Goal: Communication & Community: Answer question/provide support

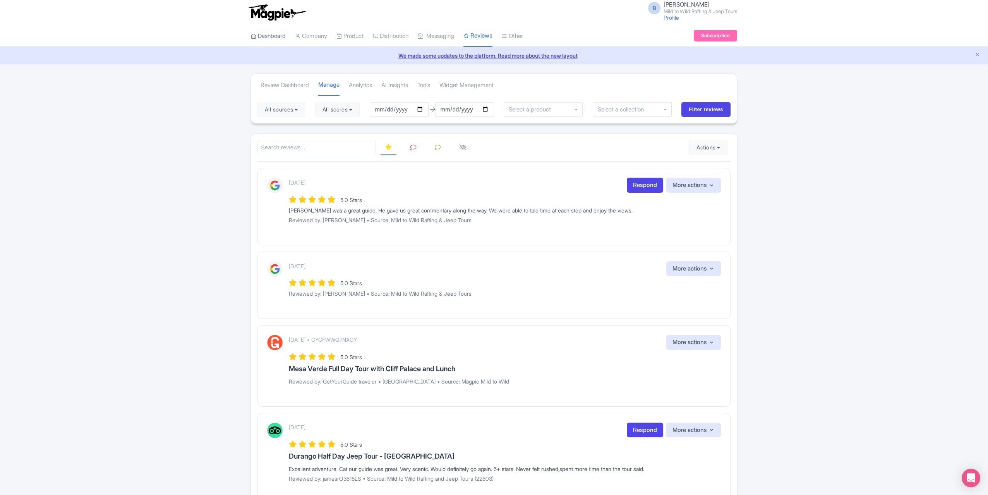
click at [263, 36] on link "Dashboard" at bounding box center [268, 36] width 35 height 21
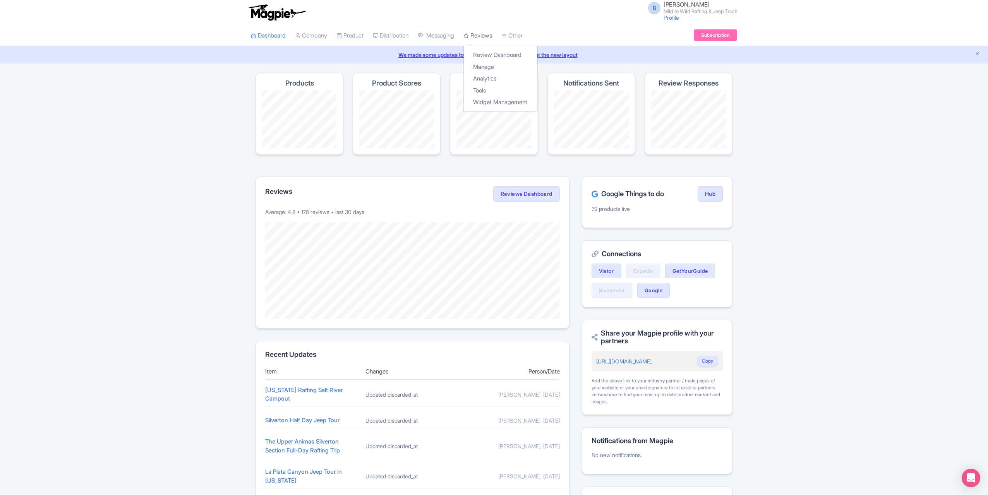
click at [492, 32] on link "Reviews" at bounding box center [478, 35] width 29 height 21
click at [491, 64] on link "Manage" at bounding box center [501, 67] width 74 height 12
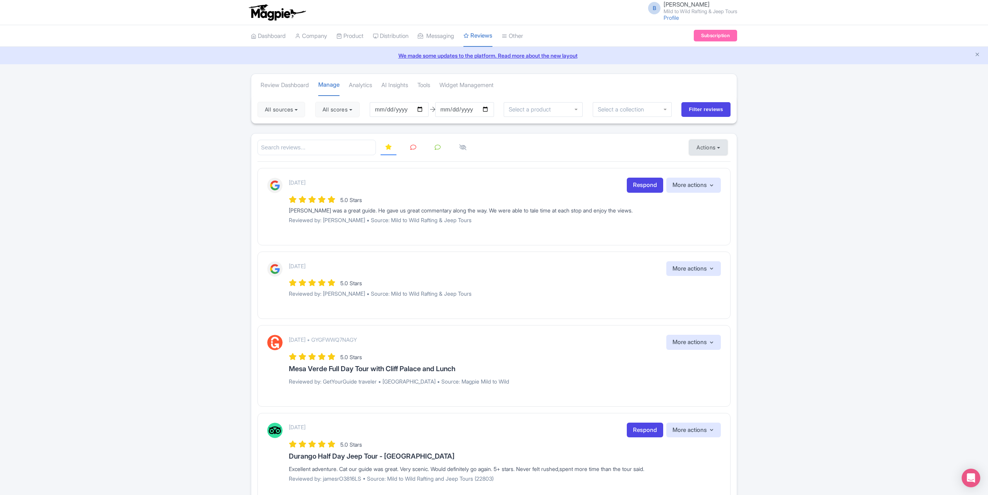
click at [714, 145] on button "Actions" at bounding box center [708, 147] width 38 height 15
click at [726, 166] on link "Import new reviews" at bounding box center [735, 167] width 91 height 15
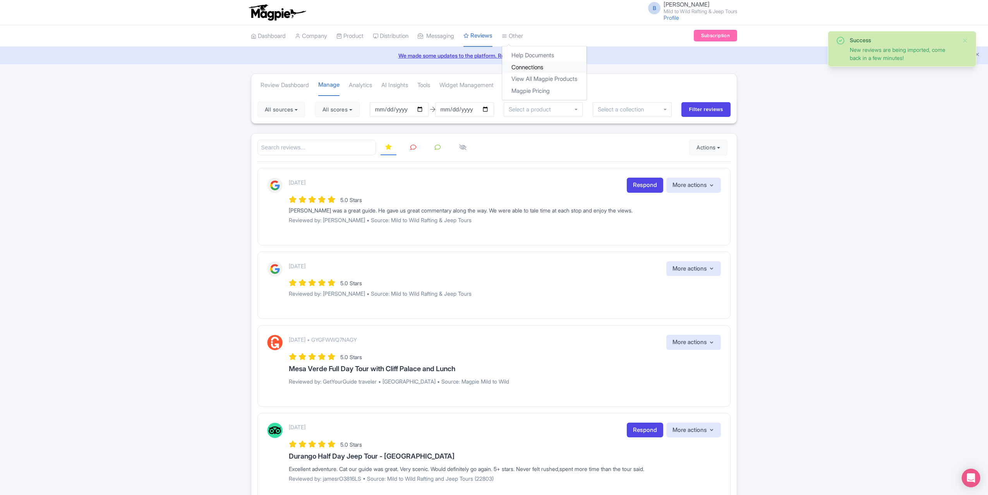
click at [530, 65] on link "Connections" at bounding box center [544, 68] width 84 height 12
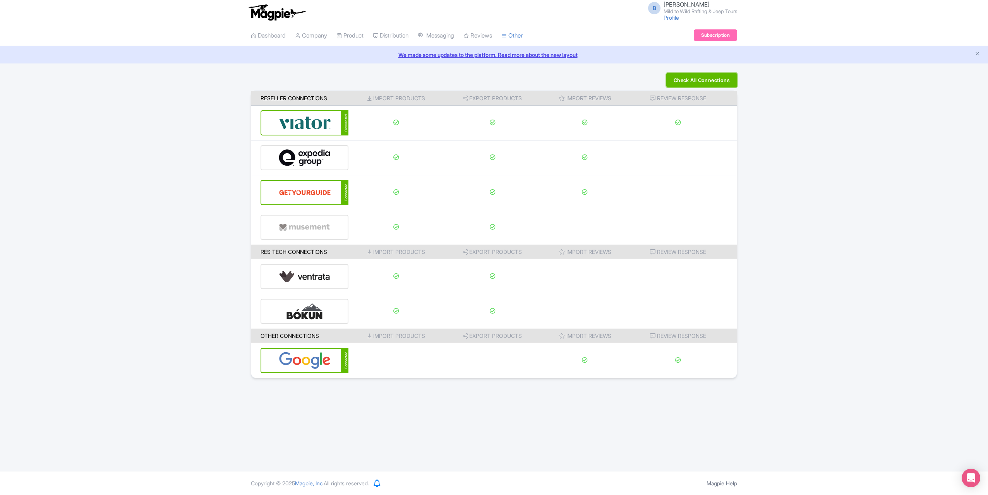
click at [728, 81] on button "Check All Connections" at bounding box center [701, 80] width 71 height 15
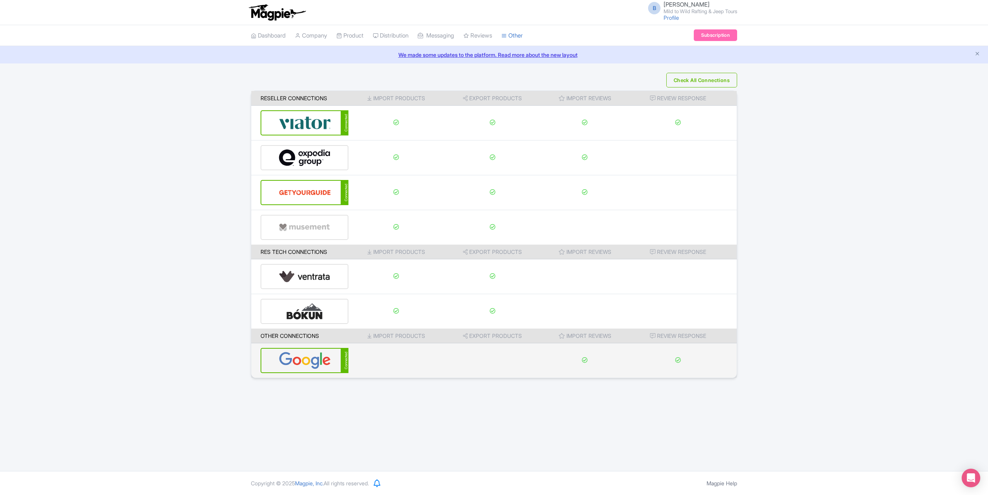
click at [318, 363] on img at bounding box center [305, 361] width 52 height 24
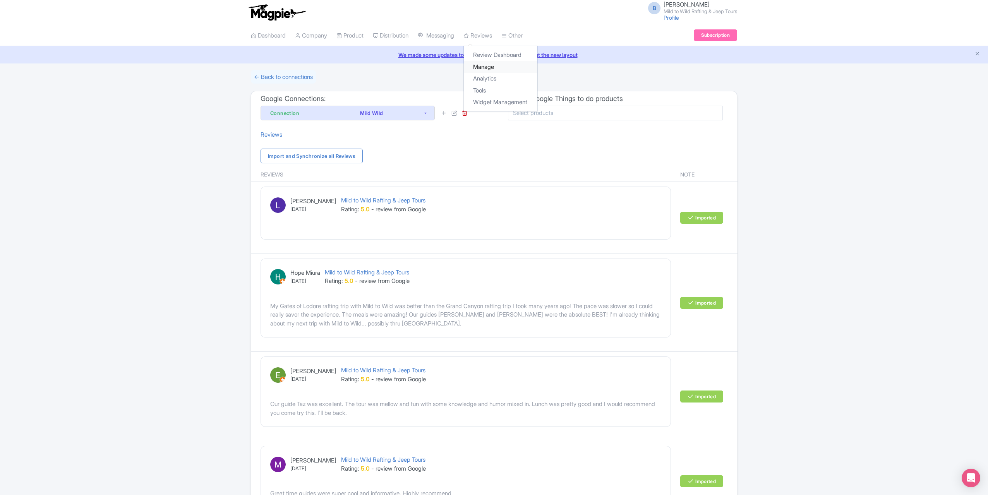
click at [488, 64] on link "Manage" at bounding box center [501, 67] width 74 height 12
click at [487, 29] on link "Reviews" at bounding box center [478, 35] width 29 height 21
click at [495, 51] on link "Review Dashboard" at bounding box center [501, 55] width 74 height 12
click at [283, 77] on link "← Back to connections" at bounding box center [283, 77] width 65 height 14
click at [481, 33] on link "Reviews" at bounding box center [478, 35] width 29 height 21
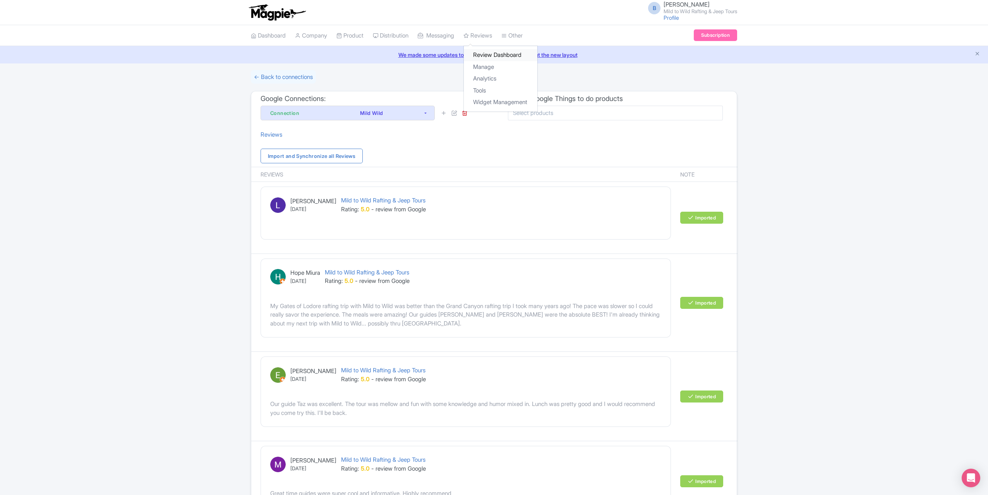
click at [489, 52] on link "Review Dashboard" at bounding box center [501, 55] width 74 height 12
click at [491, 65] on link "Manage" at bounding box center [501, 67] width 74 height 12
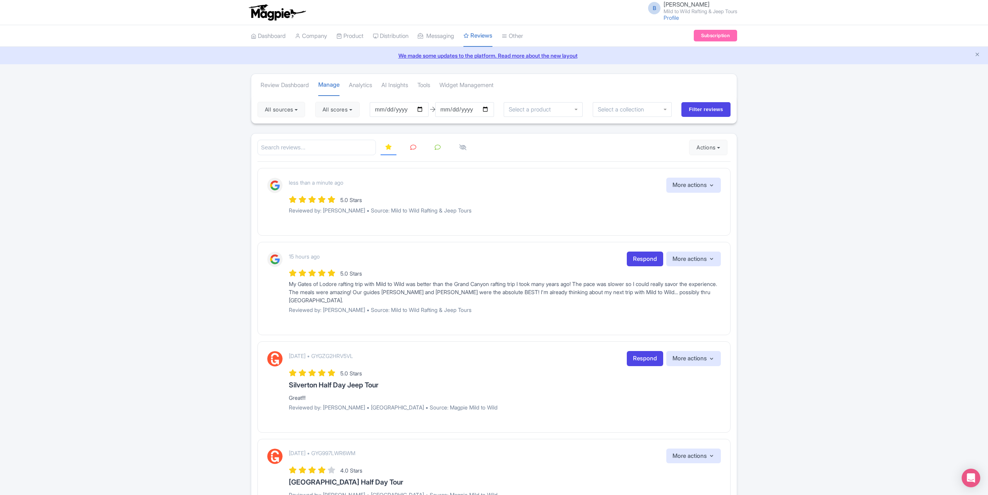
click at [412, 146] on icon at bounding box center [413, 147] width 6 height 6
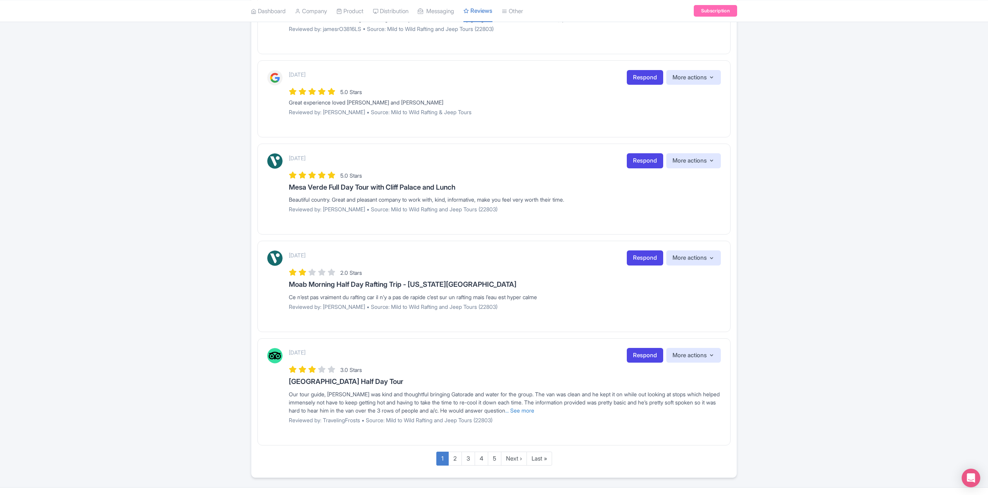
scroll to position [673, 0]
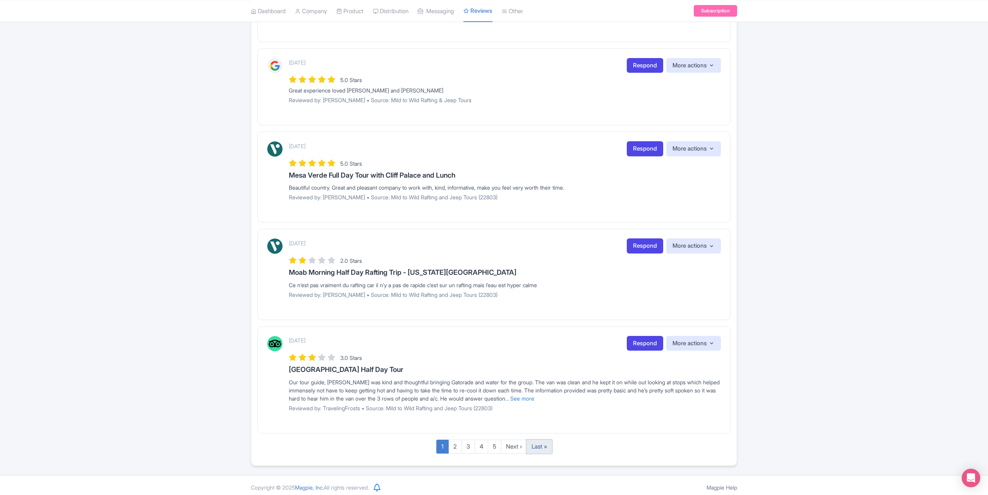
click at [544, 444] on link "Last »" at bounding box center [540, 447] width 26 height 14
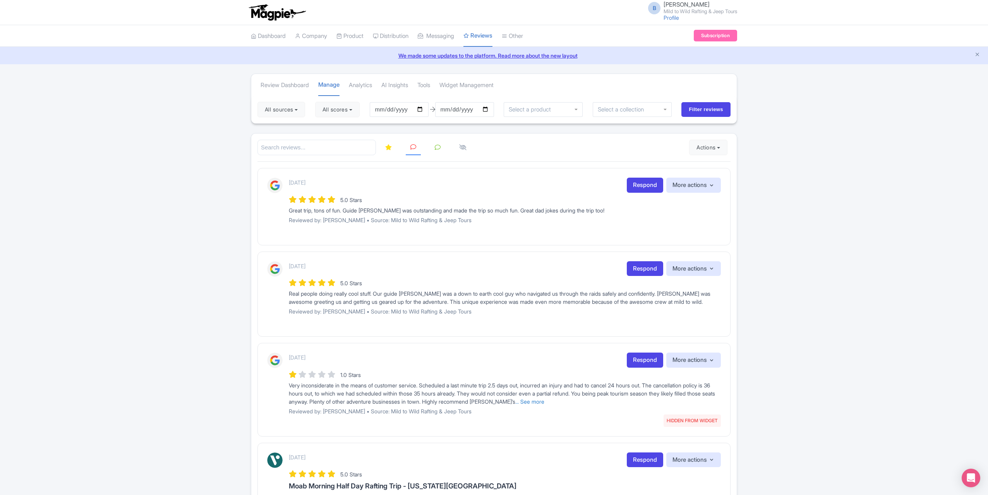
scroll to position [102, 0]
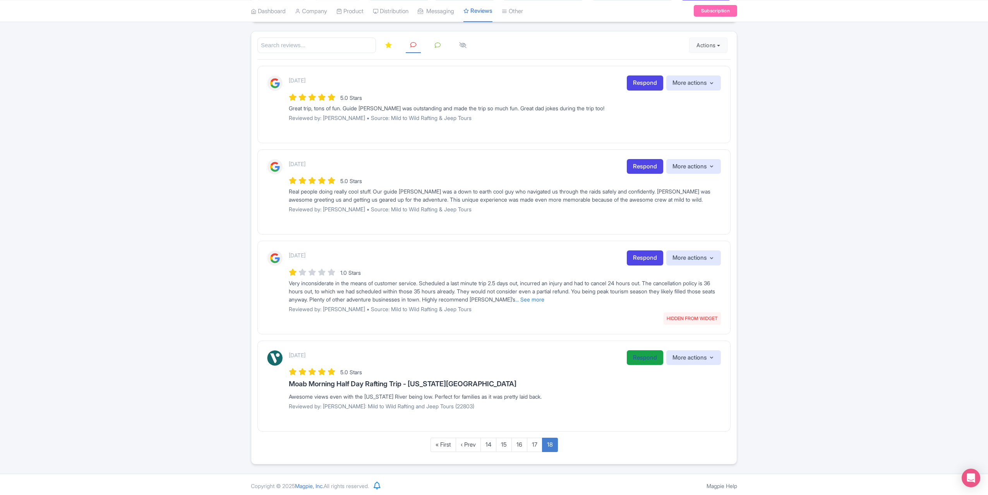
click at [637, 355] on link "Respond" at bounding box center [645, 357] width 36 height 15
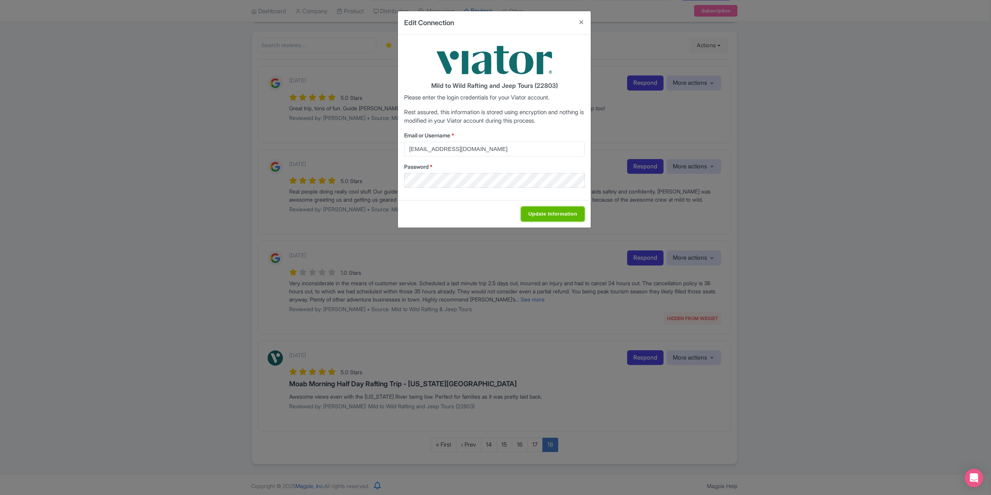
click at [540, 213] on input "Update Information" at bounding box center [553, 214] width 64 height 15
type input "Saving..."
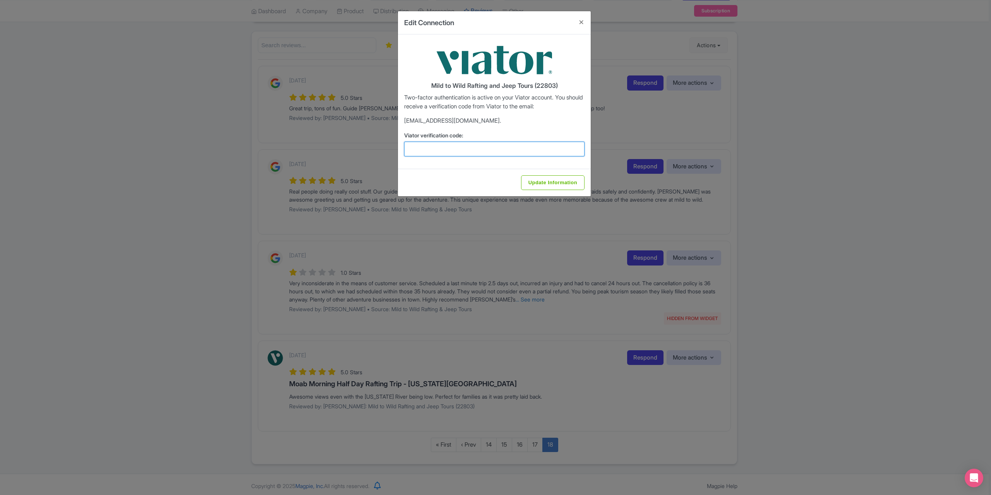
drag, startPoint x: 537, startPoint y: 146, endPoint x: 544, endPoint y: 144, distance: 7.1
click at [537, 146] on input "Viator verification code:" at bounding box center [494, 149] width 180 height 15
type input "652178"
click at [561, 182] on input "Update Information" at bounding box center [553, 182] width 64 height 15
type input "Update Information"
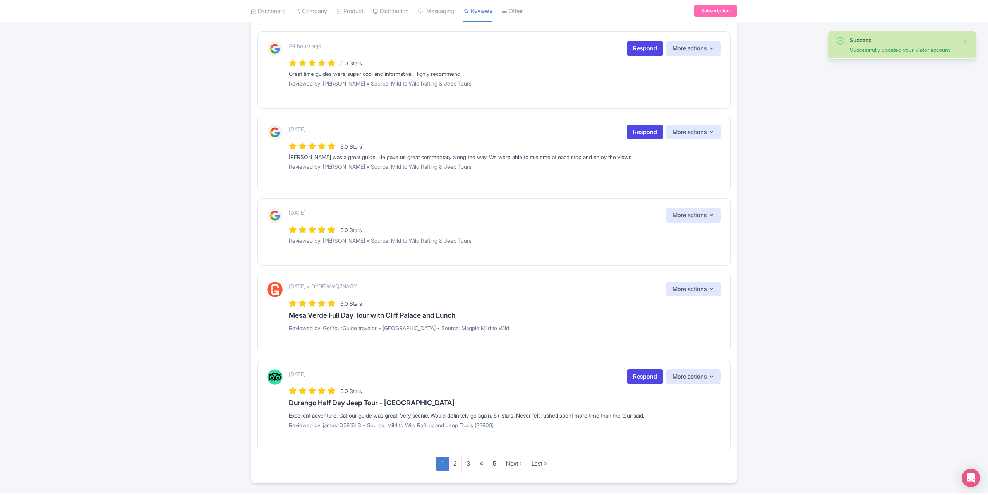
scroll to position [604, 0]
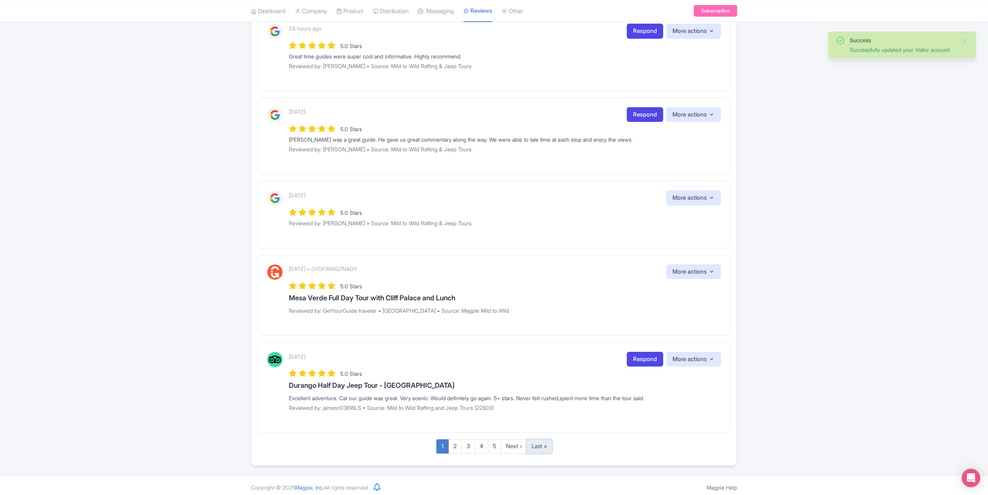
click at [550, 444] on link "Last »" at bounding box center [540, 446] width 26 height 14
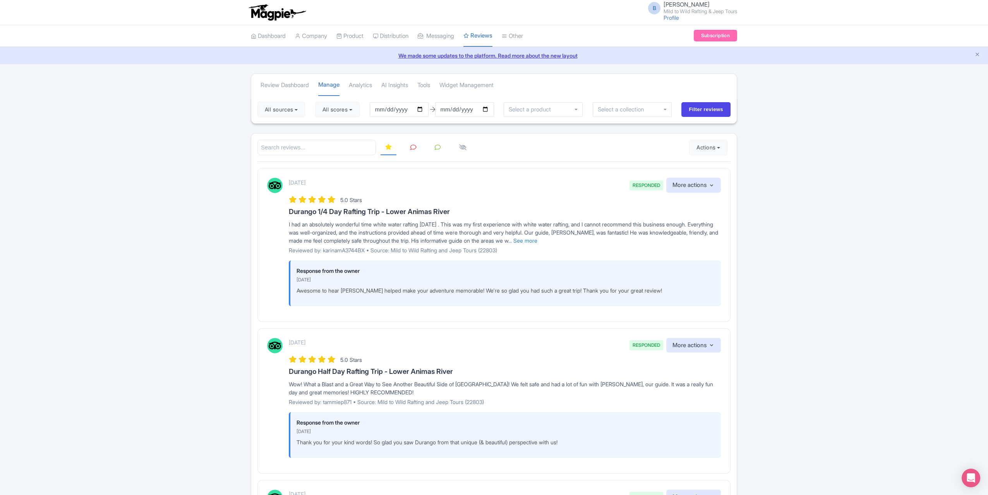
click at [410, 146] on link at bounding box center [413, 147] width 15 height 15
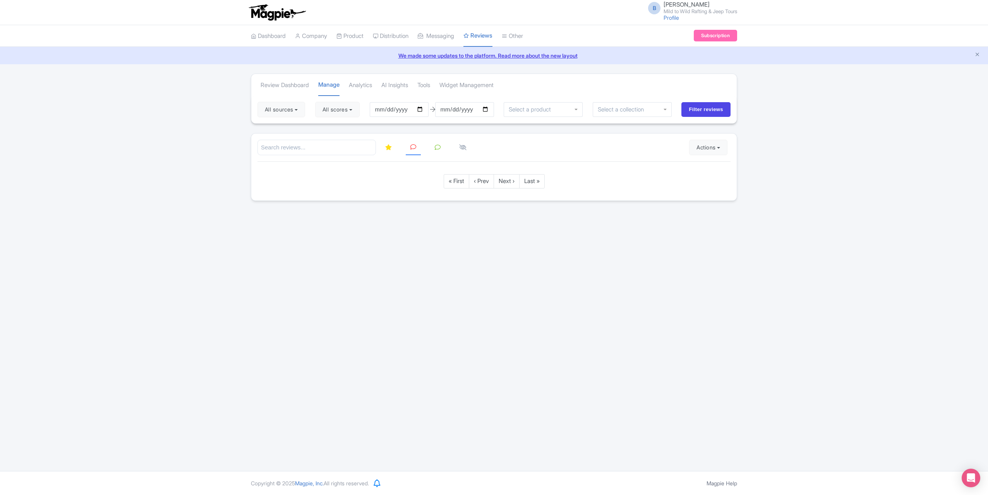
click at [390, 147] on icon at bounding box center [388, 147] width 7 height 6
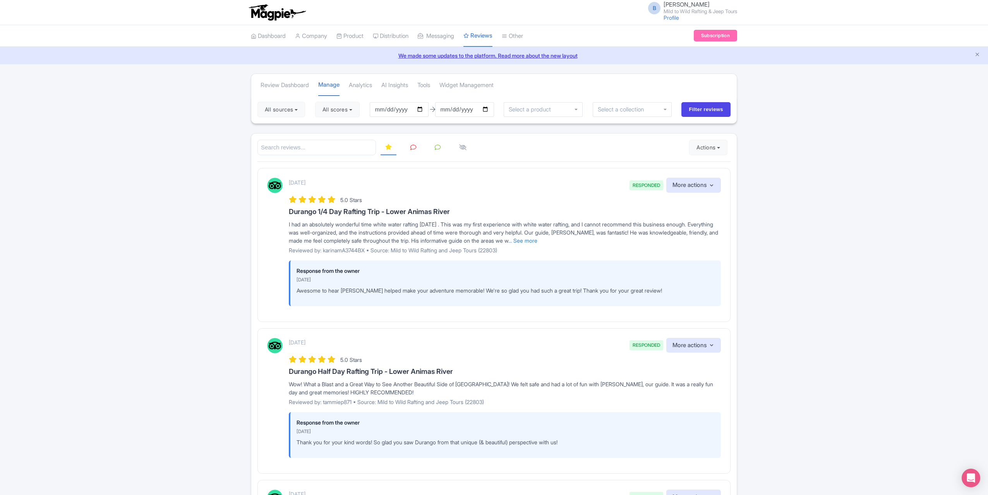
click at [413, 146] on icon at bounding box center [413, 147] width 6 height 6
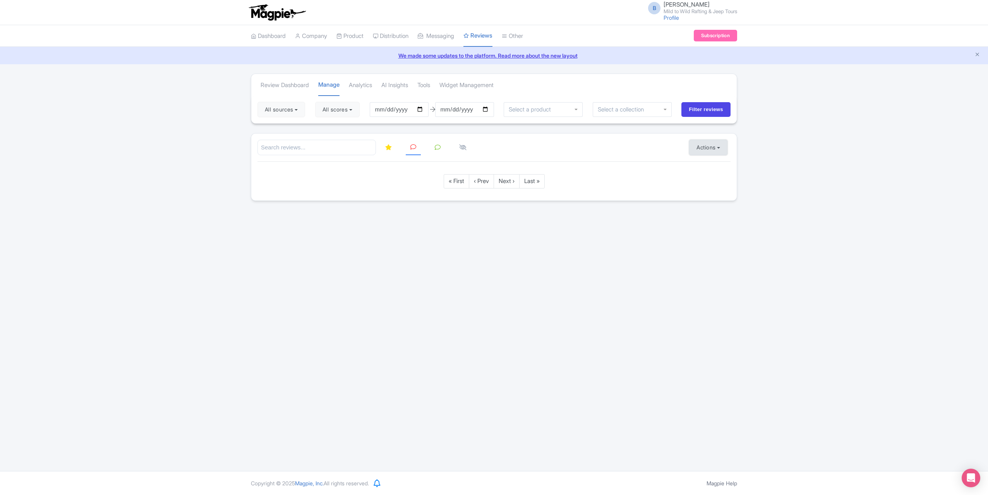
click at [704, 148] on button "Actions" at bounding box center [708, 147] width 38 height 15
click at [710, 111] on input "Filter reviews" at bounding box center [706, 109] width 49 height 15
click at [427, 110] on input "[DATE]" at bounding box center [399, 109] width 59 height 15
click at [425, 107] on input "[DATE]" at bounding box center [399, 109] width 59 height 15
type input "2025-03-06"
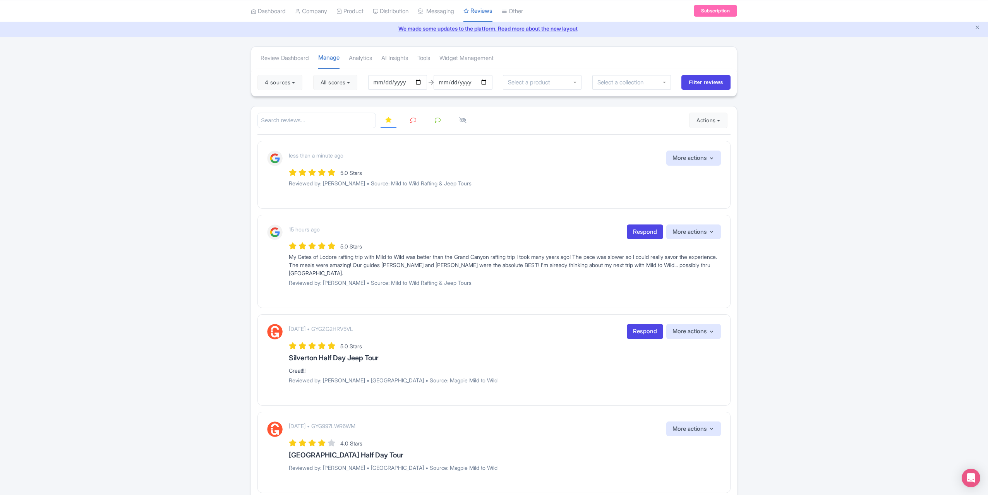
scroll to position [39, 0]
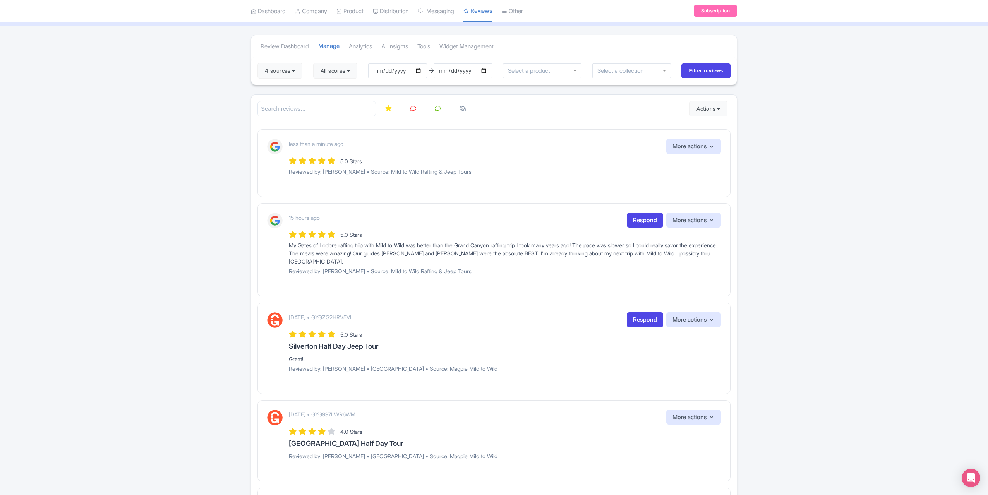
click at [420, 107] on link at bounding box center [413, 108] width 15 height 15
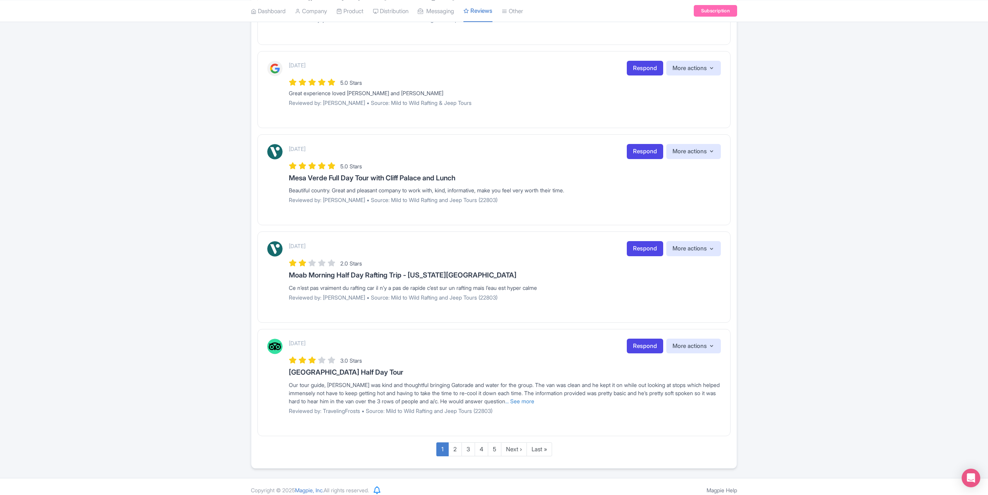
scroll to position [673, 0]
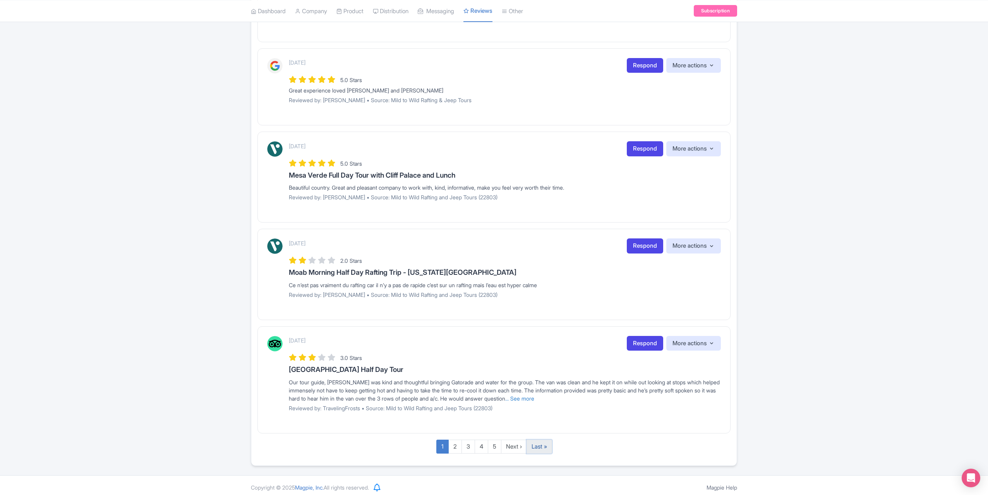
click at [537, 440] on link "Last »" at bounding box center [540, 447] width 26 height 14
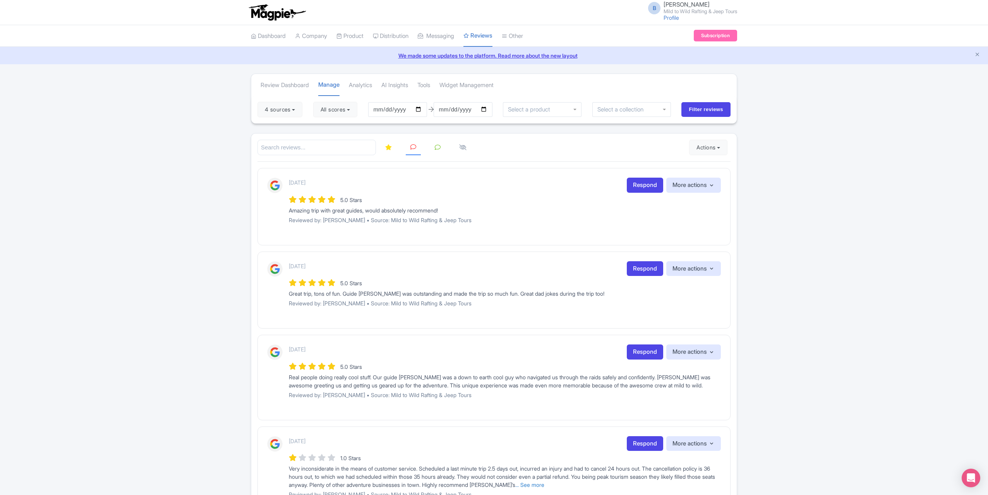
scroll to position [161, 0]
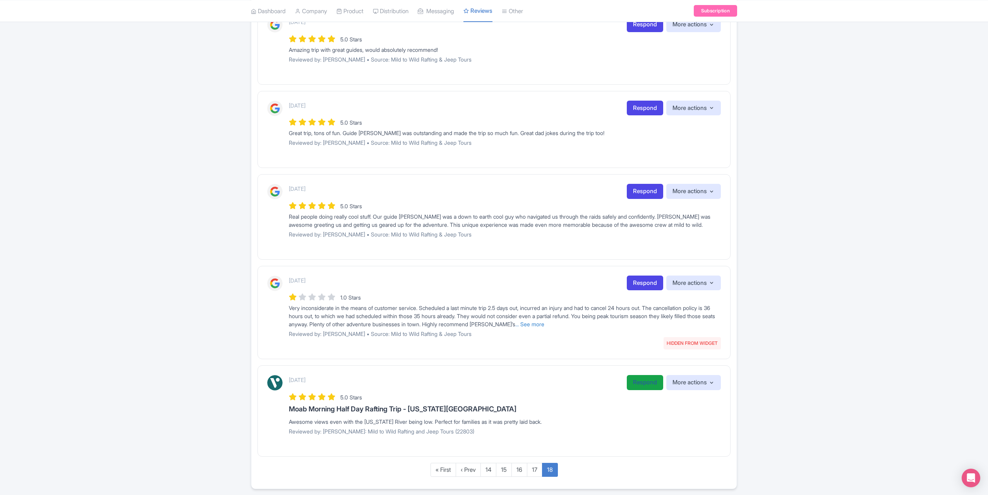
click at [632, 385] on link "Respond" at bounding box center [645, 382] width 36 height 15
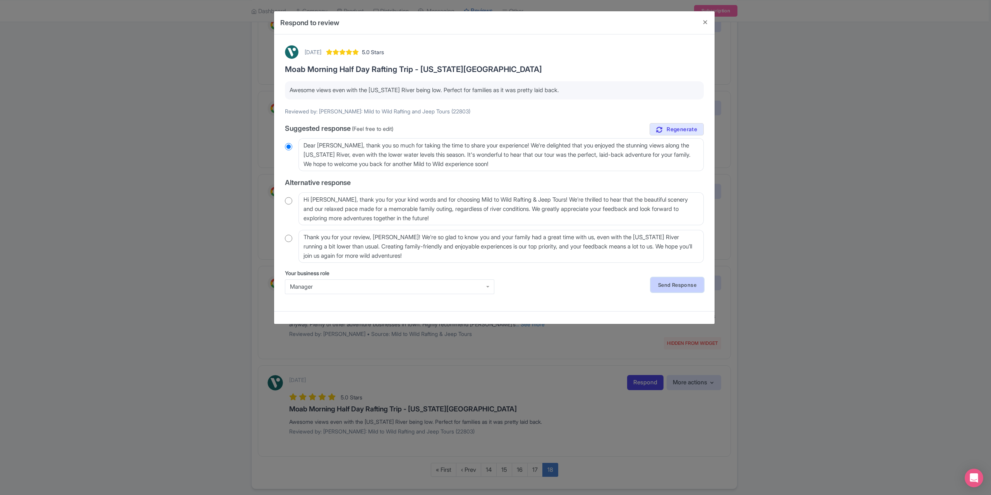
click at [670, 283] on link "Send Response" at bounding box center [677, 285] width 53 height 15
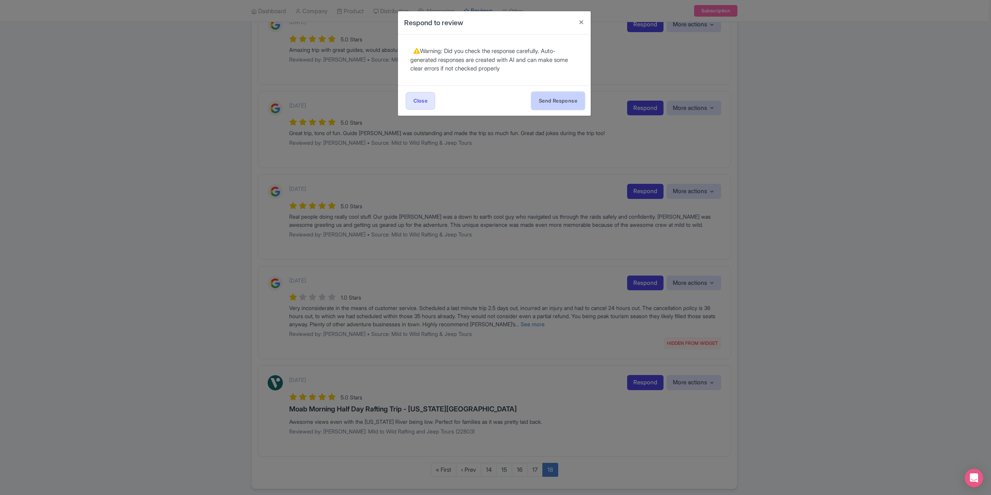
click at [557, 98] on button "Send Response" at bounding box center [558, 100] width 53 height 17
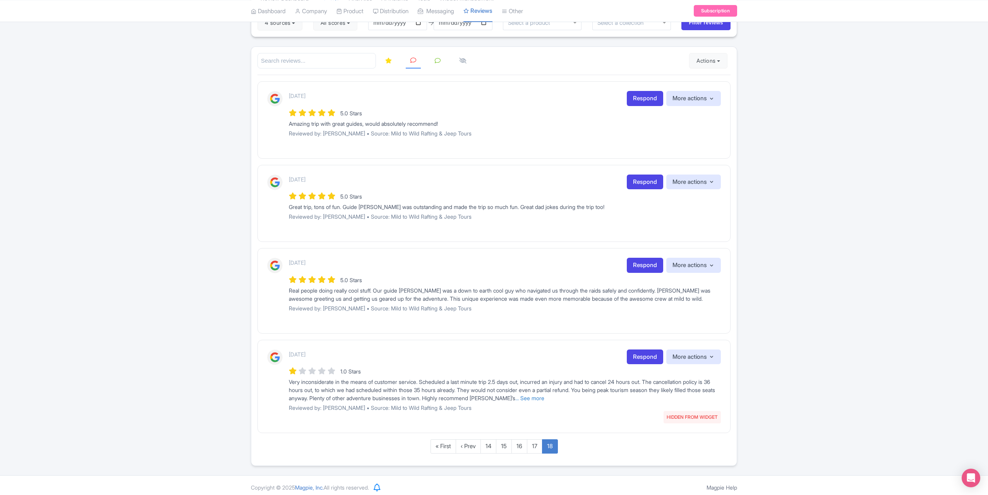
scroll to position [88, 0]
click at [635, 264] on link "Respond" at bounding box center [645, 263] width 36 height 15
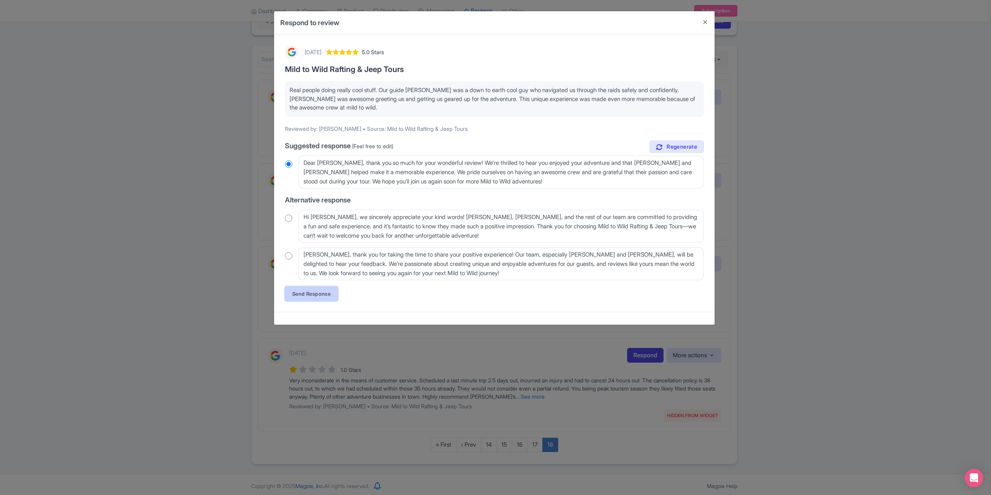
click at [310, 297] on link "Send Response" at bounding box center [311, 294] width 53 height 15
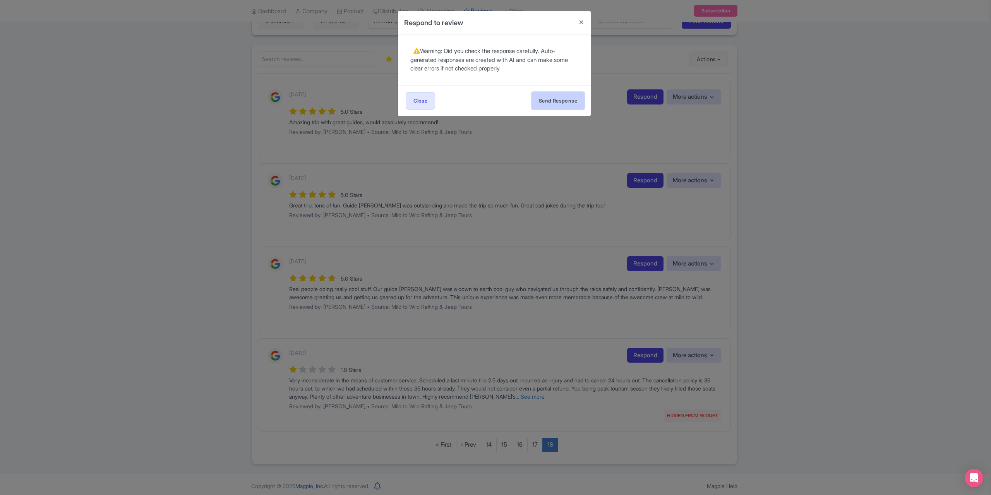
click at [572, 97] on button "Send Response" at bounding box center [558, 100] width 53 height 17
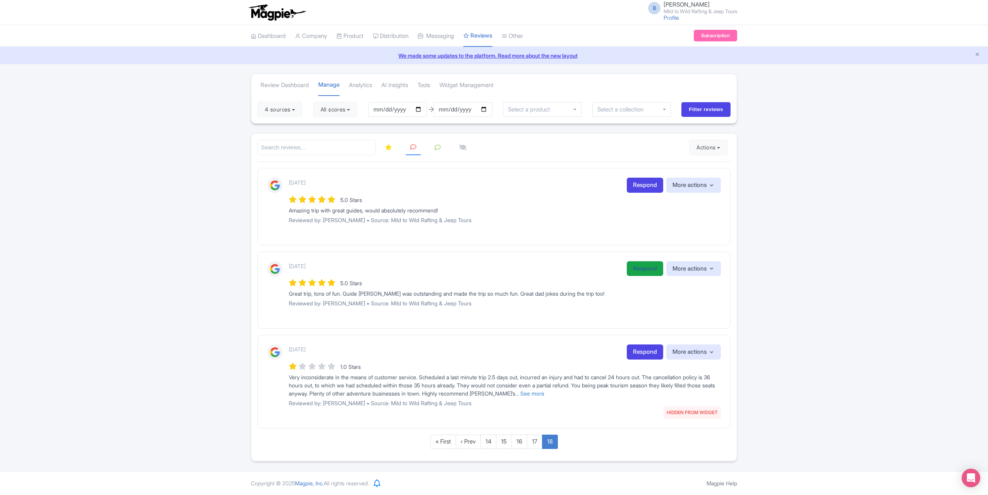
click at [637, 267] on link "Respond" at bounding box center [645, 268] width 36 height 15
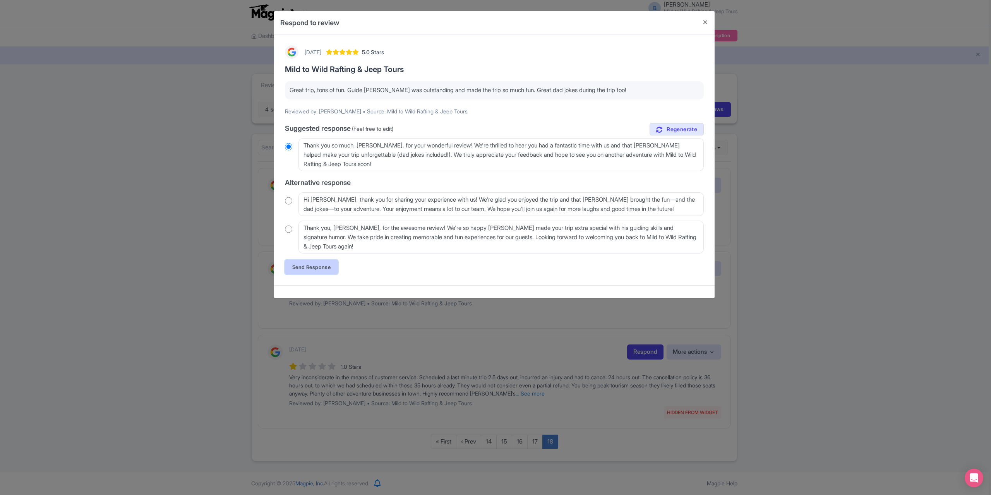
drag, startPoint x: 324, startPoint y: 268, endPoint x: 345, endPoint y: 268, distance: 21.3
click at [324, 268] on link "Send Response" at bounding box center [311, 267] width 53 height 15
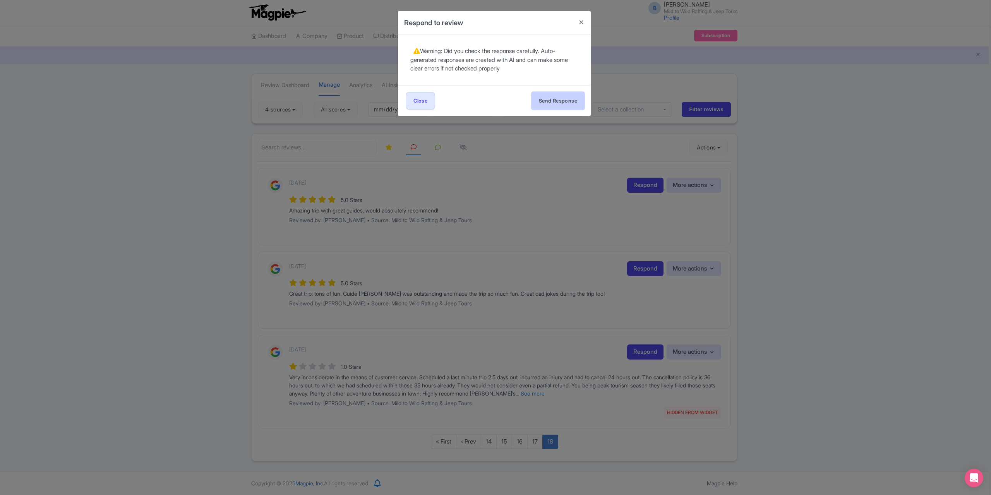
click at [557, 93] on button "Send Response" at bounding box center [558, 100] width 53 height 17
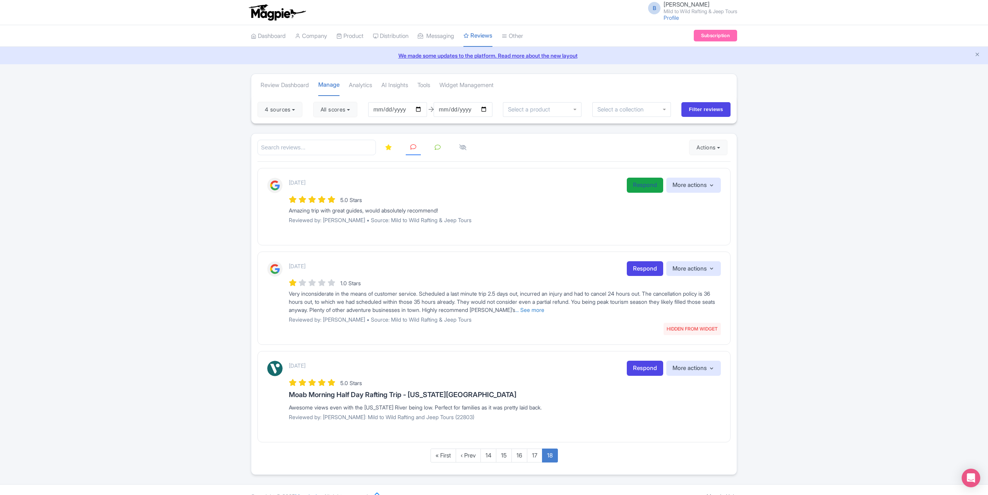
click at [636, 183] on link "Respond" at bounding box center [645, 185] width 36 height 15
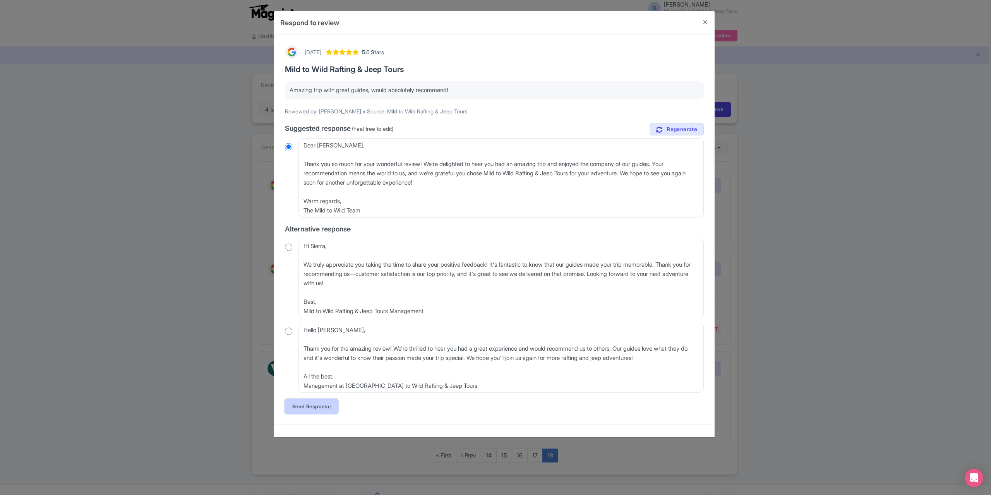
click at [321, 406] on link "Send Response" at bounding box center [311, 406] width 53 height 15
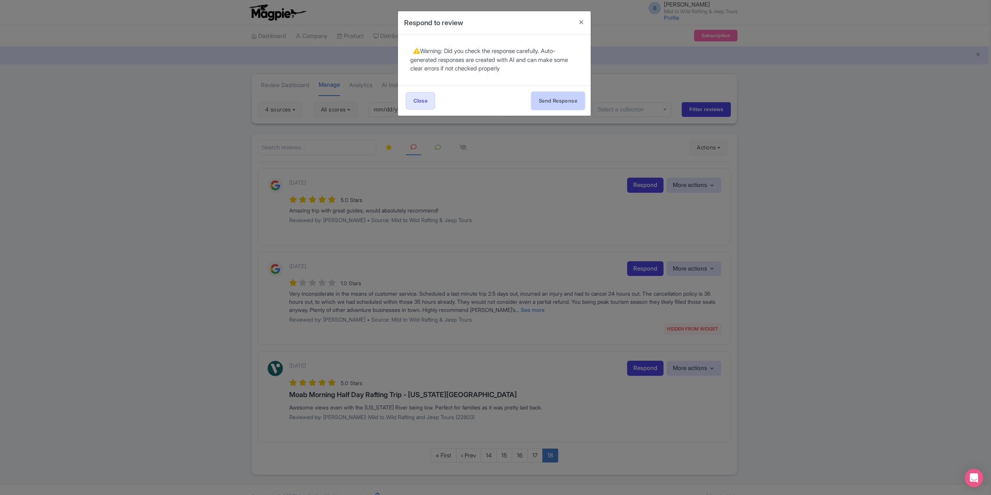
click at [557, 95] on button "Send Response" at bounding box center [558, 100] width 53 height 17
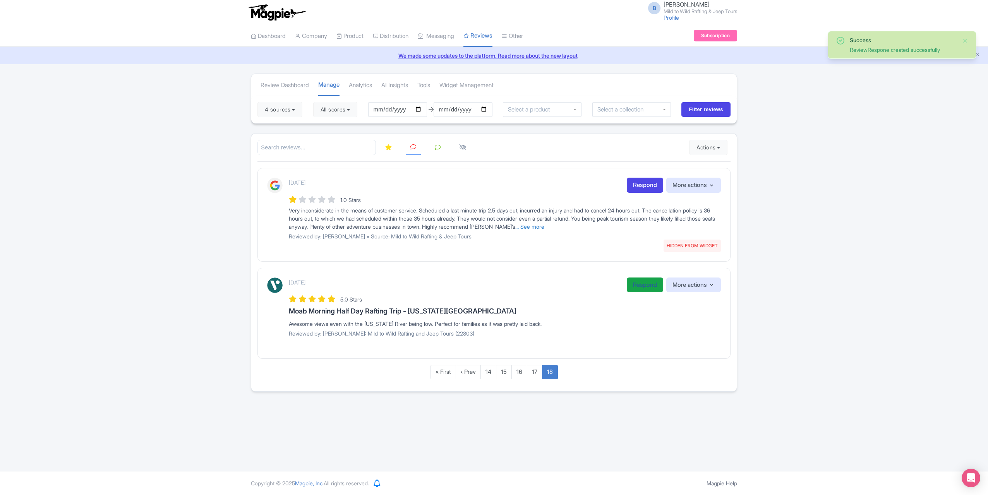
click at [650, 288] on link "Respond" at bounding box center [645, 285] width 36 height 15
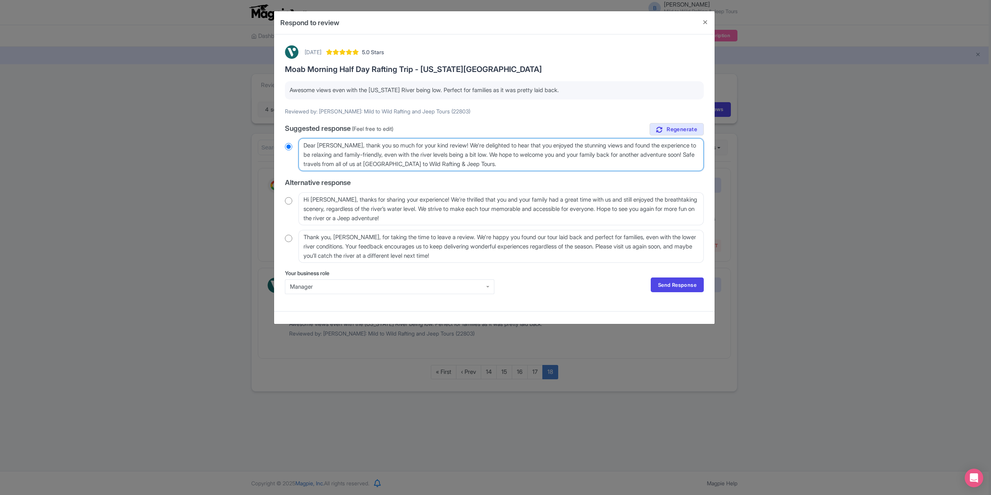
drag, startPoint x: 340, startPoint y: 145, endPoint x: 335, endPoint y: 145, distance: 5.4
click at [335, 145] on textarea "Dear [PERSON_NAME], thank you so much for your kind review! We're delighted to …" at bounding box center [501, 154] width 405 height 33
type textarea "Dear [PERSON_NAME], thank you so much for your kind review! We're delighted to …"
radio input "true"
drag, startPoint x: 317, startPoint y: 145, endPoint x: 305, endPoint y: 146, distance: 11.7
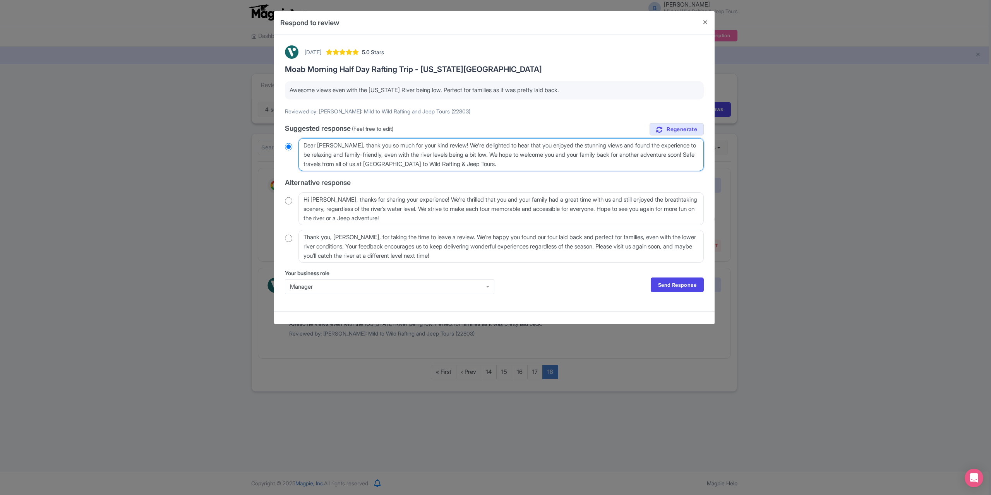
click at [305, 146] on textarea "Dear [PERSON_NAME], thank you so much for your kind review! We're delighted to …" at bounding box center [501, 154] width 405 height 33
type textarea "[PERSON_NAME], thank you so much for your kind review! We're delighted to hear …"
radio input "true"
type textarea "[PERSON_NAME], thank you so much for your kind review! We're delighted to hear …"
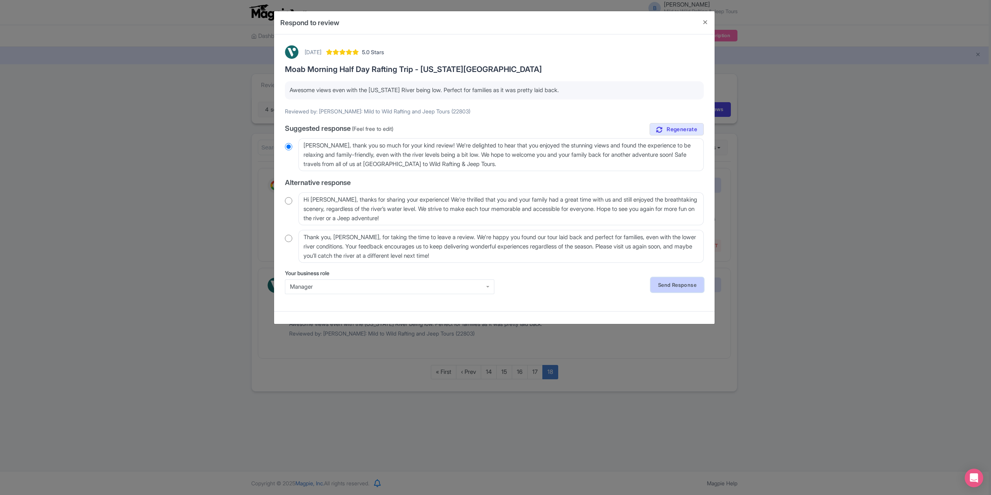
click at [668, 286] on link "Send Response" at bounding box center [677, 285] width 53 height 15
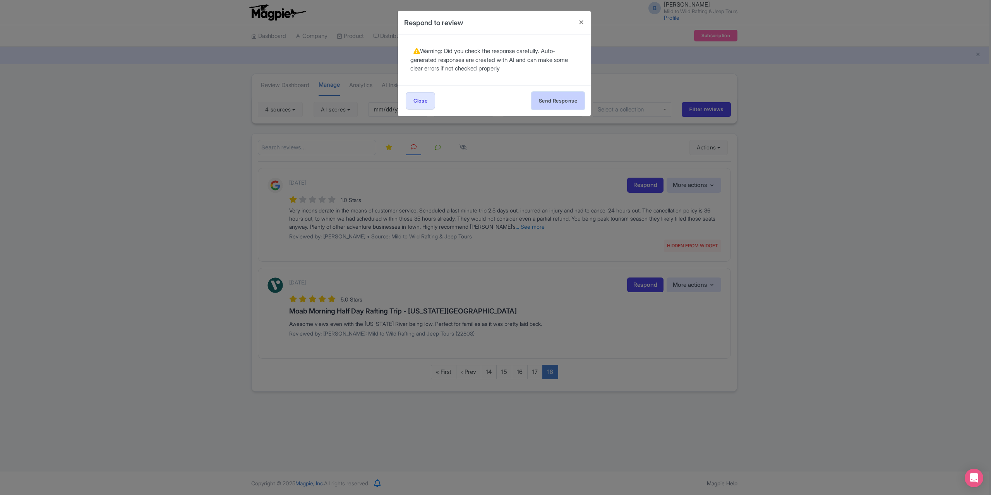
click at [553, 104] on button "Send Response" at bounding box center [558, 100] width 53 height 17
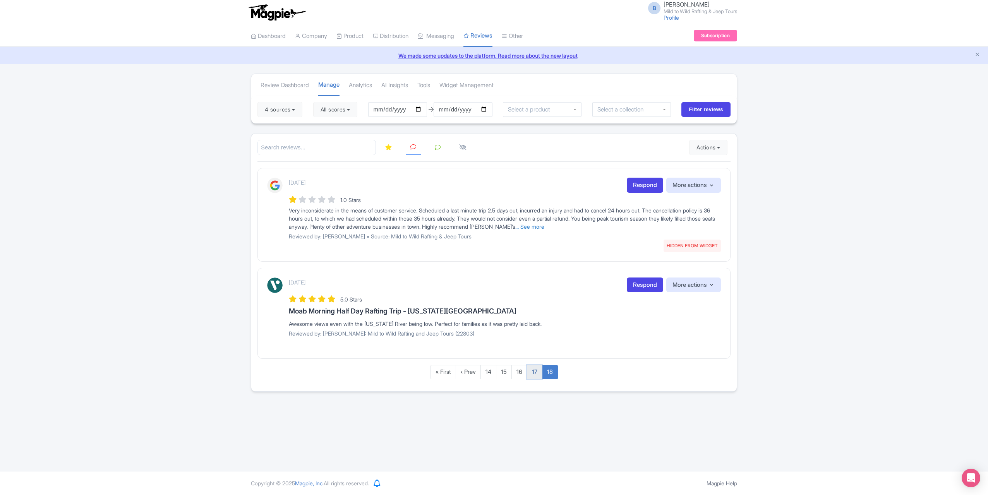
click at [536, 369] on link "17" at bounding box center [534, 372] width 15 height 14
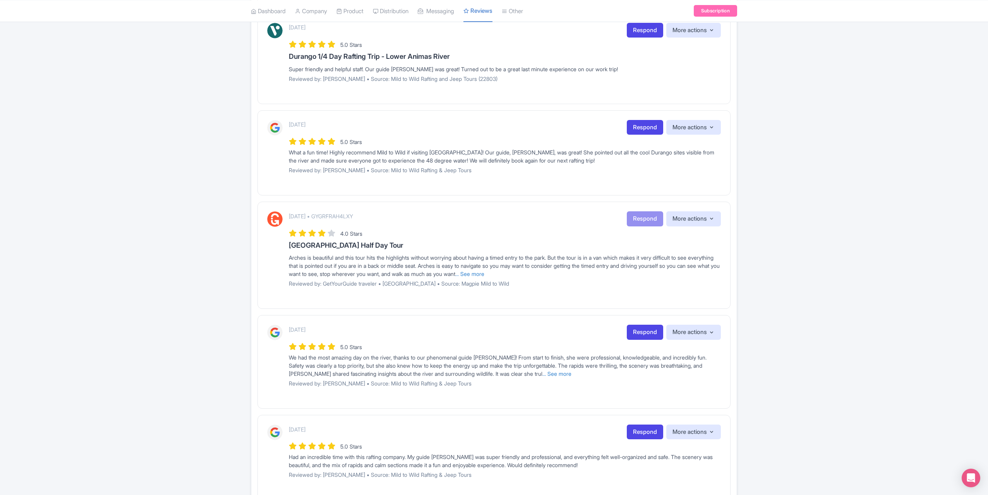
scroll to position [719, 0]
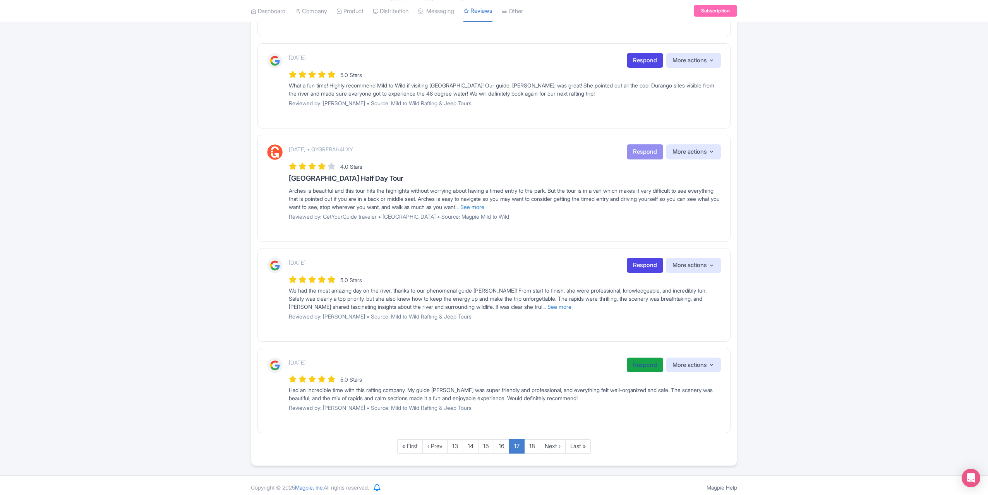
click at [639, 366] on link "Respond" at bounding box center [645, 365] width 36 height 15
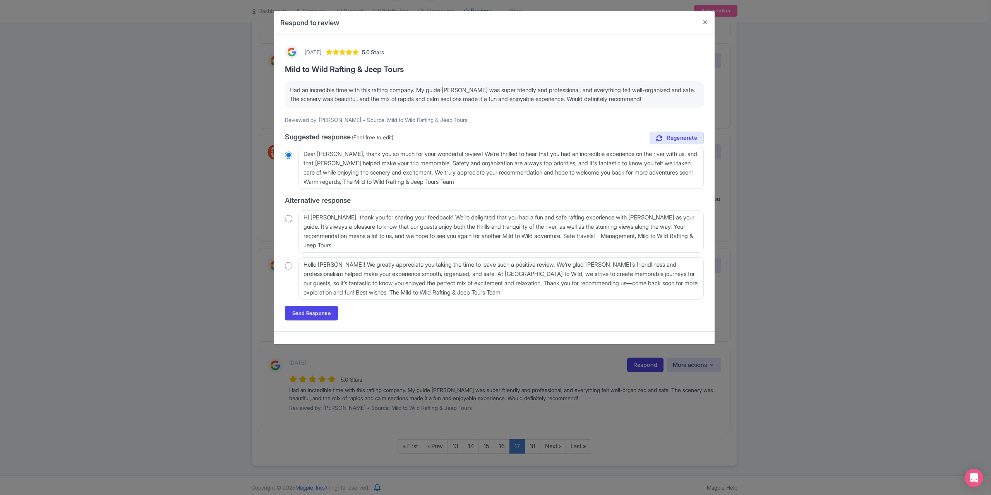
drag, startPoint x: 294, startPoint y: 271, endPoint x: 305, endPoint y: 271, distance: 10.8
click at [295, 271] on div "Hello Michelle! We greatly appreciate you taking the time to leave such a posit…" at bounding box center [494, 279] width 419 height 42
click at [307, 271] on textarea "Hello Michelle! We greatly appreciate you taking the time to leave such a posit…" at bounding box center [501, 279] width 405 height 42
click at [284, 264] on div "3 months ago 5.0 Stars Mild to Wild Rafting & Jeep Tours Had an incredible time…" at bounding box center [494, 183] width 428 height 285
click at [286, 262] on div "Hello Michelle! We greatly appreciate you taking the time to leave such a posit…" at bounding box center [494, 279] width 419 height 42
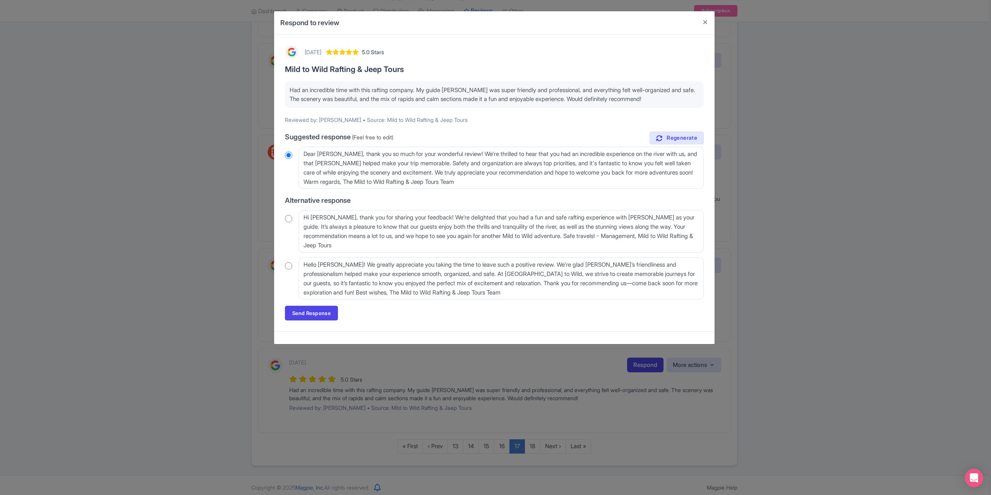
click at [287, 264] on input "radio" at bounding box center [288, 266] width 7 height 8
radio input "true"
click at [313, 312] on link "Send Response" at bounding box center [311, 313] width 53 height 15
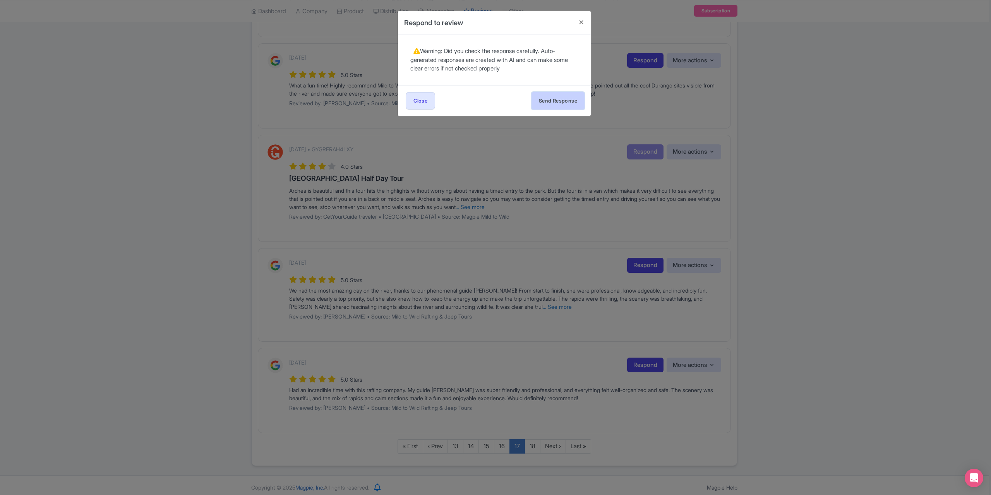
click at [557, 100] on button "Send Response" at bounding box center [558, 100] width 53 height 17
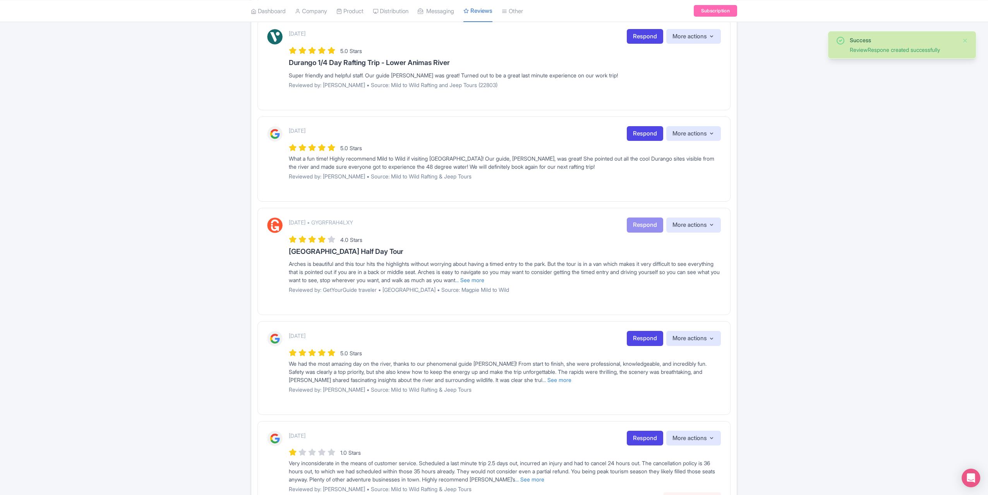
scroll to position [727, 0]
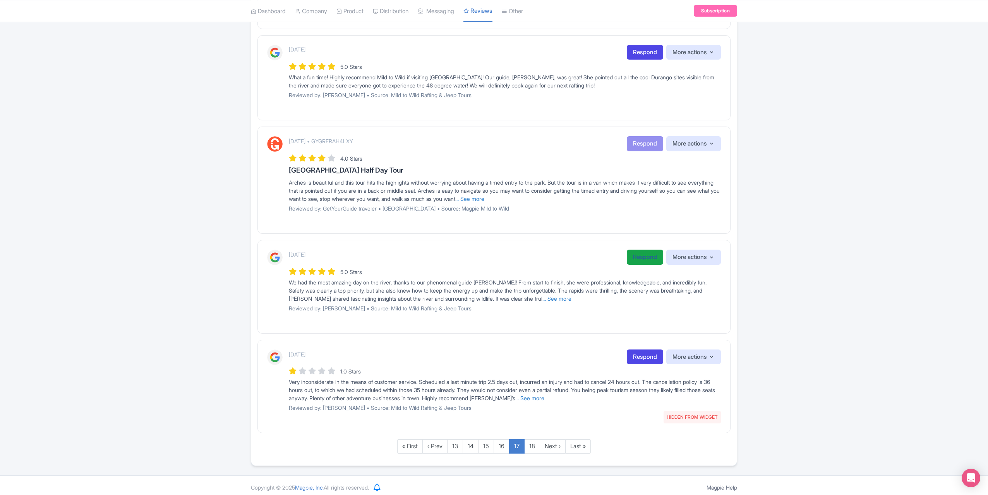
click at [637, 253] on link "Respond" at bounding box center [645, 257] width 36 height 15
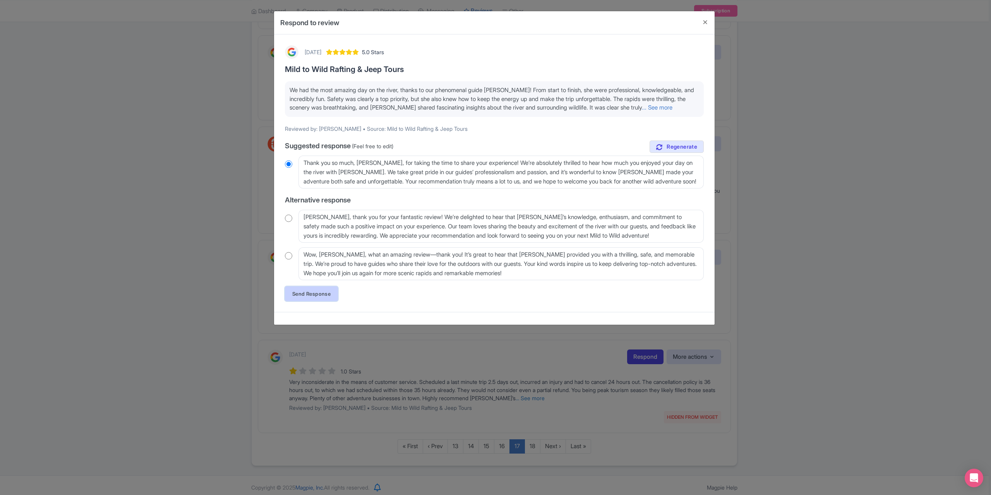
click at [315, 299] on link "Send Response" at bounding box center [311, 294] width 53 height 15
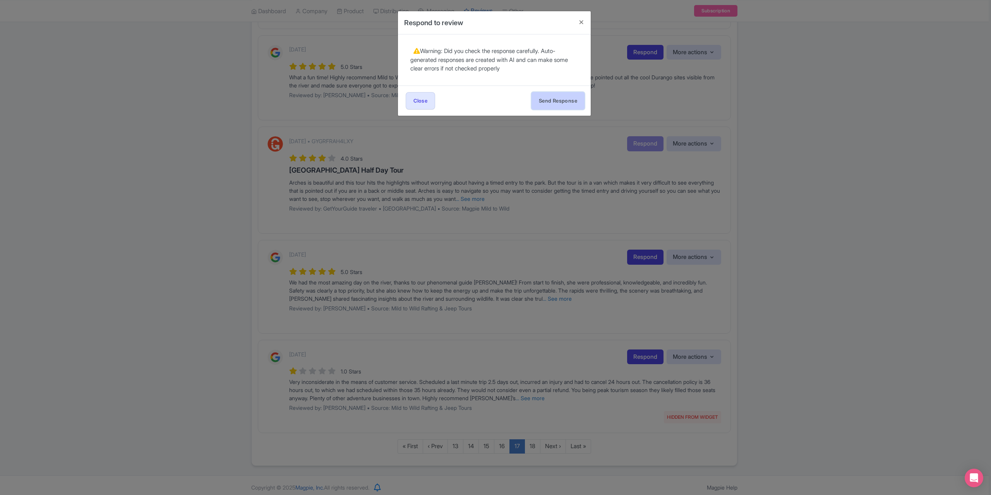
click at [546, 100] on button "Send Response" at bounding box center [558, 100] width 53 height 17
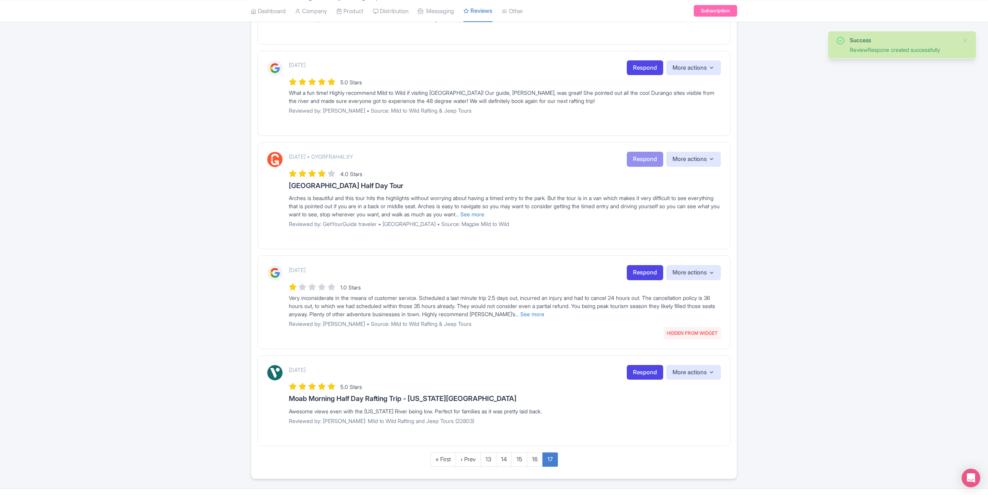
scroll to position [725, 0]
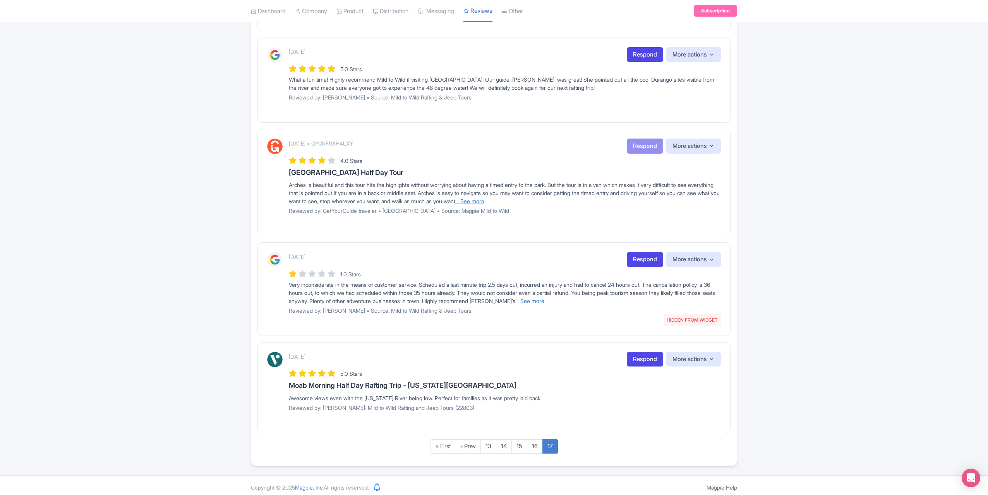
click at [484, 199] on link "... See more" at bounding box center [469, 201] width 29 height 7
click at [486, 198] on link "... See less" at bounding box center [473, 201] width 26 height 7
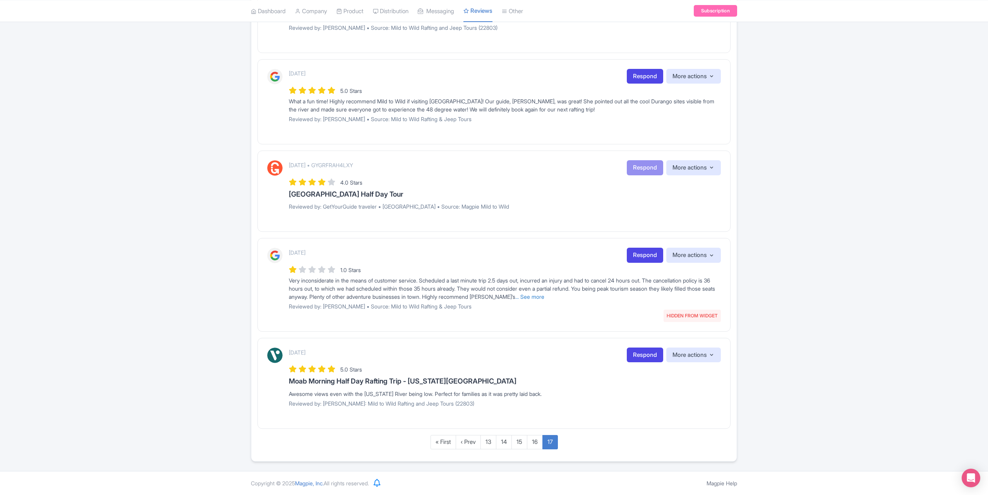
scroll to position [699, 0]
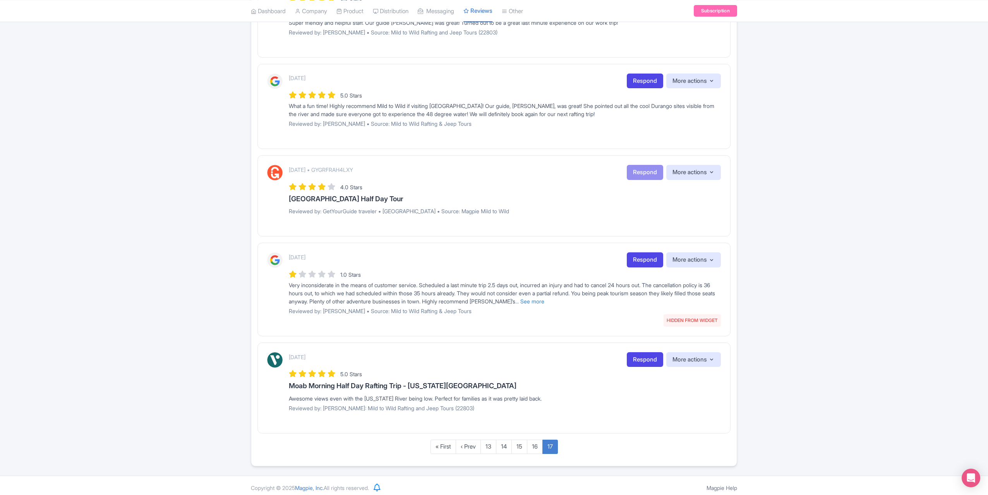
click at [467, 207] on p "Reviewed by: GetYourGuide traveler • [GEOGRAPHIC_DATA] • Source: Magpie Mild to…" at bounding box center [505, 211] width 432 height 8
click at [708, 171] on button "More actions" at bounding box center [693, 172] width 55 height 15
click at [527, 226] on div "June 09, 2025 • GYGRFRAH4LXY Respond More actions Hide from this page Hide from…" at bounding box center [494, 195] width 473 height 81
click at [353, 196] on h3 "[GEOGRAPHIC_DATA] Half Day Tour" at bounding box center [505, 199] width 432 height 8
drag, startPoint x: 644, startPoint y: 170, endPoint x: 628, endPoint y: 201, distance: 34.3
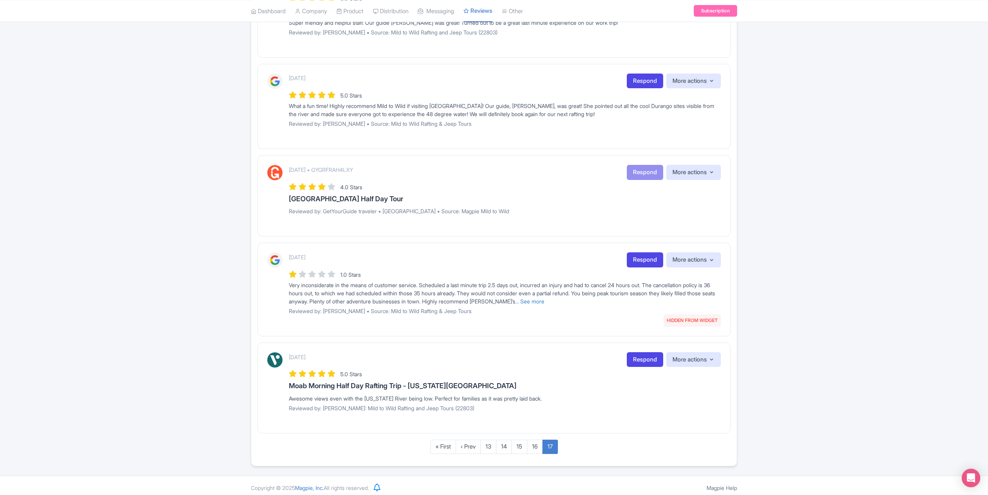
click at [628, 201] on div "June 09, 2025 • GYGRFRAH4LXY Respond More actions Hide from this page Hide from…" at bounding box center [505, 193] width 432 height 56
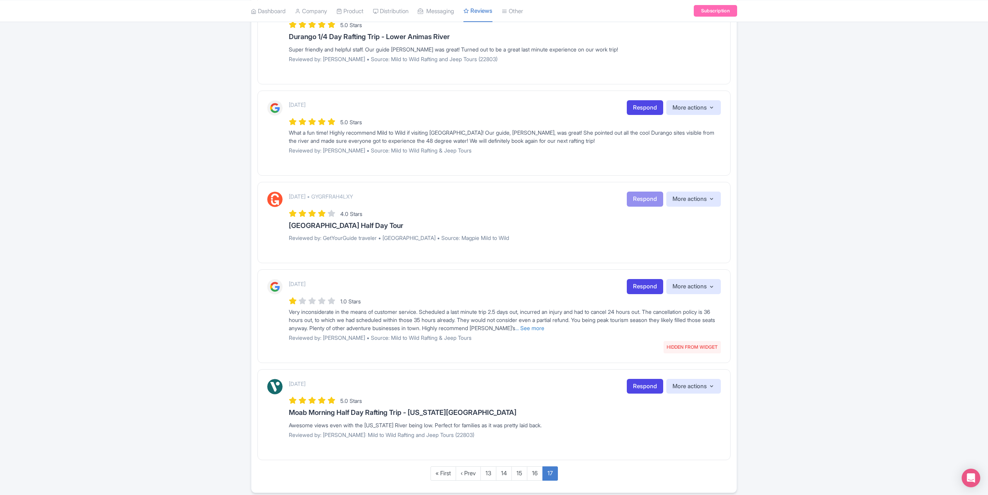
scroll to position [660, 0]
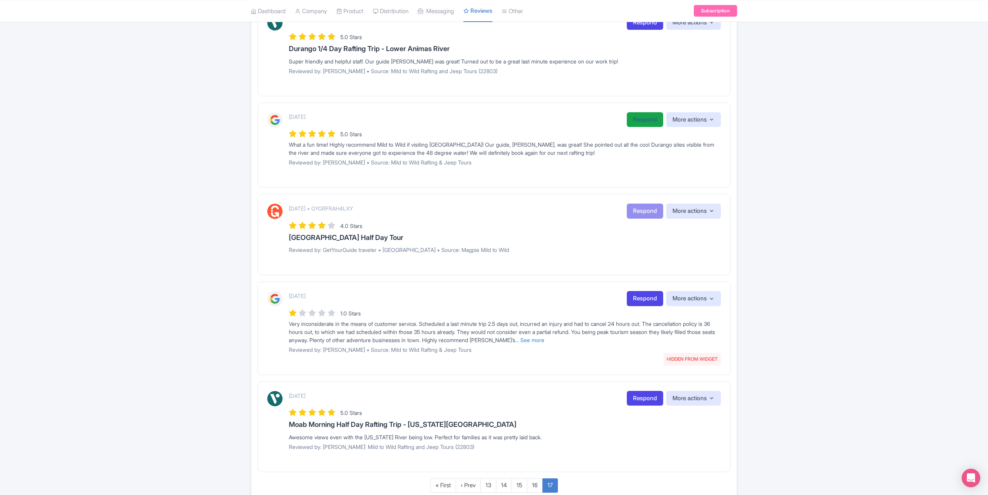
click at [640, 119] on link "Respond" at bounding box center [645, 119] width 36 height 15
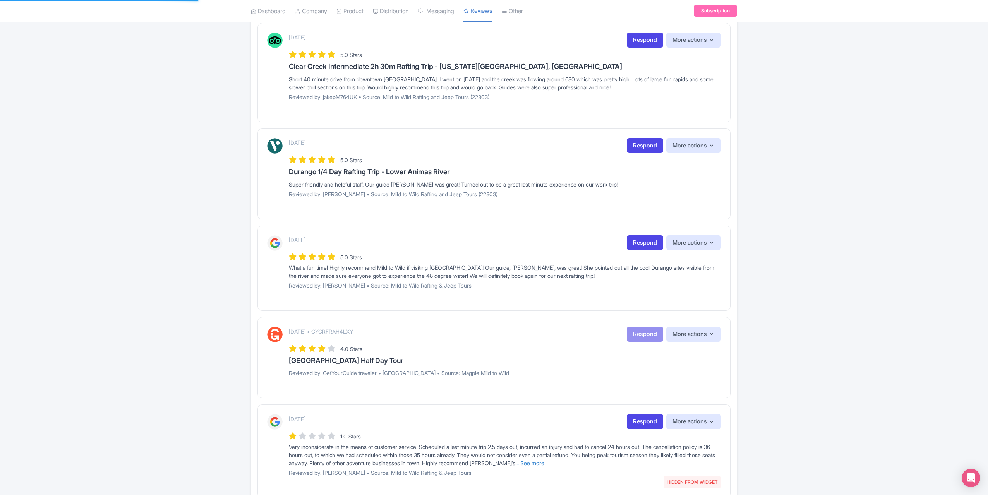
scroll to position [544, 0]
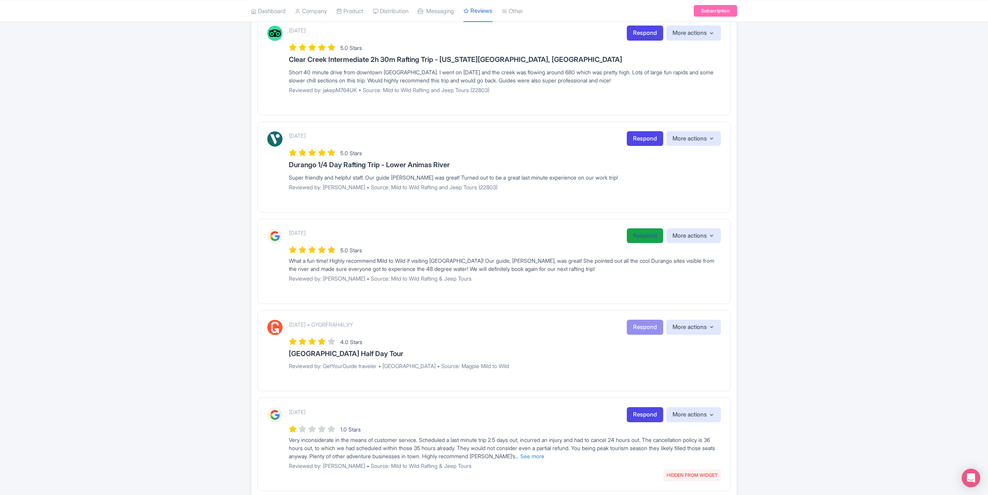
click at [633, 239] on link "Respond" at bounding box center [645, 235] width 36 height 15
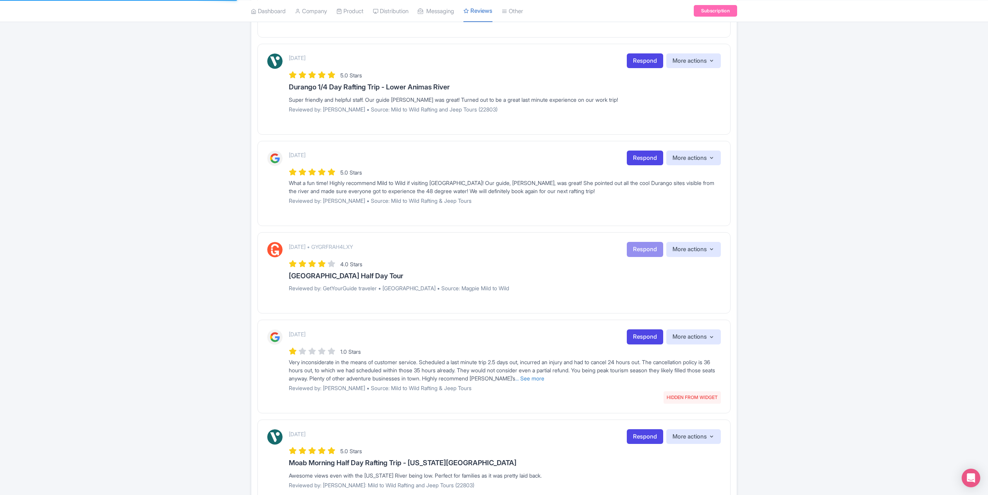
scroll to position [621, 0]
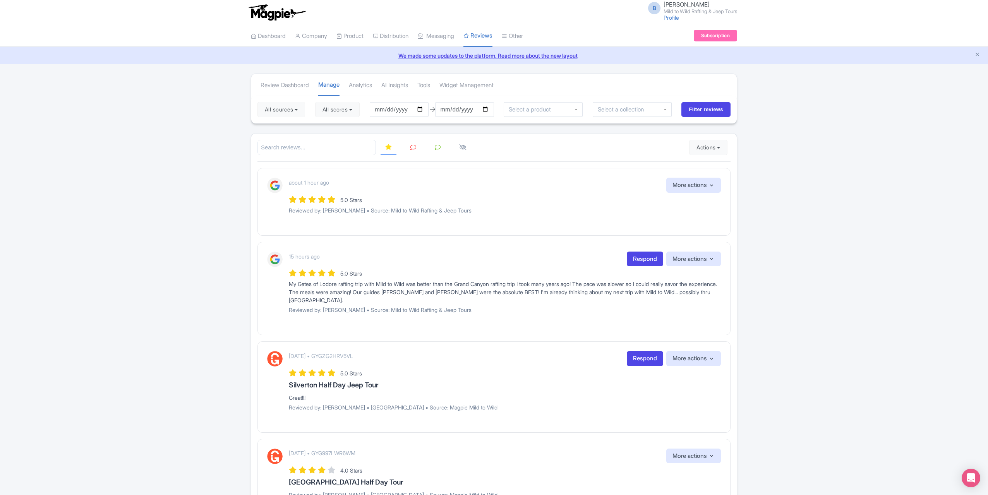
click at [411, 146] on icon at bounding box center [413, 147] width 6 height 6
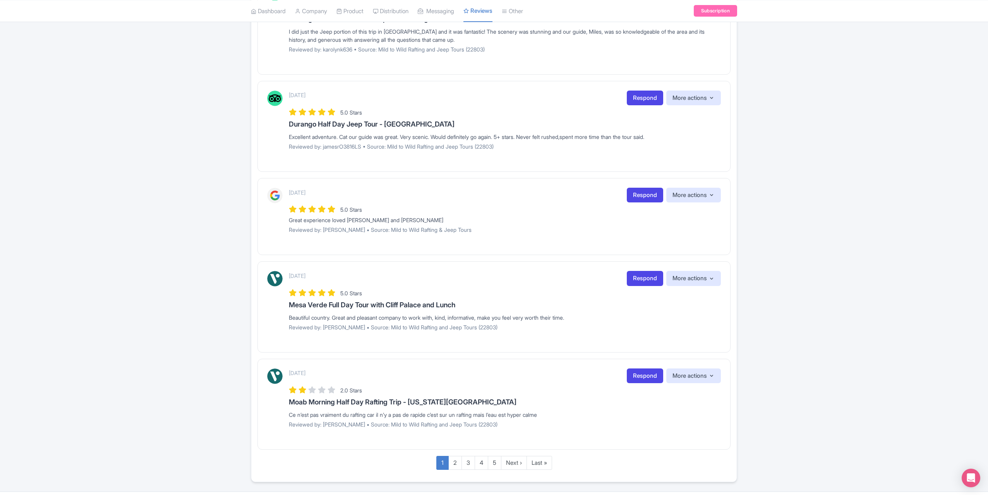
scroll to position [664, 0]
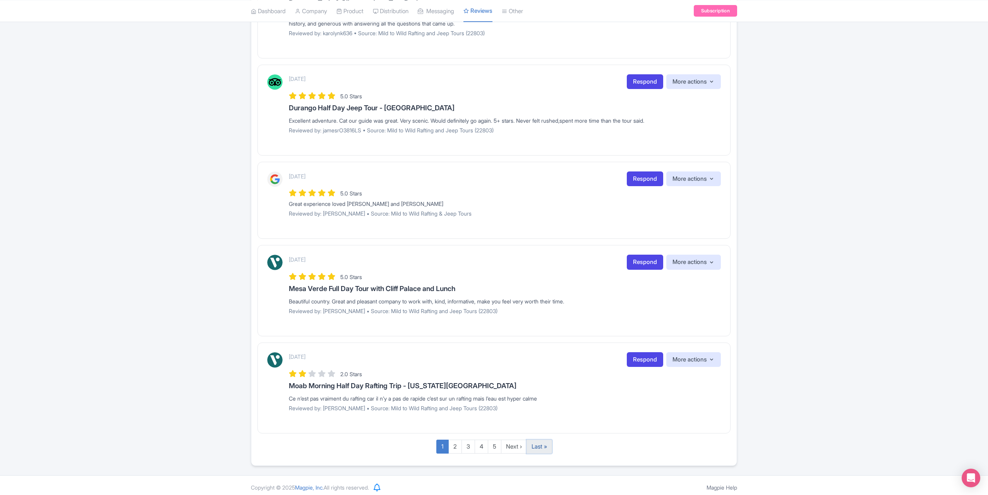
click at [537, 444] on link "Last »" at bounding box center [540, 447] width 26 height 14
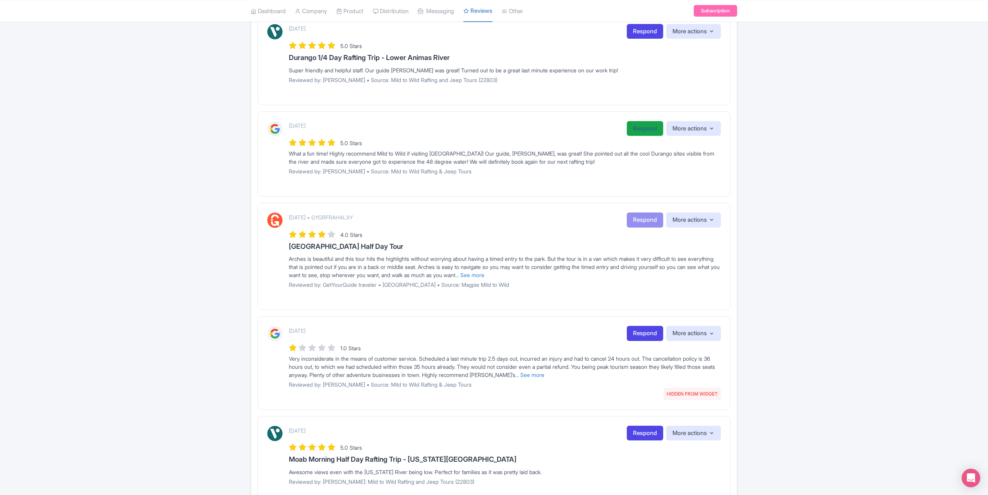
scroll to position [647, 0]
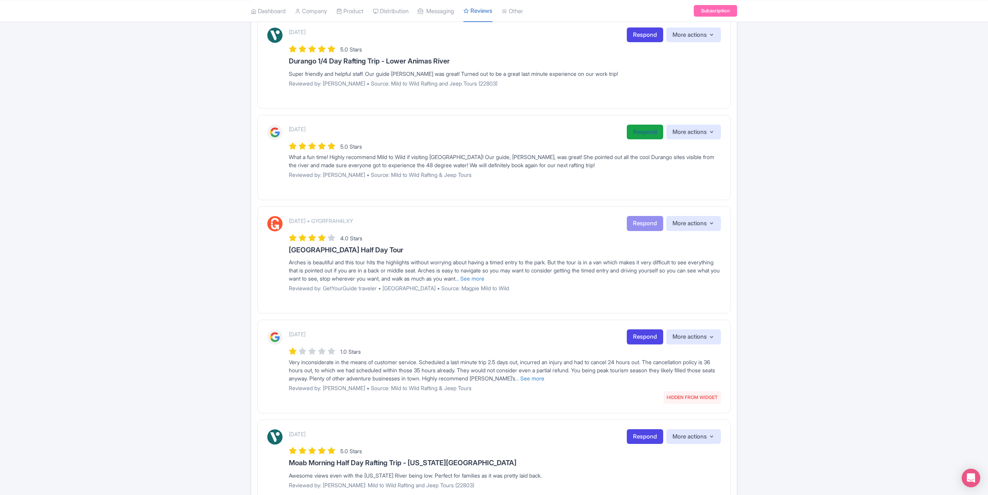
click at [640, 127] on link "Respond" at bounding box center [645, 132] width 36 height 15
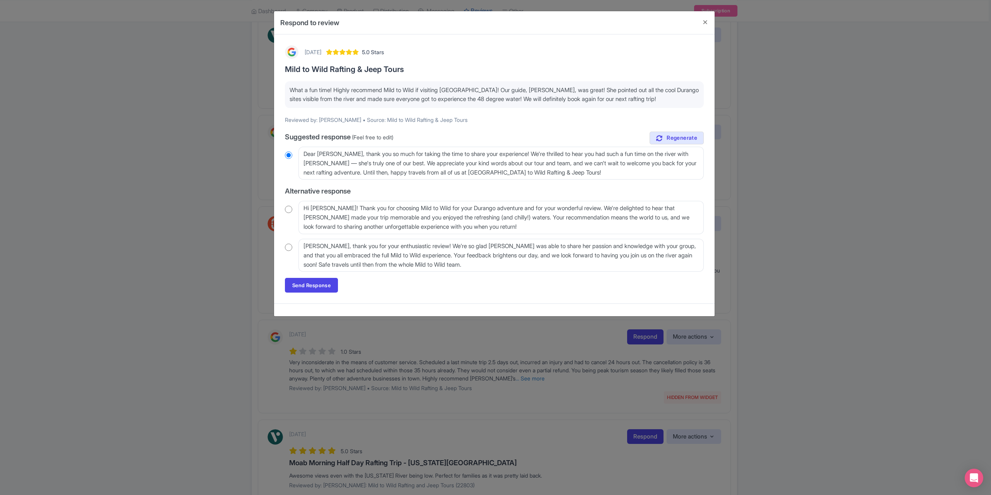
click at [288, 211] on input "radio" at bounding box center [288, 210] width 7 height 8
radio input "true"
click at [312, 292] on link "Send Response" at bounding box center [311, 285] width 53 height 15
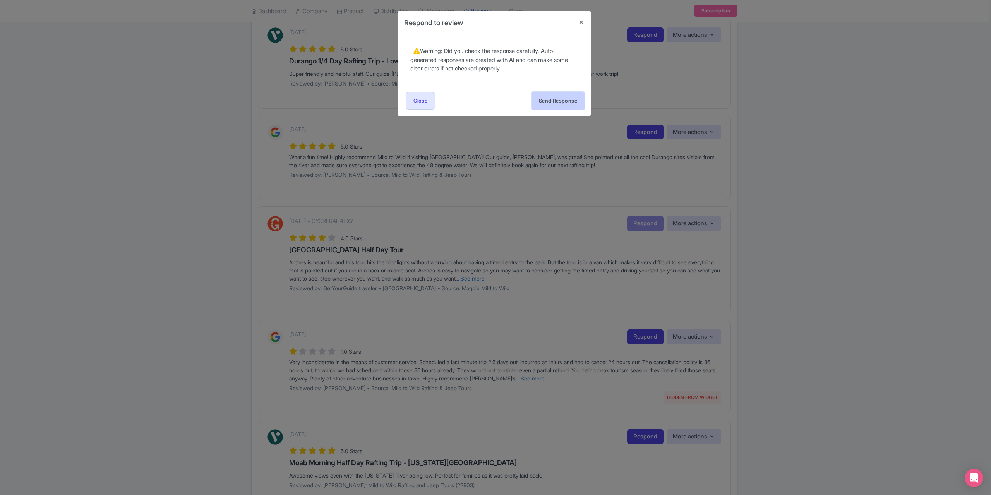
click at [548, 101] on button "Send Response" at bounding box center [558, 100] width 53 height 17
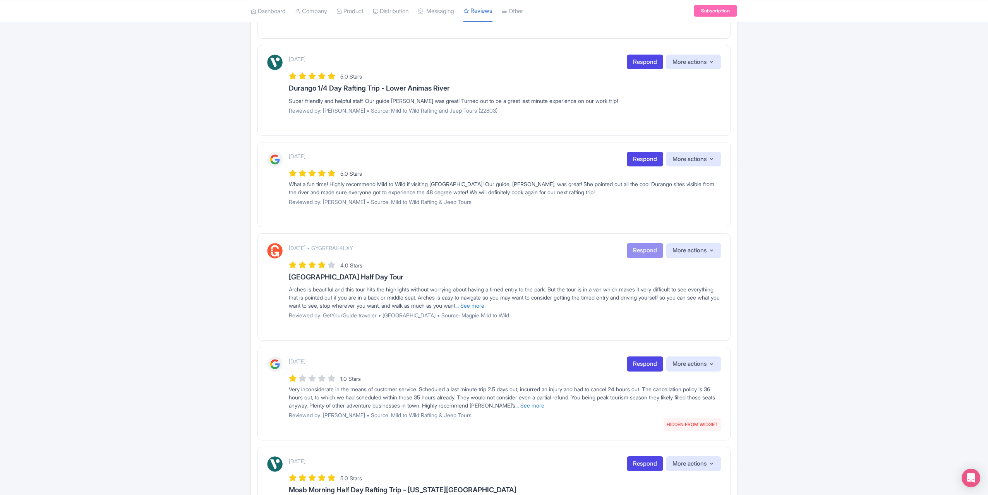
scroll to position [609, 0]
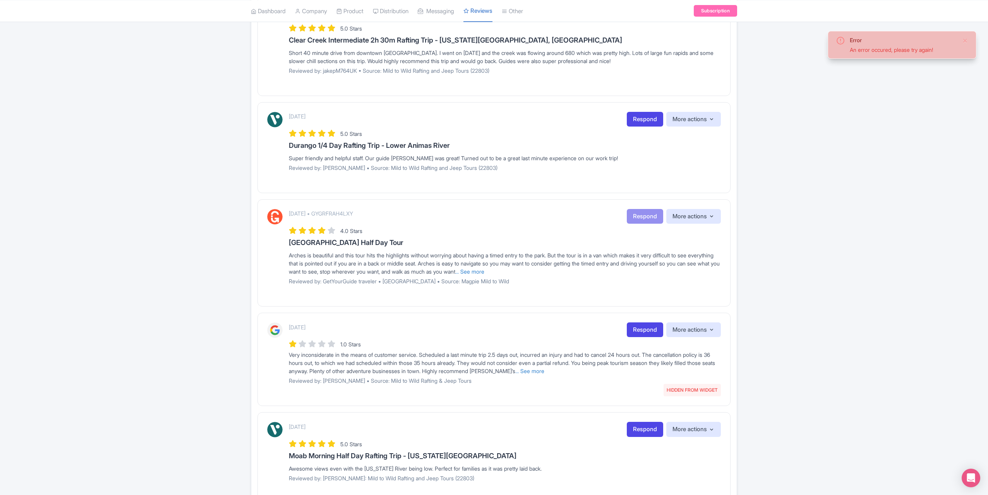
scroll to position [556, 0]
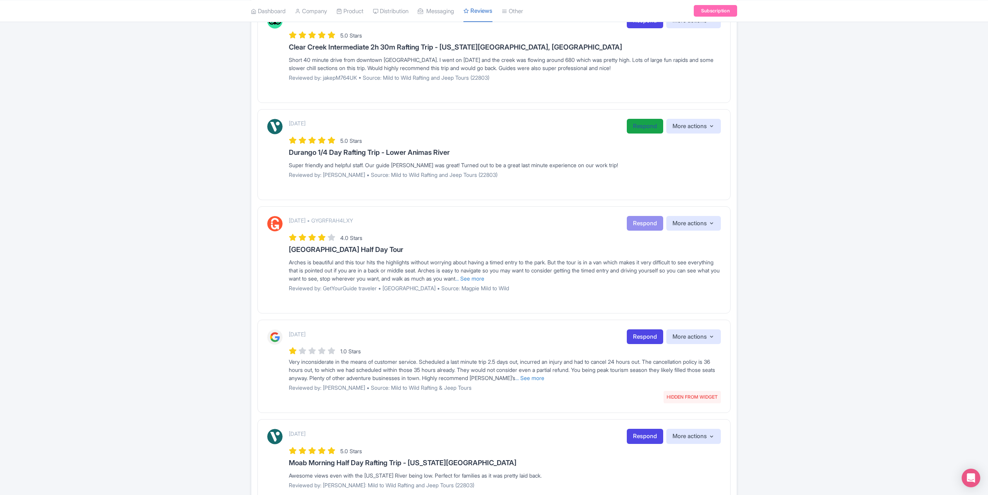
click at [633, 124] on link "Respond" at bounding box center [645, 126] width 36 height 15
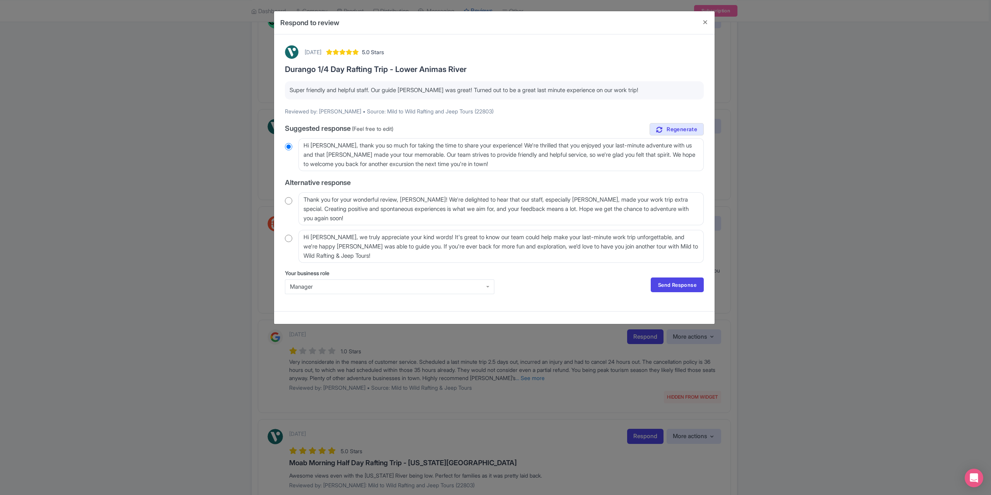
click at [289, 201] on input "radio" at bounding box center [288, 201] width 7 height 8
radio input "true"
click at [426, 198] on textarea "Thank you for your wonderful review, Kyler_J! We're delighted to hear that our …" at bounding box center [501, 208] width 405 height 33
type textarea "Thank you for your wonderful review, Kyler_! We're delighted to hear that our s…"
radio input "true"
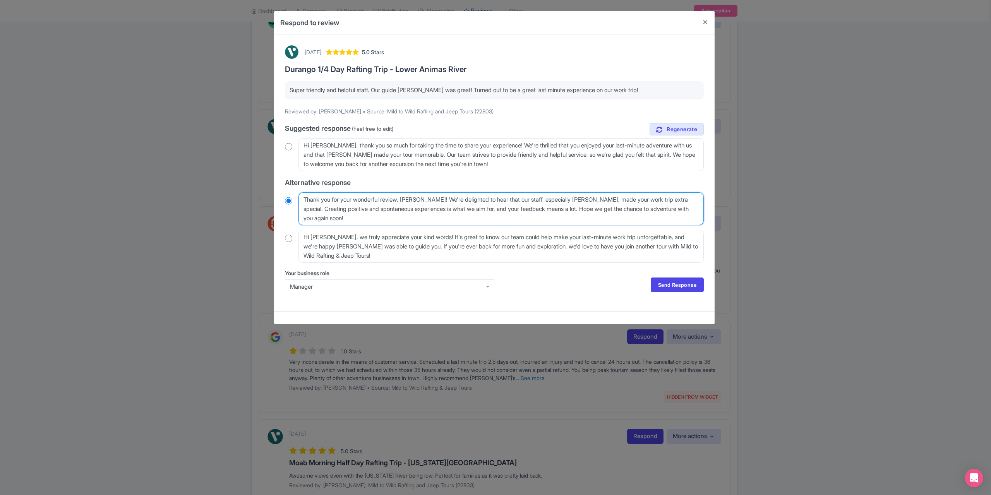
type textarea "Thank you for your wonderful review, Kyler! We're delighted to hear that our st…"
radio input "true"
type textarea "Thank you for your wonderful review, Kyler! We're delighted to hear that our st…"
click at [657, 279] on link "Send Response" at bounding box center [677, 285] width 53 height 15
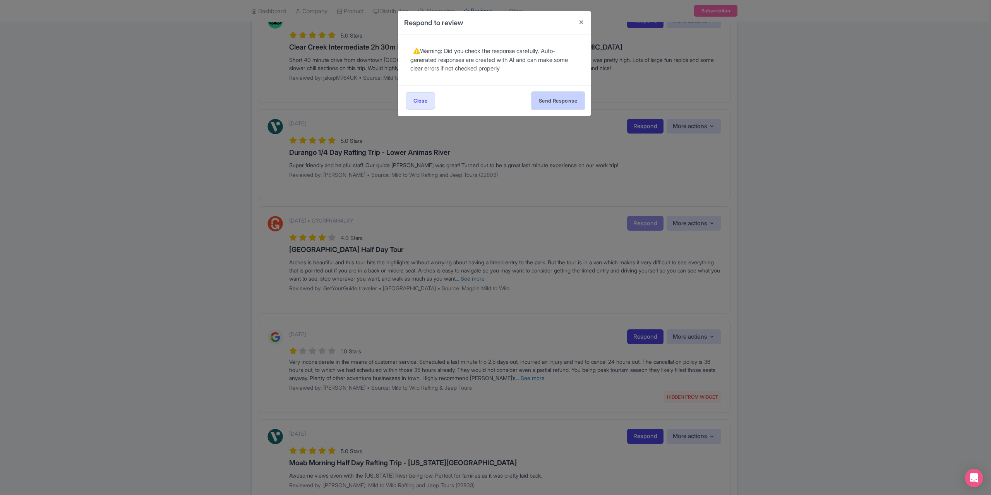
click at [550, 99] on button "Send Response" at bounding box center [558, 100] width 53 height 17
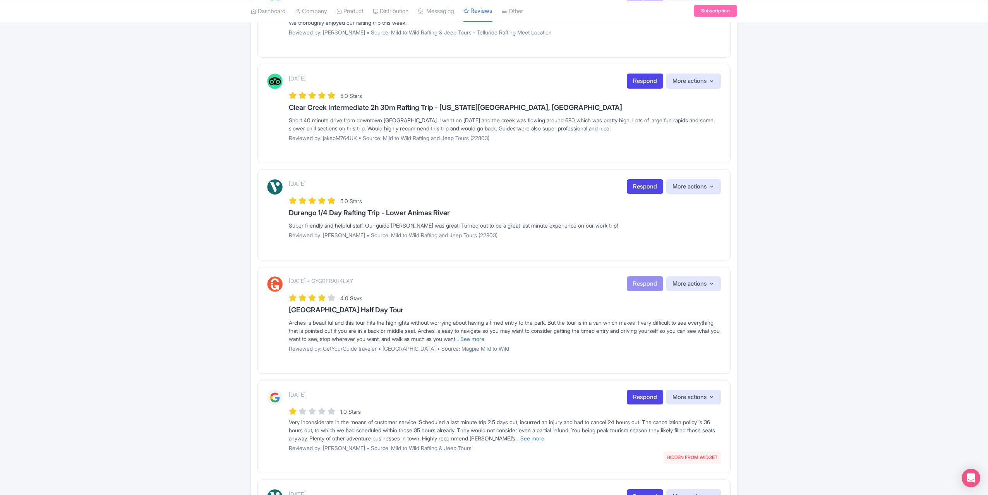
scroll to position [479, 0]
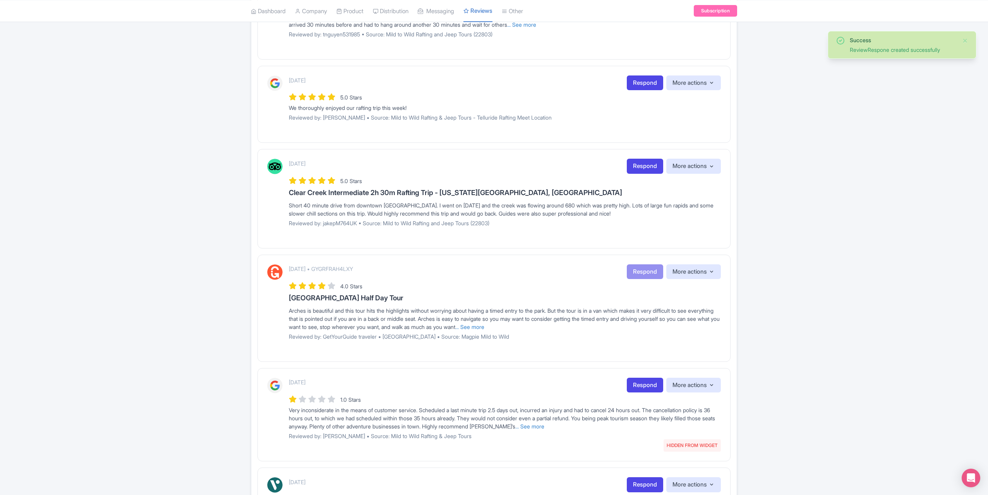
scroll to position [426, 0]
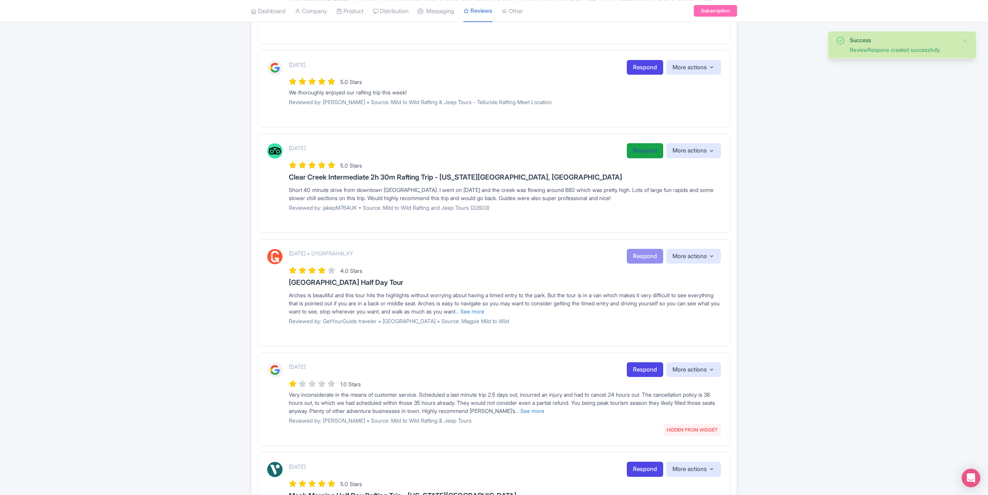
click at [645, 146] on link "Respond" at bounding box center [645, 150] width 36 height 15
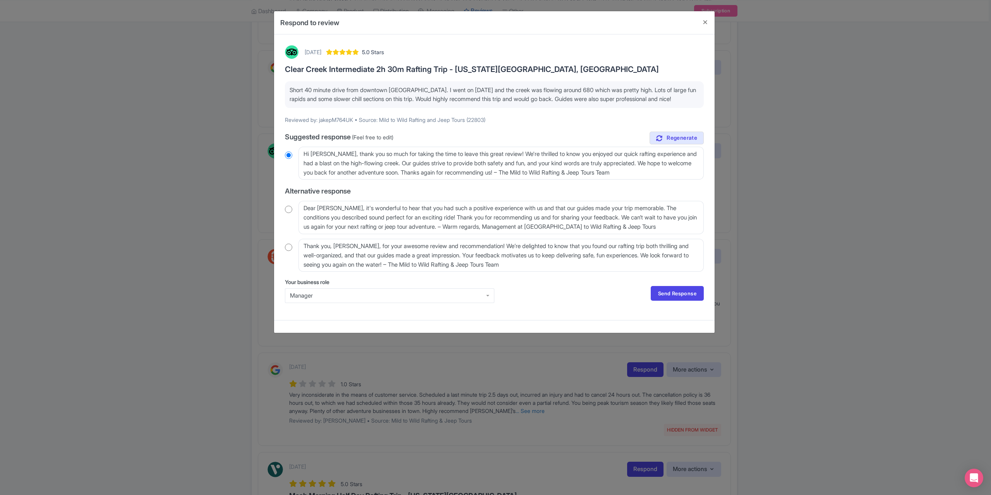
click at [287, 251] on input "radio" at bounding box center [288, 248] width 7 height 8
radio input "true"
click at [670, 301] on link "Send Response" at bounding box center [677, 293] width 53 height 15
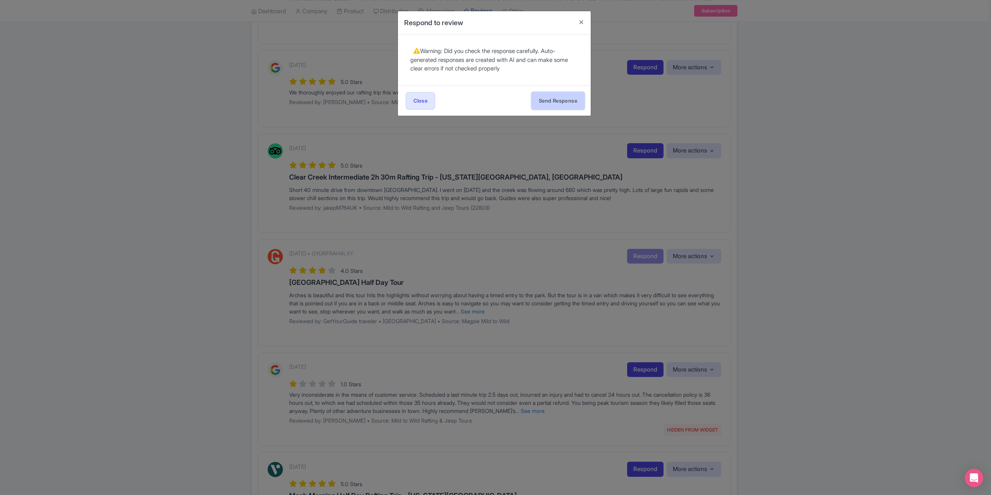
click at [546, 97] on button "Send Response" at bounding box center [558, 100] width 53 height 17
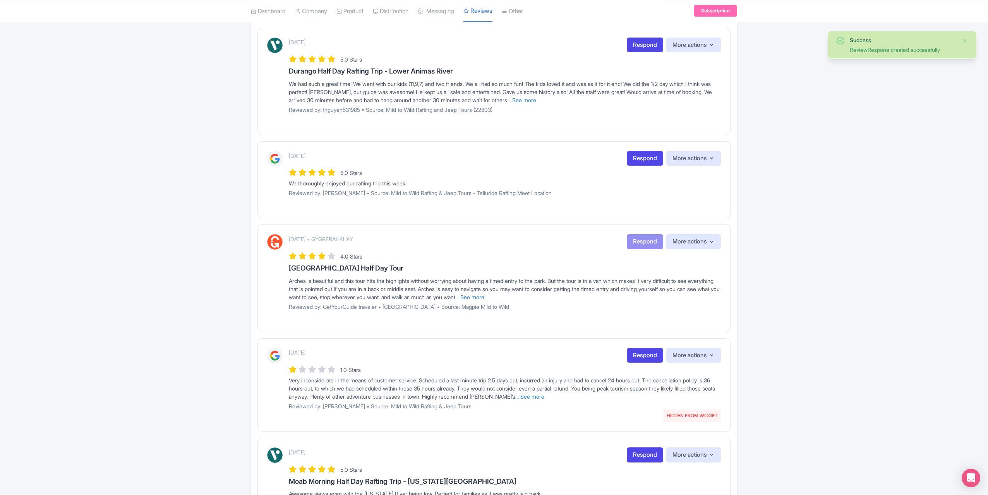
scroll to position [315, 0]
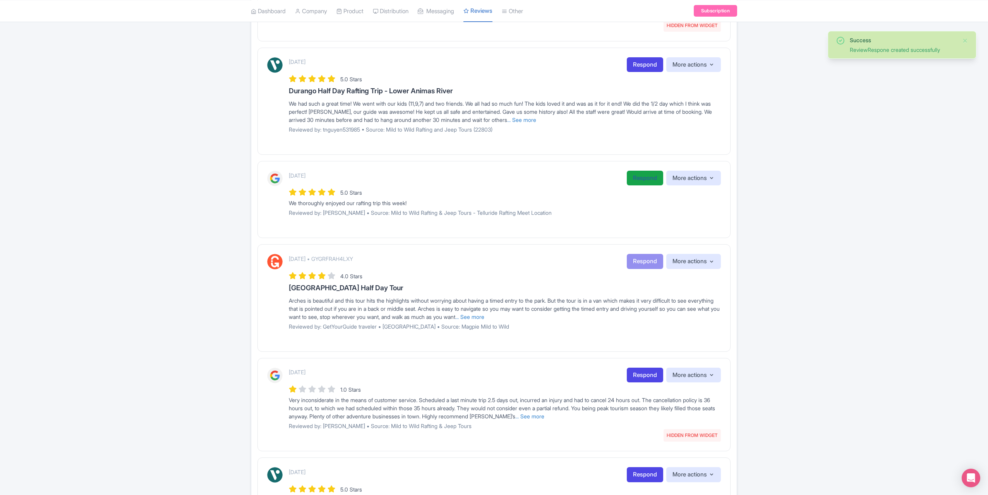
click at [630, 175] on link "Respond" at bounding box center [645, 178] width 36 height 15
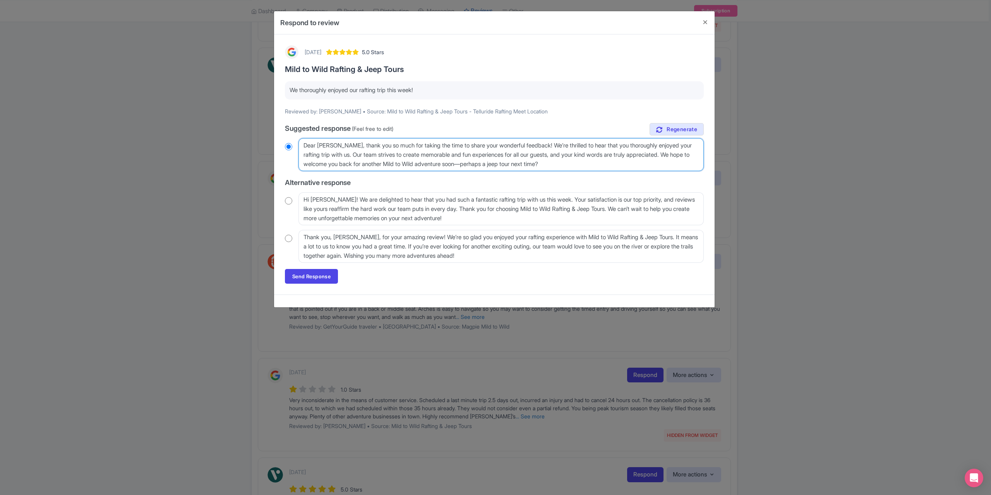
drag, startPoint x: 373, startPoint y: 145, endPoint x: 359, endPoint y: 145, distance: 13.9
click at [359, 145] on textarea "Dear [PERSON_NAME], thank you so much for taking the time to share your wonderf…" at bounding box center [501, 154] width 405 height 33
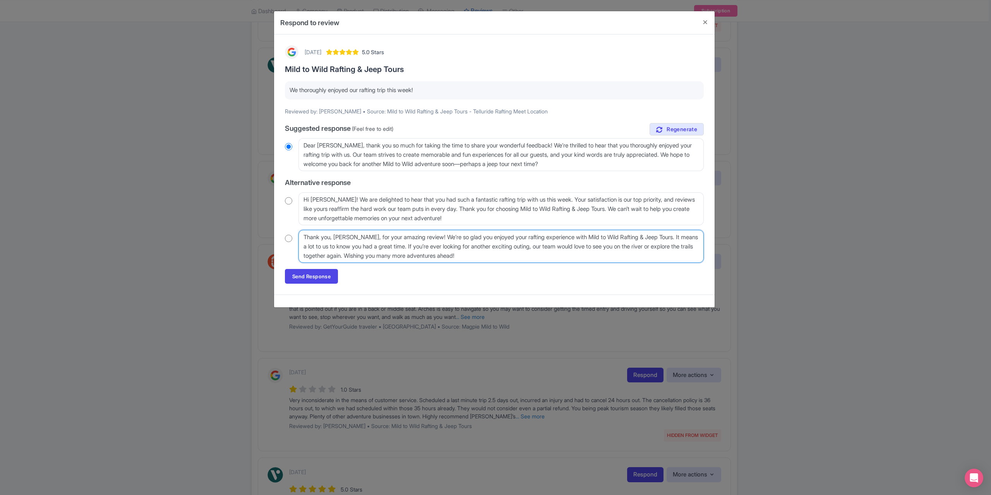
drag, startPoint x: 390, startPoint y: 237, endPoint x: 362, endPoint y: 240, distance: 28.9
click at [362, 240] on textarea "Thank you, [PERSON_NAME], for your amazing review! We’re so glad you enjoyed yo…" at bounding box center [501, 246] width 405 height 33
type textarea "Thank you, Meredith, for your amazing review! We’re so glad you enjoyed your ra…"
click at [289, 238] on input "radio" at bounding box center [288, 239] width 7 height 8
radio input "true"
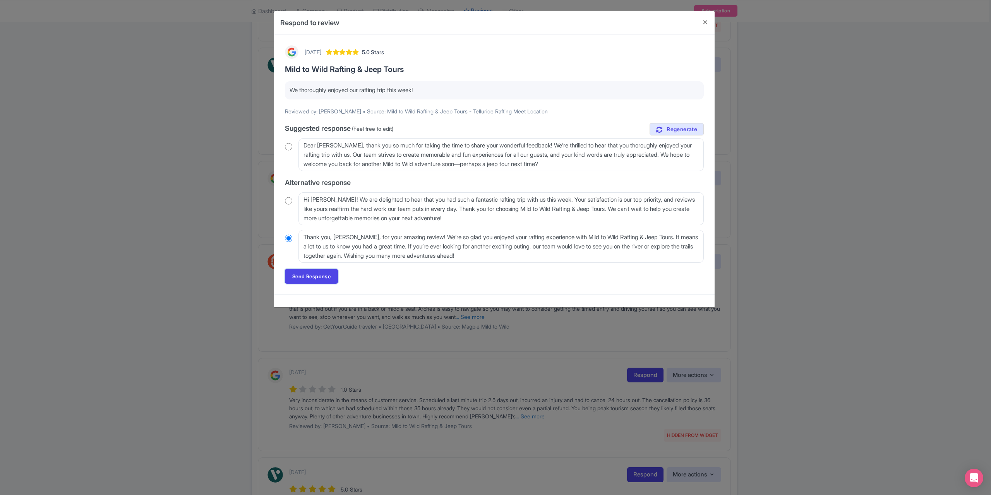
drag, startPoint x: 300, startPoint y: 278, endPoint x: 311, endPoint y: 278, distance: 11.3
click at [300, 278] on link "Send Response" at bounding box center [311, 276] width 53 height 15
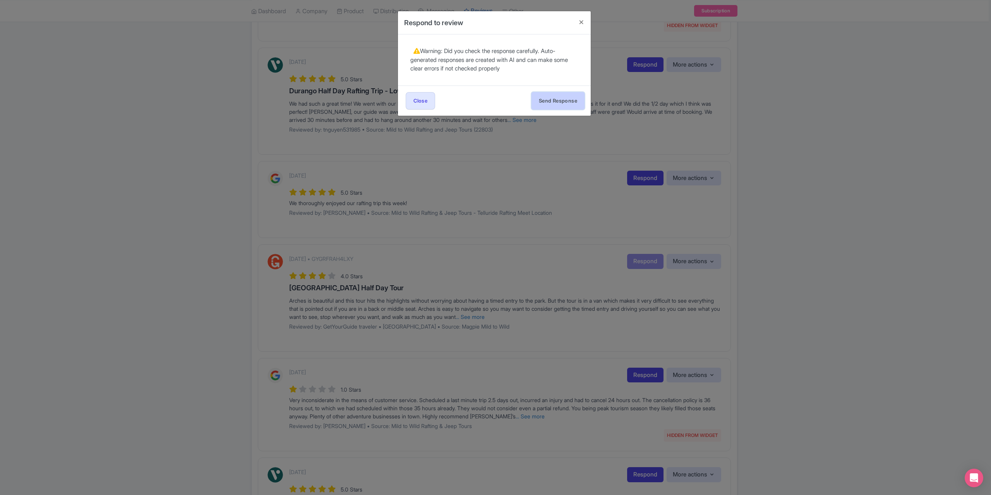
click at [556, 95] on button "Send Response" at bounding box center [558, 100] width 53 height 17
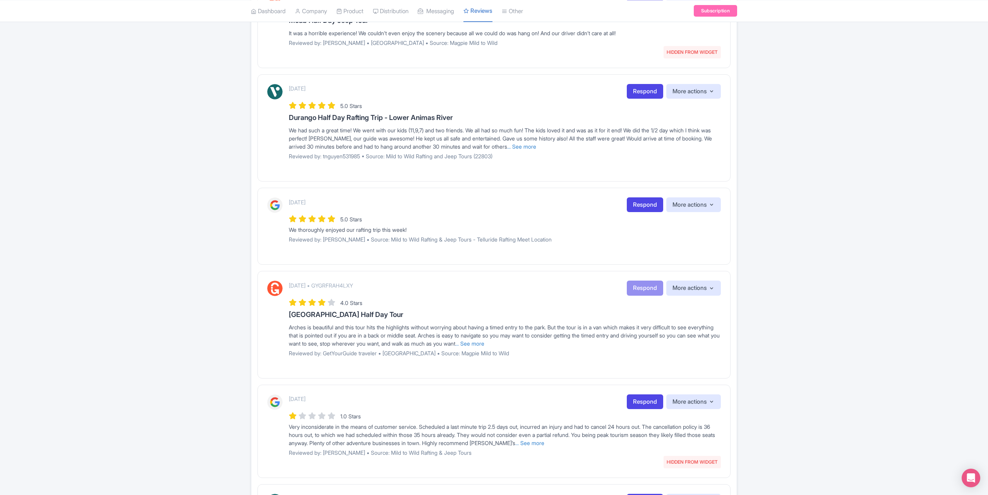
scroll to position [276, 0]
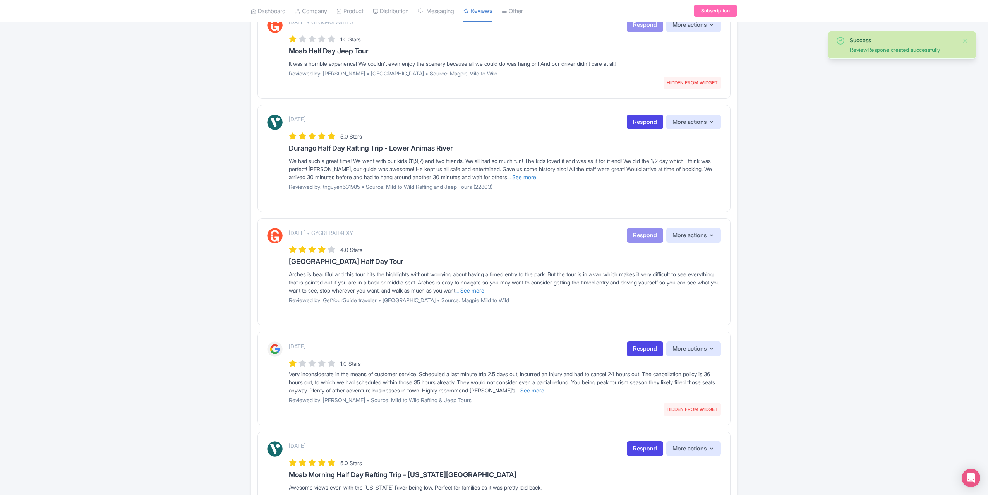
scroll to position [232, 0]
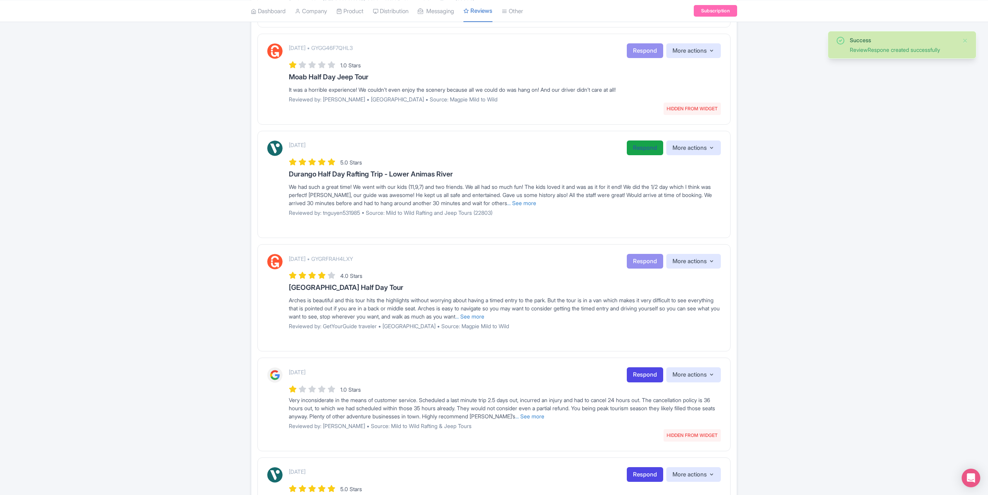
click at [643, 149] on link "Respond" at bounding box center [645, 148] width 36 height 15
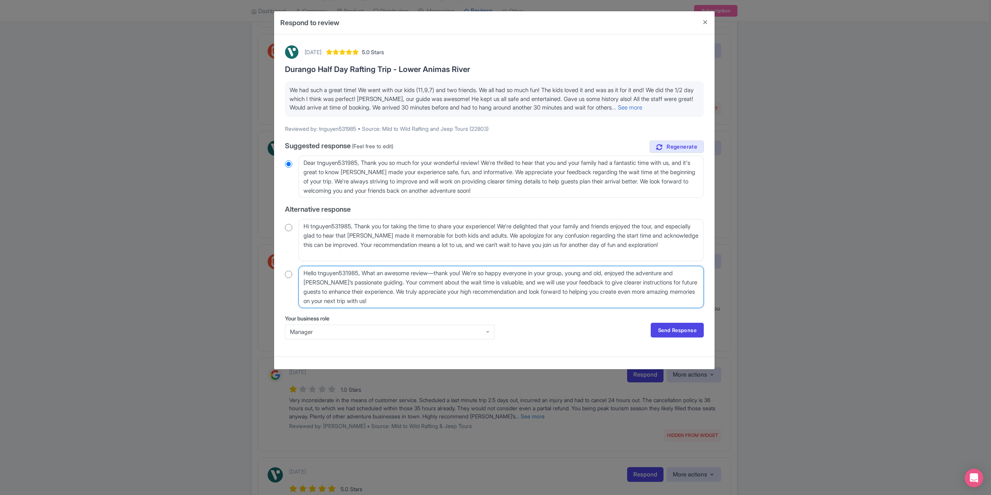
drag, startPoint x: 362, startPoint y: 274, endPoint x: 302, endPoint y: 272, distance: 59.3
click at [302, 272] on textarea "Hello tnguyen531985, What an awesome review—thank you! We’re so happy everyone …" at bounding box center [501, 287] width 405 height 42
type textarea "What an awesome review—thank you! We’re so happy everyone in your group, young …"
click at [290, 276] on input "radio" at bounding box center [288, 275] width 7 height 8
radio input "true"
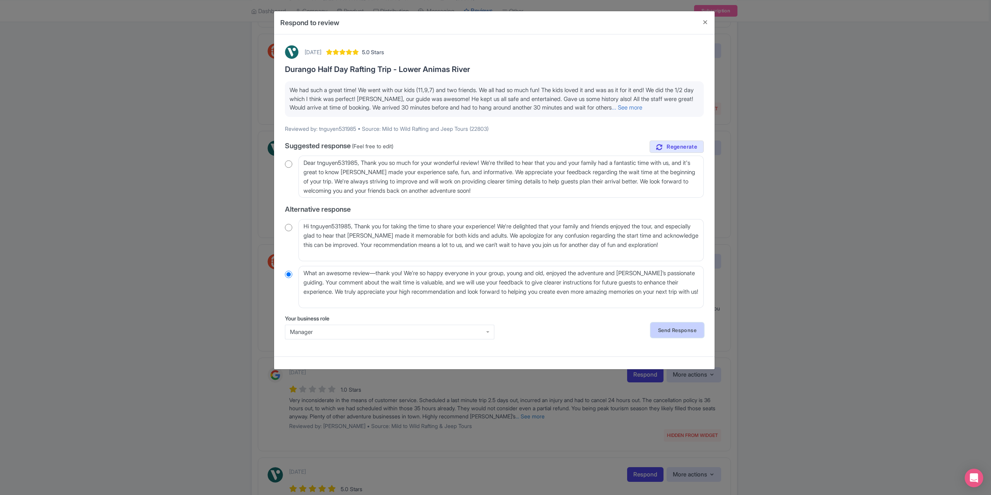
click at [688, 326] on link "Send Response" at bounding box center [677, 330] width 53 height 15
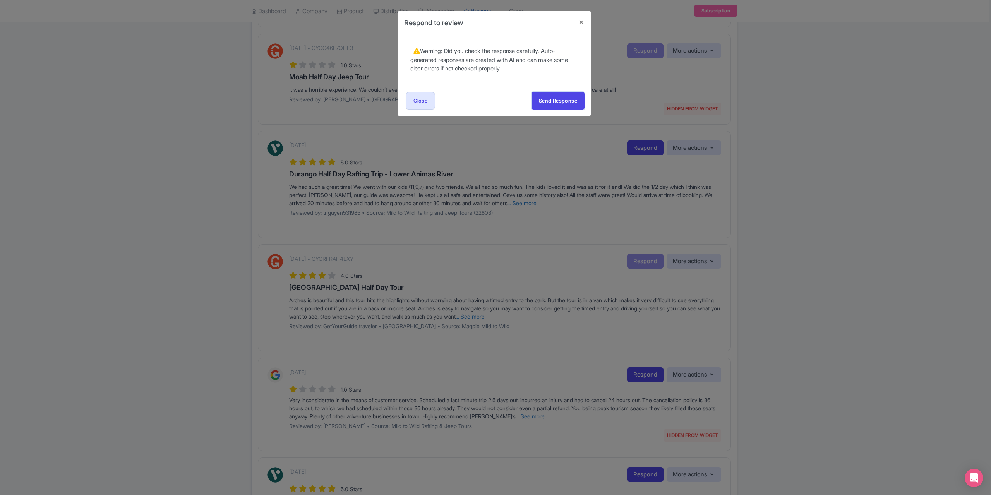
click at [545, 92] on button "Send Response" at bounding box center [558, 100] width 53 height 17
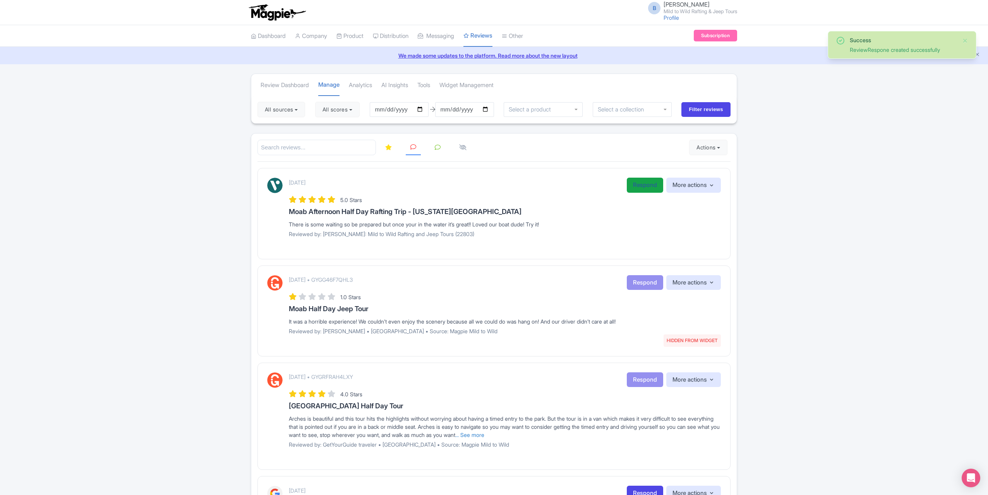
click at [647, 183] on link "Respond" at bounding box center [645, 185] width 36 height 15
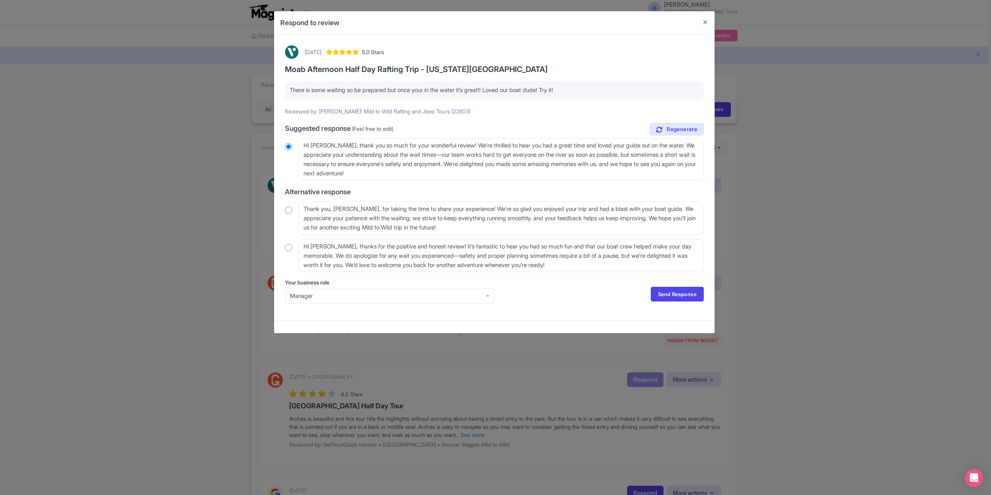
click at [289, 247] on input "radio" at bounding box center [288, 248] width 7 height 8
radio input "true"
click at [669, 295] on link "Send Response" at bounding box center [677, 294] width 53 height 15
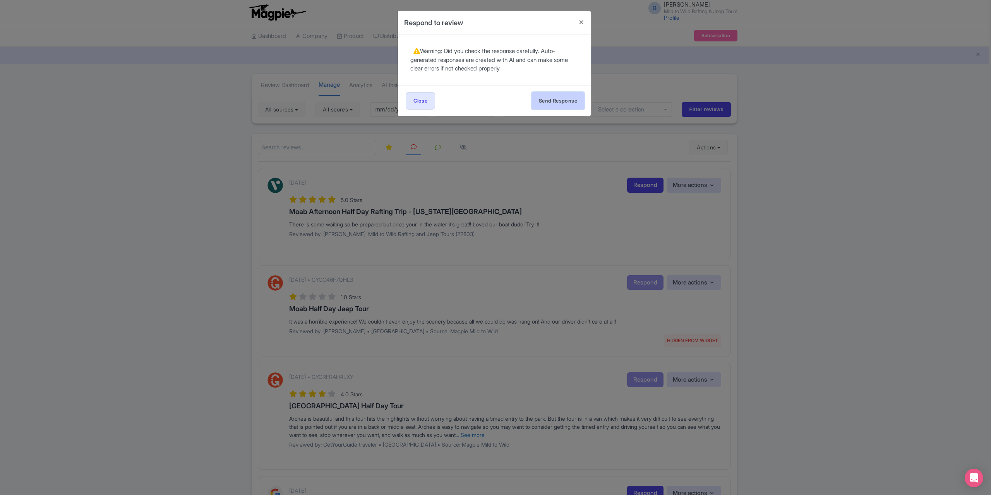
click at [556, 100] on button "Send Response" at bounding box center [558, 100] width 53 height 17
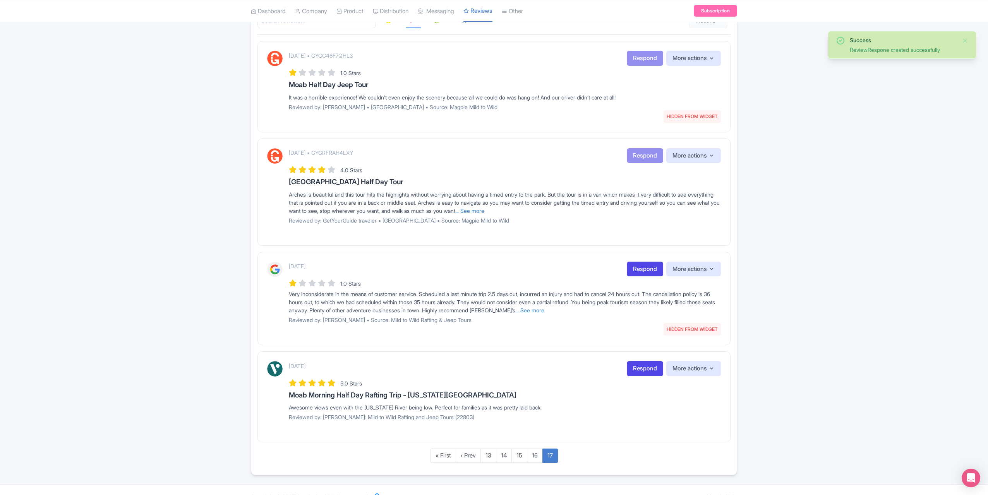
scroll to position [138, 0]
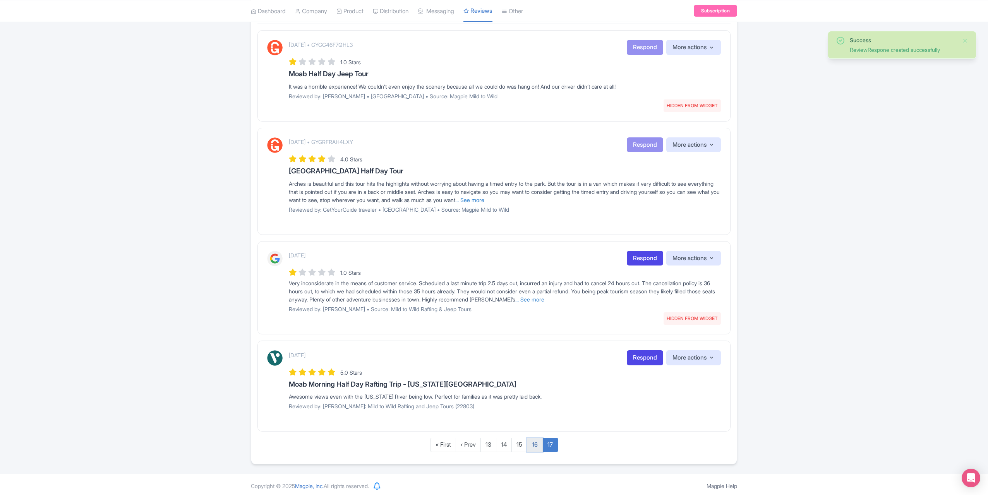
click at [535, 443] on link "16" at bounding box center [535, 445] width 16 height 14
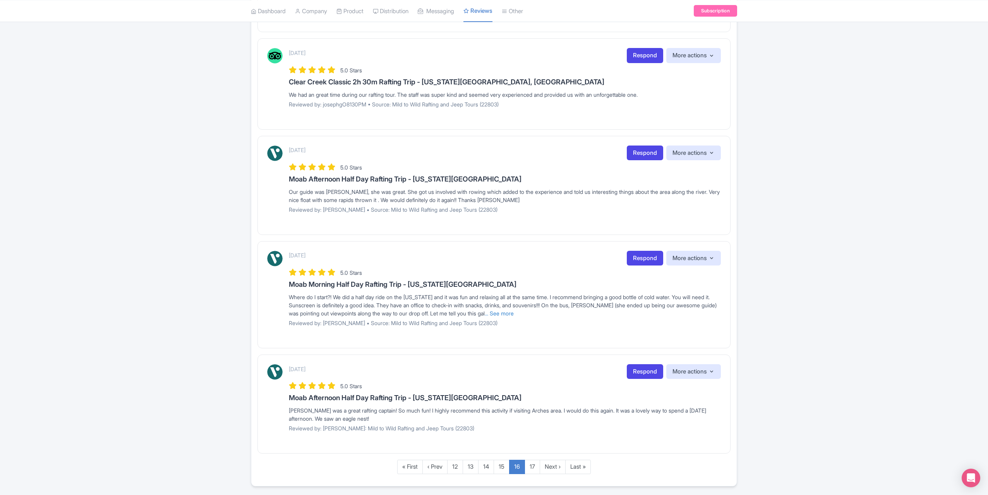
scroll to position [750, 0]
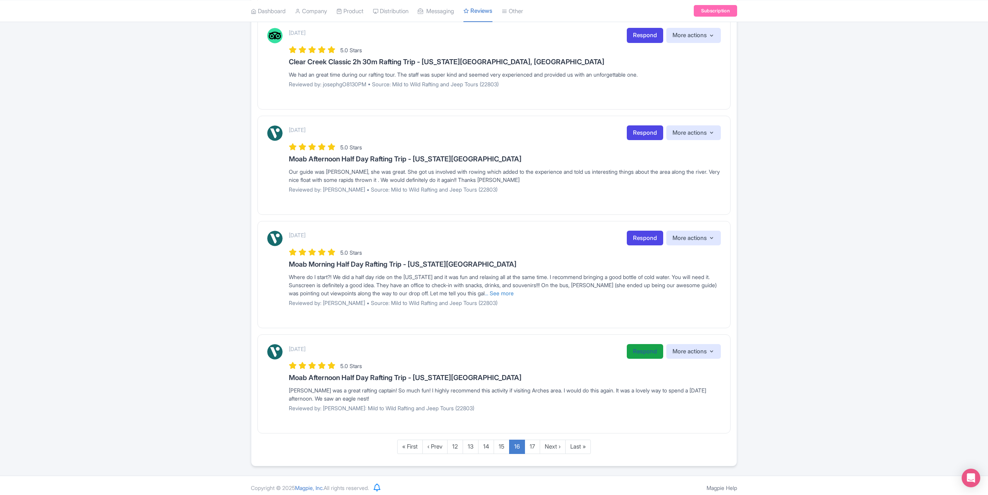
click at [633, 350] on link "Respond" at bounding box center [645, 351] width 36 height 15
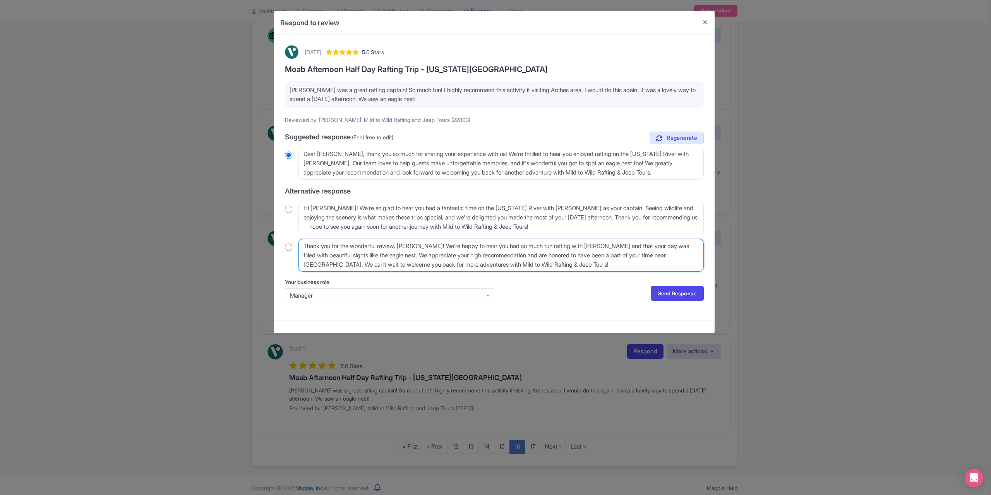
click at [425, 247] on textarea "Thank you for the wonderful review, [PERSON_NAME]! We're happy to hear you had …" at bounding box center [501, 255] width 405 height 33
type textarea "Thank you for the wonderful review, [PERSON_NAME]! We're happy to hear you had …"
click at [292, 249] on div "Thank you for the wonderful review, [PERSON_NAME]! We're happy to hear you had …" at bounding box center [494, 255] width 419 height 33
click at [290, 247] on input "radio" at bounding box center [288, 248] width 7 height 8
radio input "true"
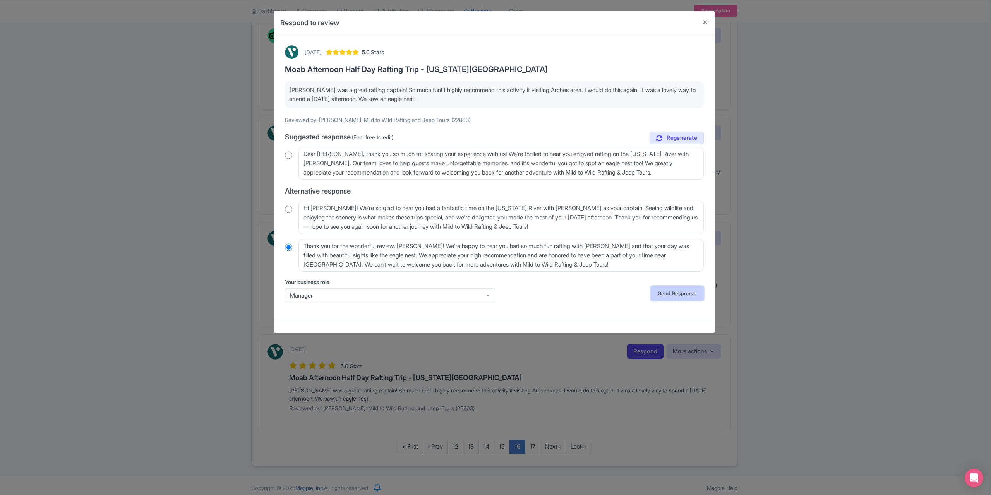
click at [664, 288] on link "Send Response" at bounding box center [677, 293] width 53 height 15
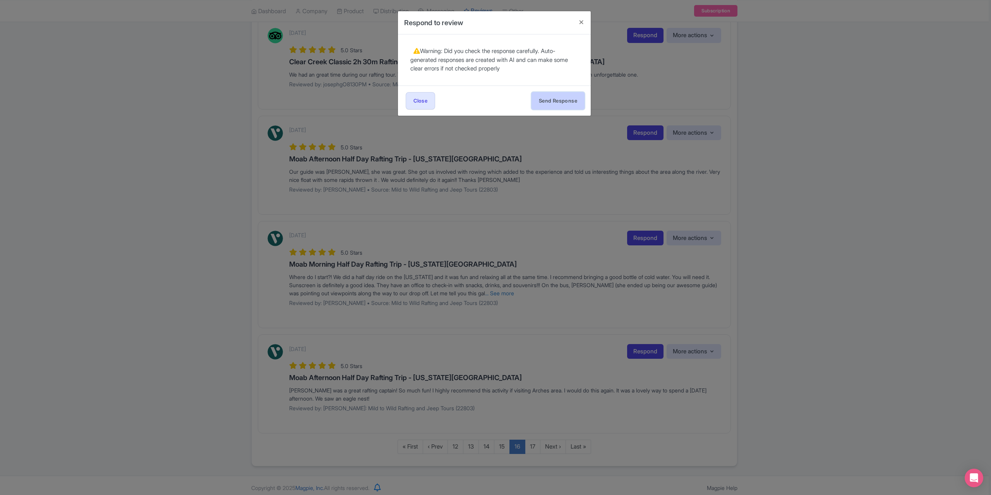
click at [550, 102] on button "Send Response" at bounding box center [558, 100] width 53 height 17
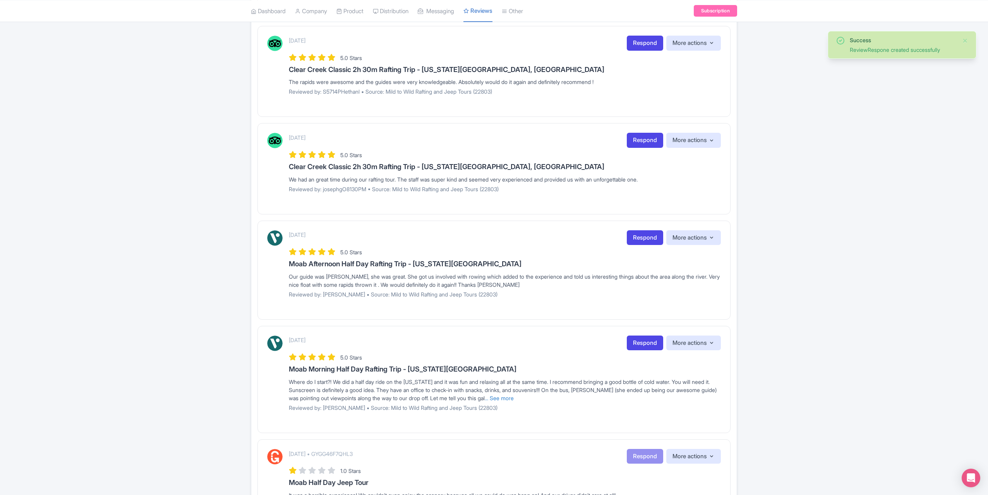
scroll to position [736, 0]
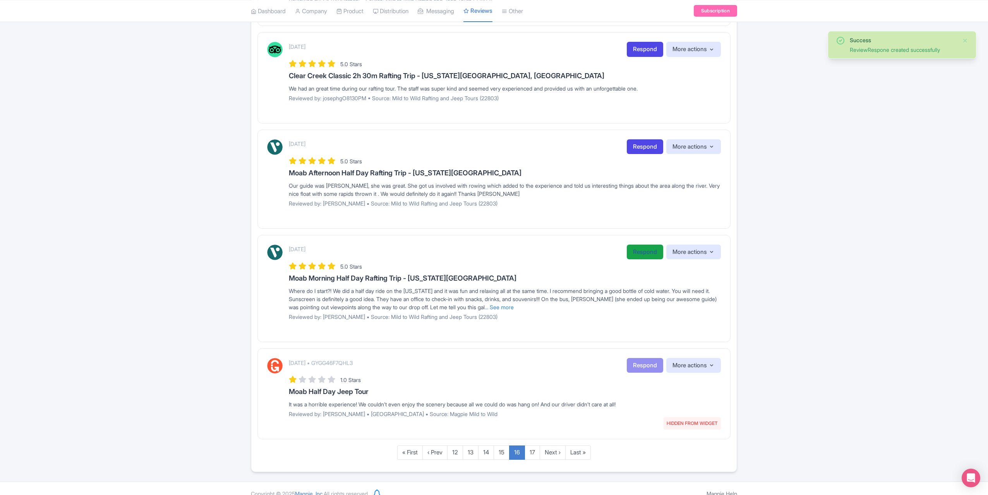
click at [632, 247] on link "Respond" at bounding box center [645, 252] width 36 height 15
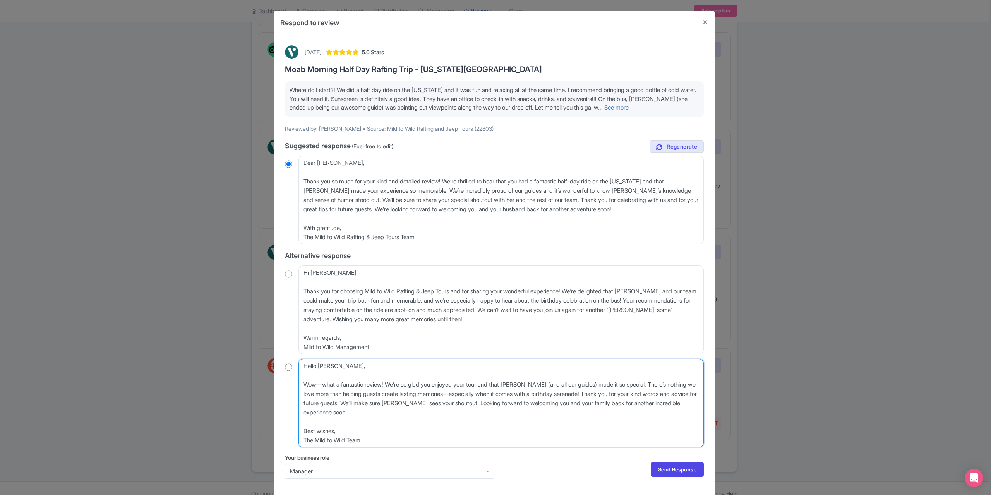
click at [347, 366] on textarea "Hello Danielle_D, Wow—what a fantastic review! We’re so glad you enjoyed your t…" at bounding box center [501, 403] width 405 height 89
type textarea "Hello Danielle, Wow—what a fantastic review! We’re so glad you enjoyed your tou…"
drag, startPoint x: 283, startPoint y: 366, endPoint x: 296, endPoint y: 369, distance: 13.2
click at [285, 366] on input "radio" at bounding box center [288, 368] width 7 height 8
radio input "true"
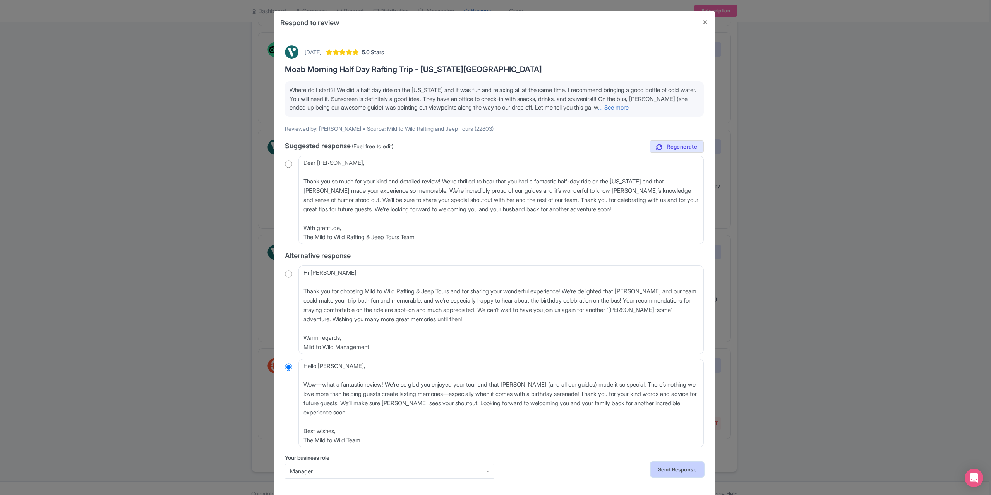
click at [668, 468] on link "Send Response" at bounding box center [677, 469] width 53 height 15
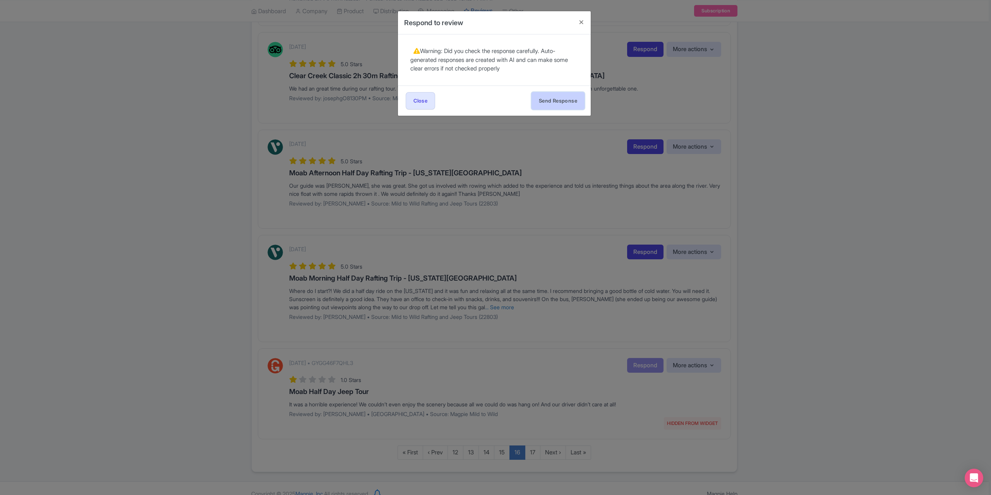
click at [537, 94] on button "Send Response" at bounding box center [558, 100] width 53 height 17
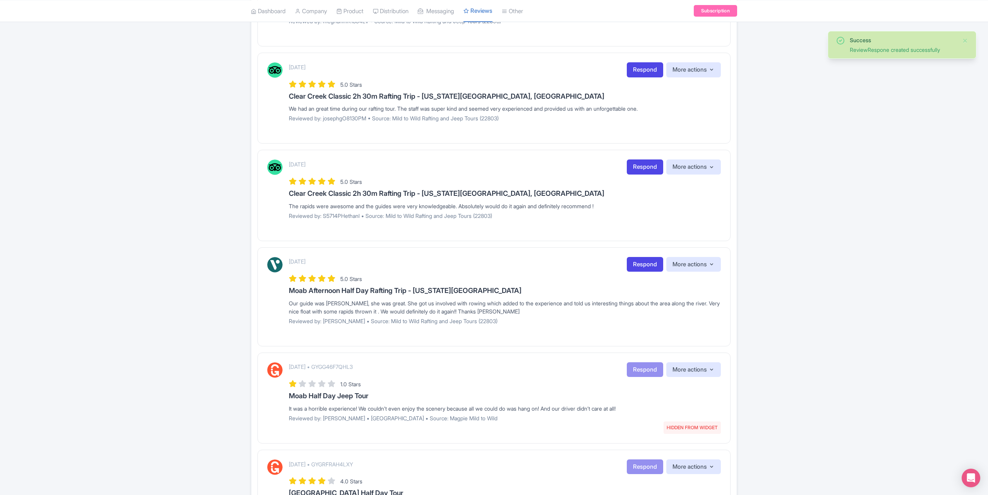
scroll to position [620, 0]
click at [635, 257] on link "Respond" at bounding box center [645, 263] width 36 height 15
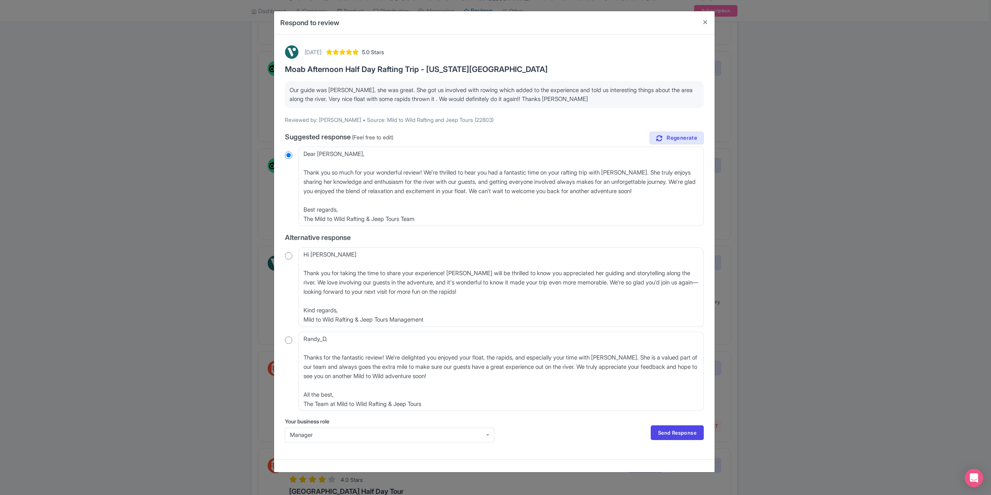
click at [289, 340] on input "radio" at bounding box center [288, 340] width 7 height 8
radio input "true"
drag, startPoint x: 333, startPoint y: 340, endPoint x: 300, endPoint y: 339, distance: 33.0
click at [300, 339] on textarea "Randy_D, Thanks for the fantastic review! We're delighted you enjoyed your floa…" at bounding box center [501, 371] width 405 height 79
type textarea "Thanks for the fantastic review! We're delighted you enjoyed your float, the ra…"
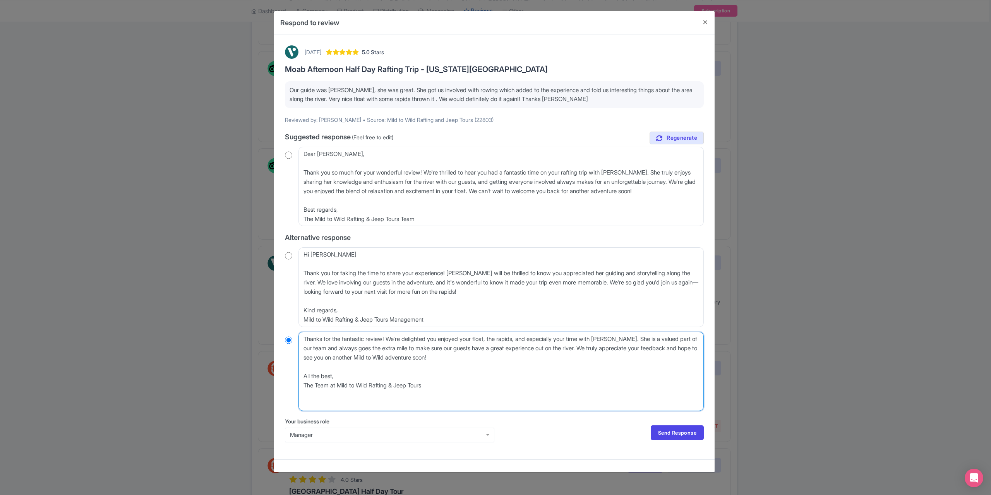
radio input "true"
click at [314, 346] on textarea "Randy_D, Thanks for the fantastic review! We're delighted you enjoyed your floa…" at bounding box center [501, 371] width 405 height 79
type textarea "Thanks for the fantastic review! We're delighted you enjoyed your float, the ra…"
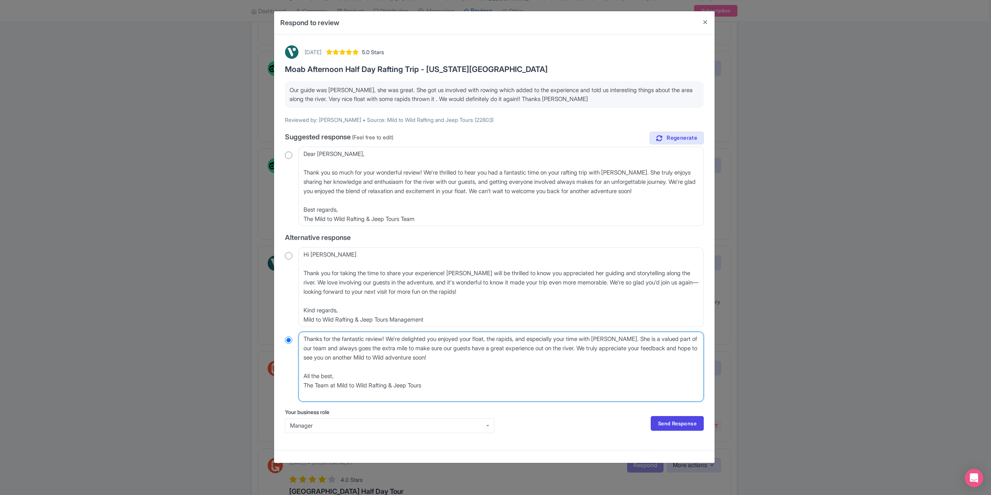
click at [307, 341] on textarea "Randy_D, Thanks for the fantastic review! We're delighted you enjoyed your floa…" at bounding box center [501, 367] width 405 height 70
radio input "true"
click at [624, 347] on textarea "Randy_D, Thanks for the fantastic review! We're delighted you enjoyed your floa…" at bounding box center [501, 367] width 405 height 70
type textarea "Thanks for the fantastic review! We're delighted you enjoyed your float, the ra…"
radio input "true"
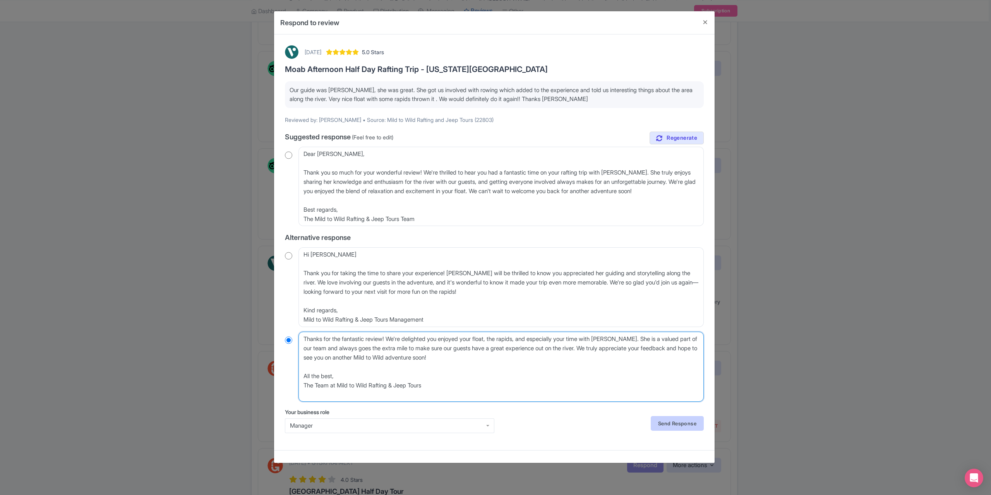
type textarea "Thanks for the fantastic review! We're delighted you enjoyed your float, the ra…"
click at [668, 430] on link "Send Response" at bounding box center [677, 423] width 53 height 15
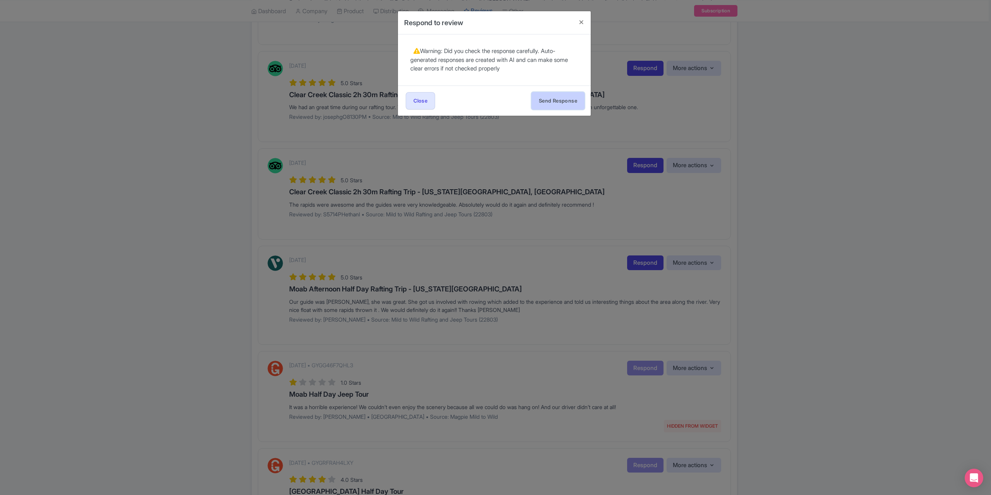
click at [549, 102] on button "Send Response" at bounding box center [558, 100] width 53 height 17
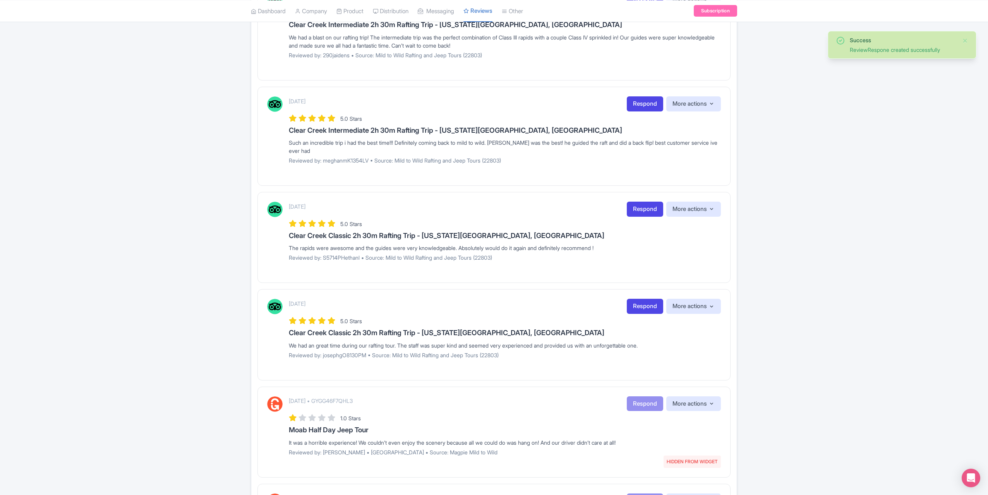
scroll to position [542, 0]
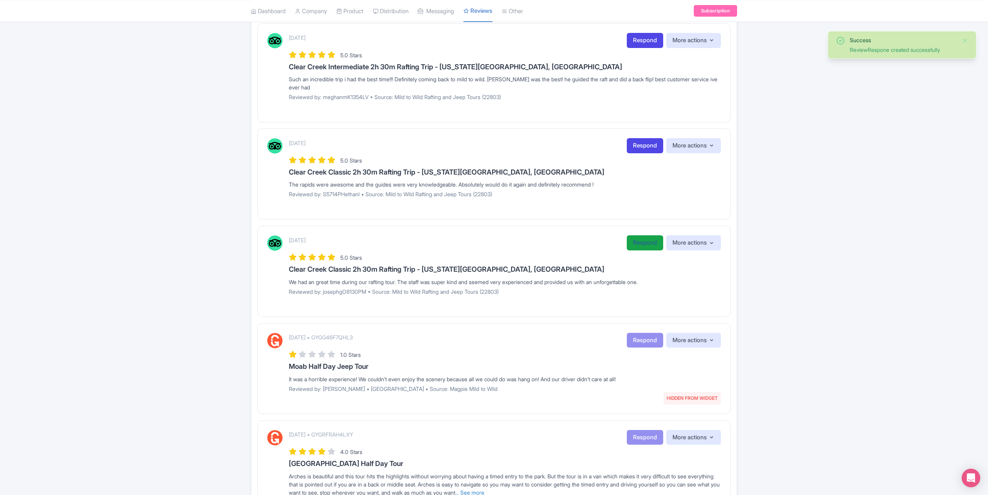
click at [642, 240] on link "Respond" at bounding box center [645, 242] width 36 height 15
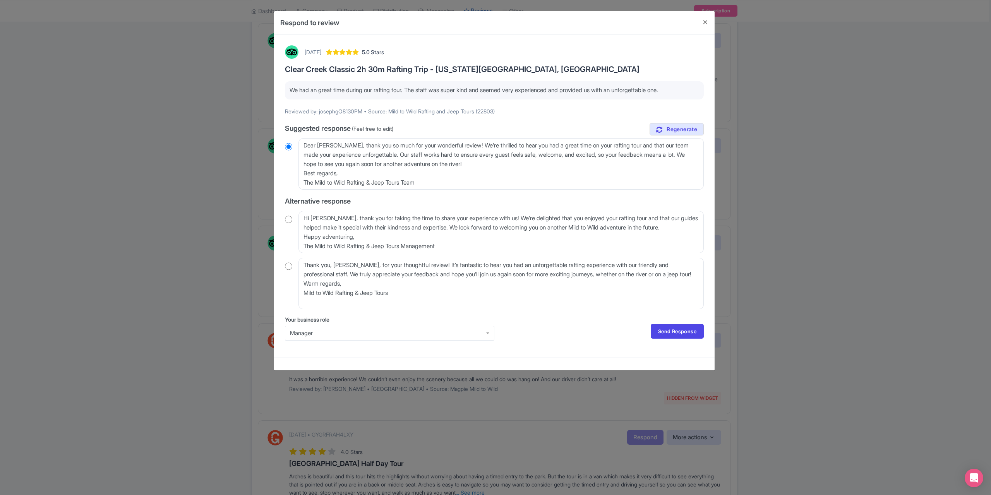
click at [290, 266] on input "radio" at bounding box center [288, 267] width 7 height 8
radio input "true"
click at [291, 222] on input "radio" at bounding box center [288, 220] width 7 height 8
radio input "true"
click at [671, 328] on link "Send Response" at bounding box center [677, 331] width 53 height 15
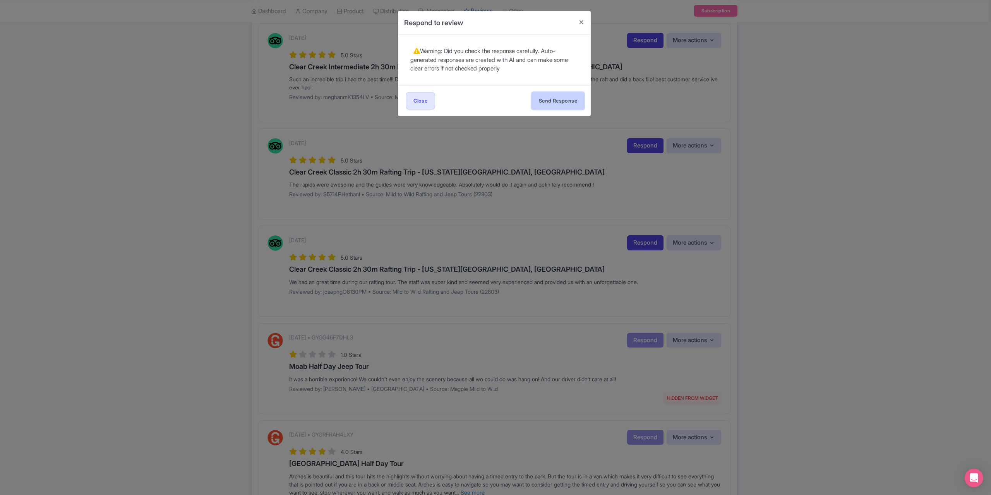
click at [550, 102] on button "Send Response" at bounding box center [558, 100] width 53 height 17
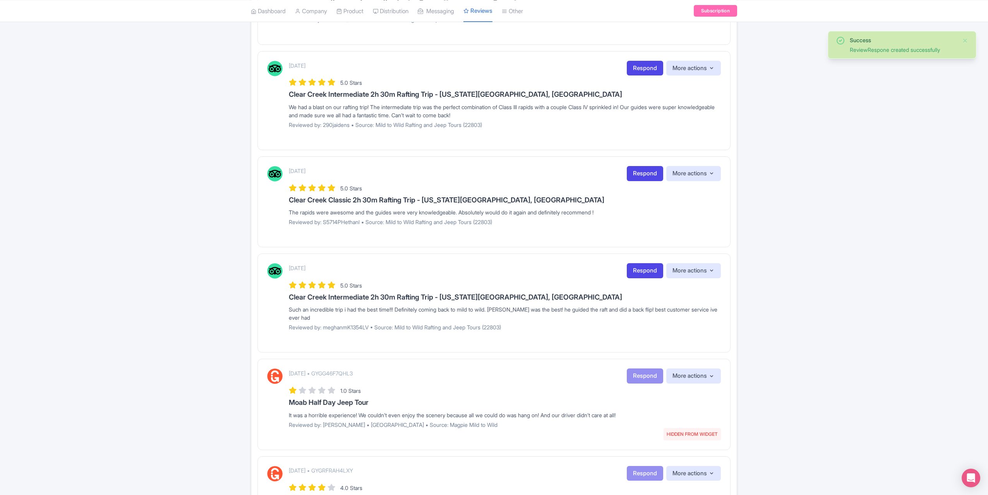
scroll to position [465, 0]
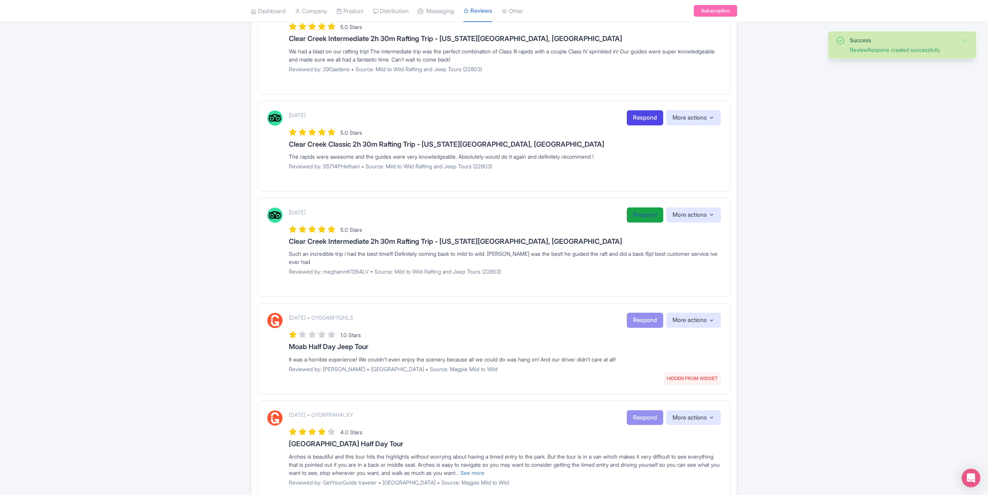
click at [634, 212] on link "Respond" at bounding box center [645, 215] width 36 height 15
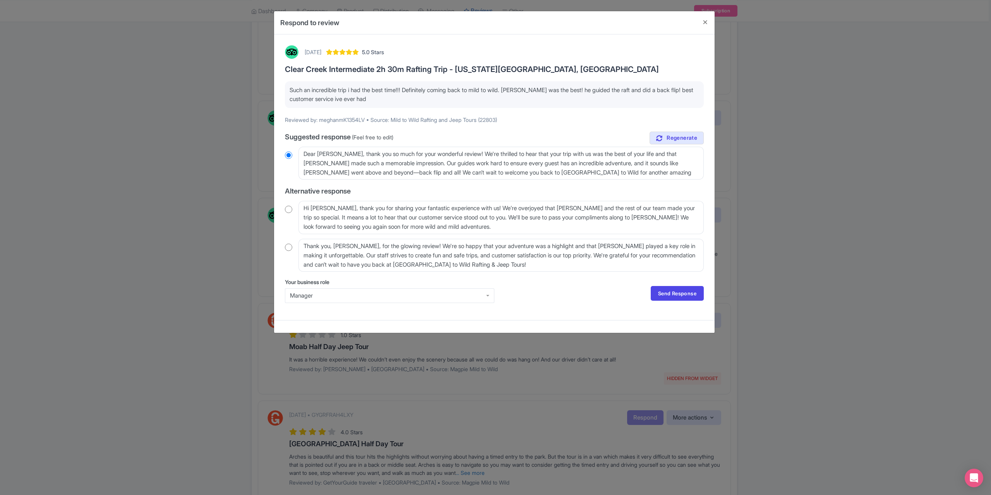
click at [292, 248] on input "radio" at bounding box center [288, 248] width 7 height 8
radio input "true"
click at [671, 290] on link "Send Response" at bounding box center [677, 293] width 53 height 15
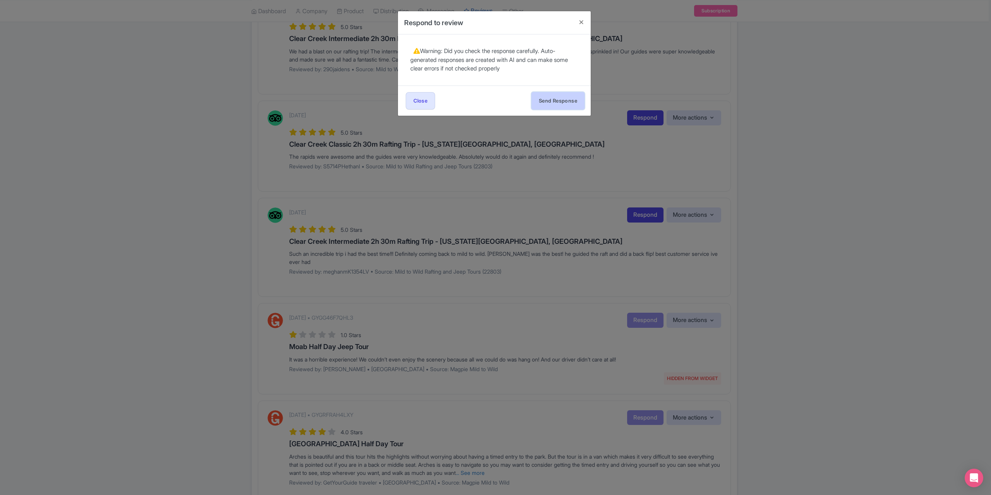
click at [563, 100] on button "Send Response" at bounding box center [558, 100] width 53 height 17
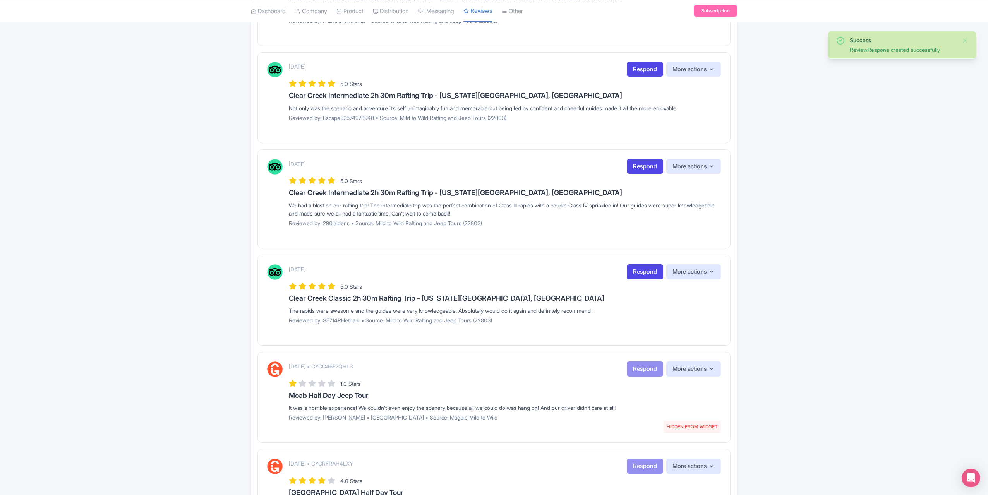
scroll to position [310, 0]
click at [646, 271] on link "Respond" at bounding box center [645, 272] width 36 height 15
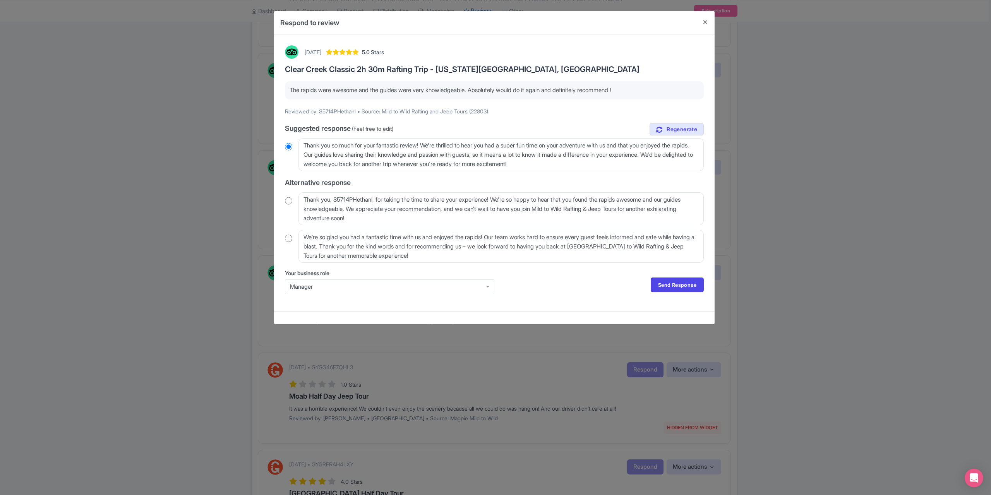
click at [288, 239] on input "radio" at bounding box center [288, 239] width 7 height 8
radio input "true"
click at [673, 283] on link "Send Response" at bounding box center [677, 285] width 53 height 15
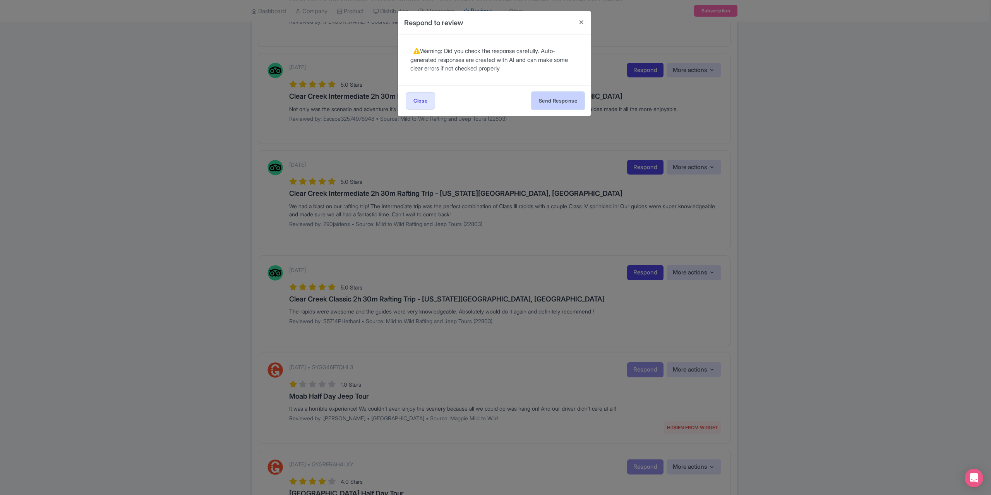
click at [545, 101] on button "Send Response" at bounding box center [558, 100] width 53 height 17
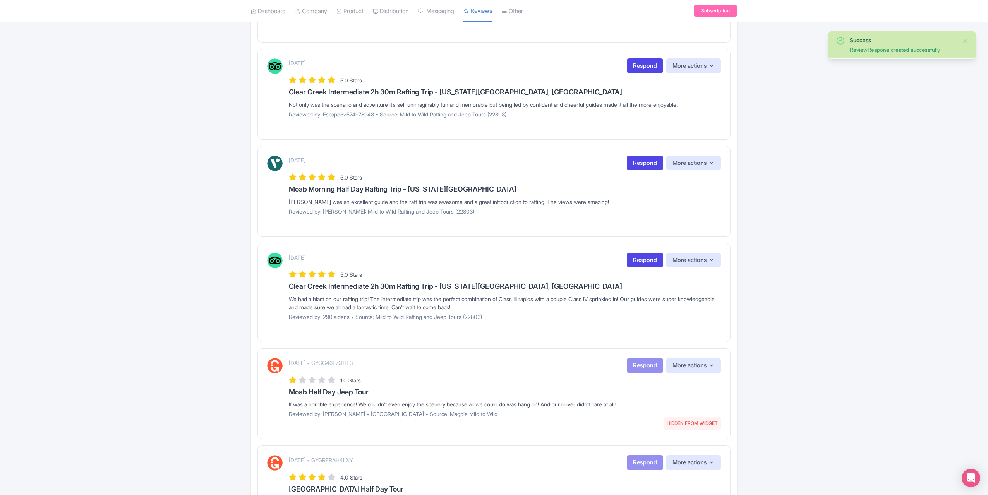
scroll to position [310, 0]
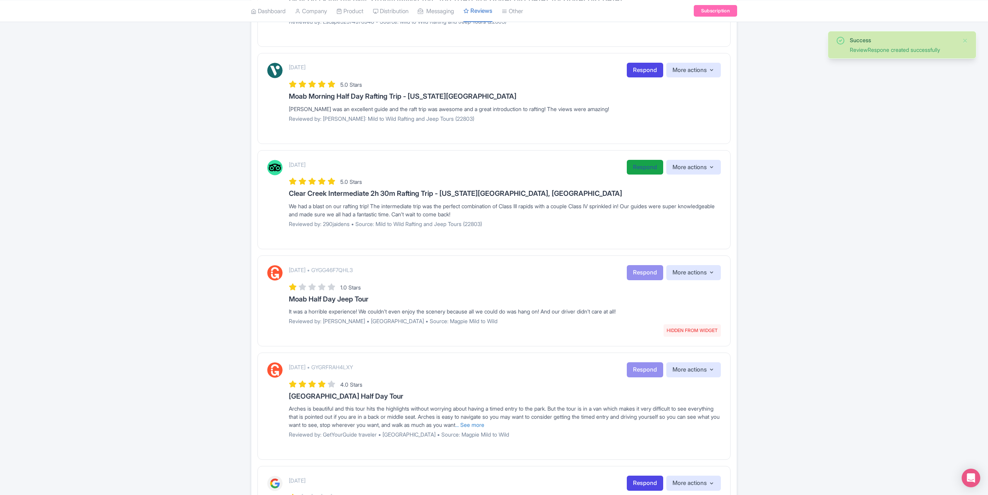
click at [638, 169] on link "Respond" at bounding box center [645, 167] width 36 height 15
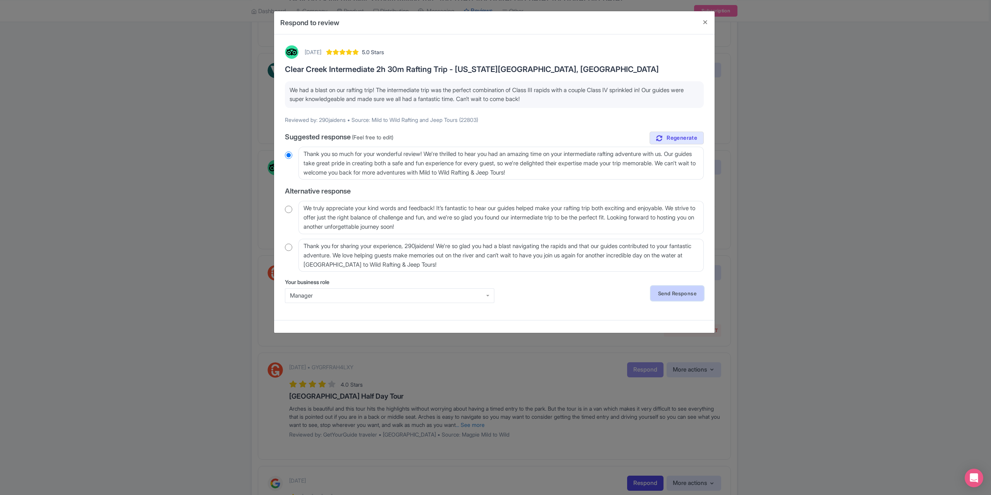
click at [663, 292] on link "Send Response" at bounding box center [677, 293] width 53 height 15
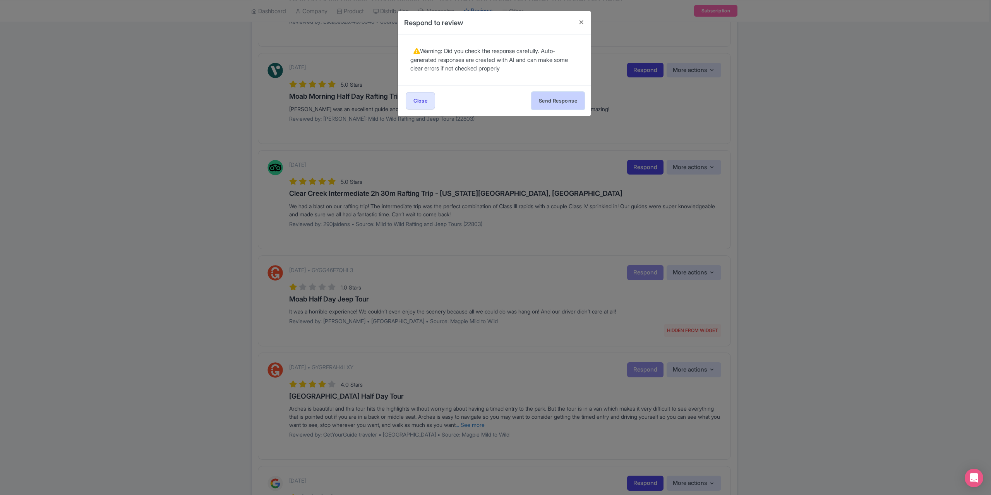
click at [554, 105] on button "Send Response" at bounding box center [558, 100] width 53 height 17
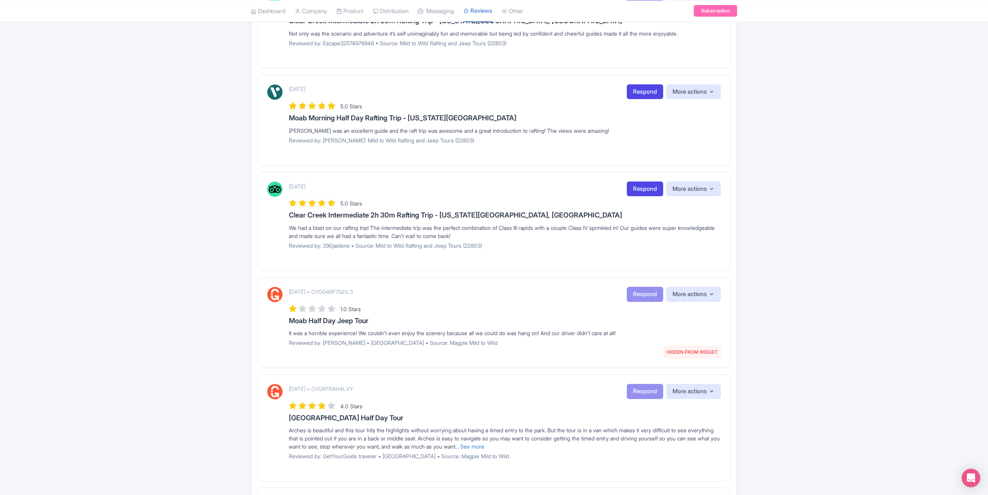
scroll to position [271, 0]
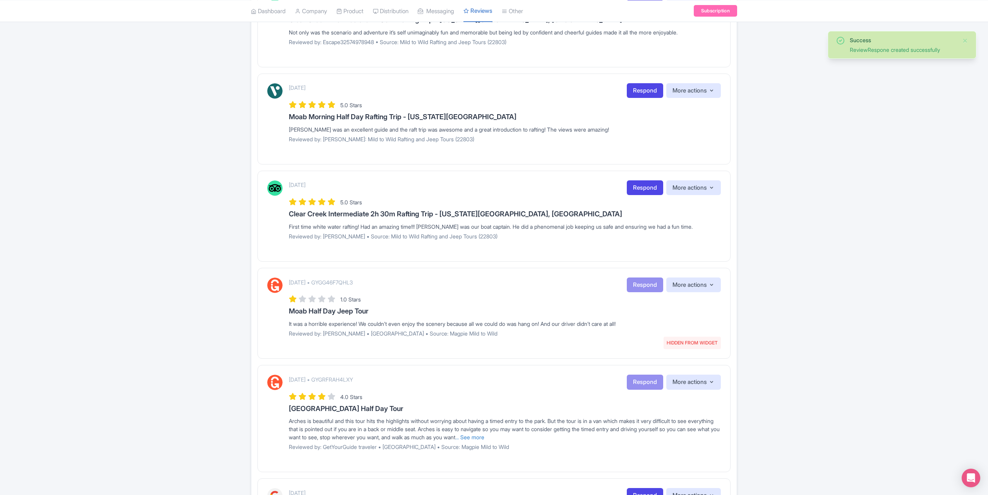
scroll to position [155, 0]
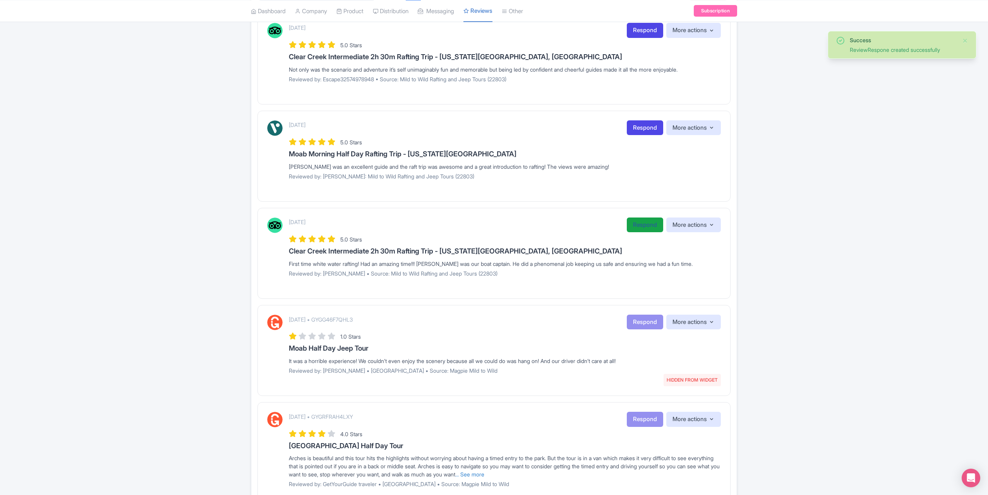
click at [630, 225] on link "Respond" at bounding box center [645, 225] width 36 height 15
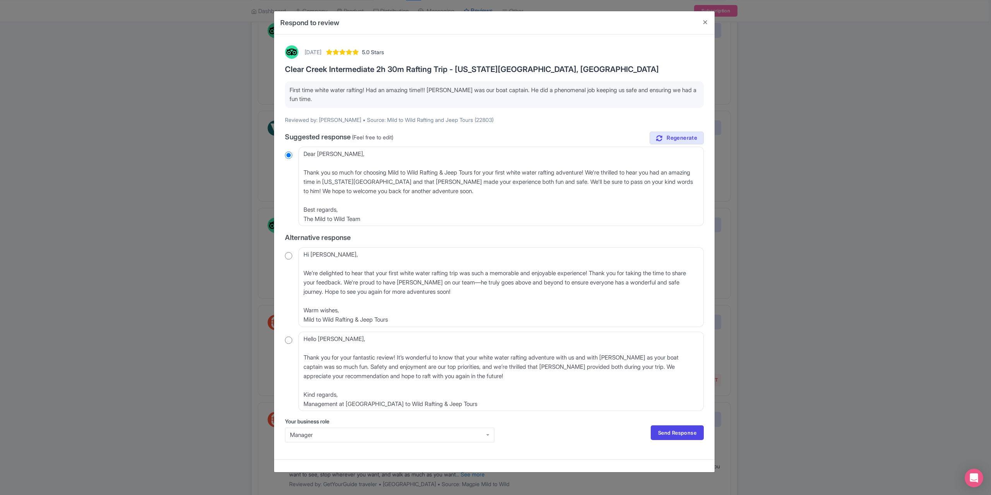
click at [289, 337] on input "radio" at bounding box center [288, 340] width 7 height 8
radio input "true"
click at [665, 430] on link "Send Response" at bounding box center [677, 433] width 53 height 15
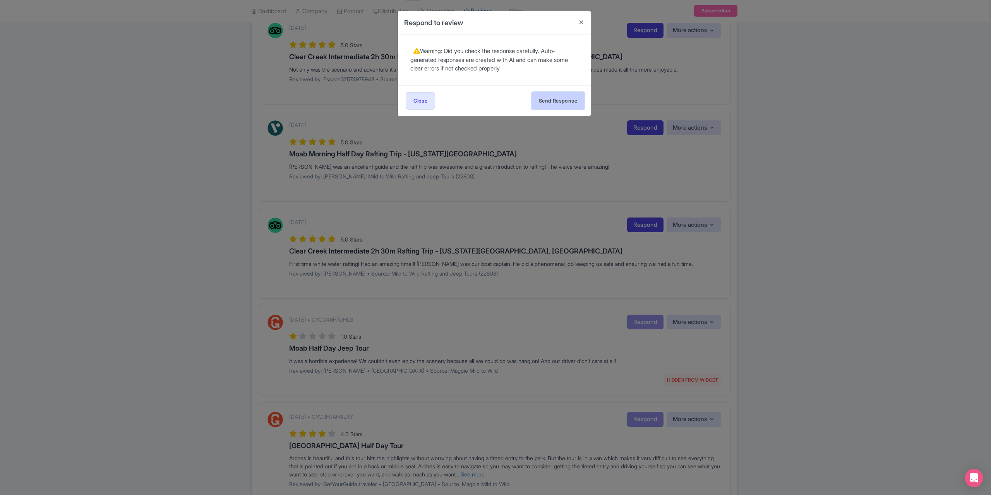
click at [575, 101] on button "Send Response" at bounding box center [558, 100] width 53 height 17
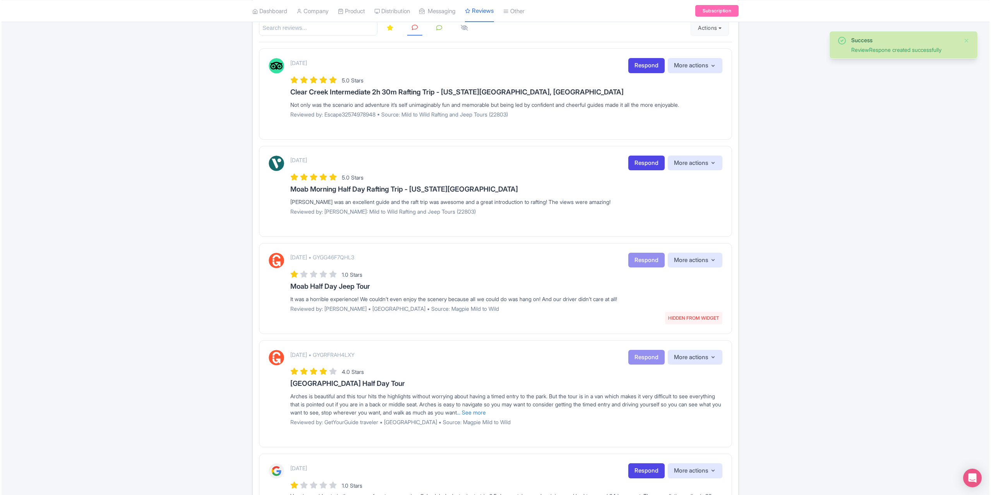
scroll to position [116, 0]
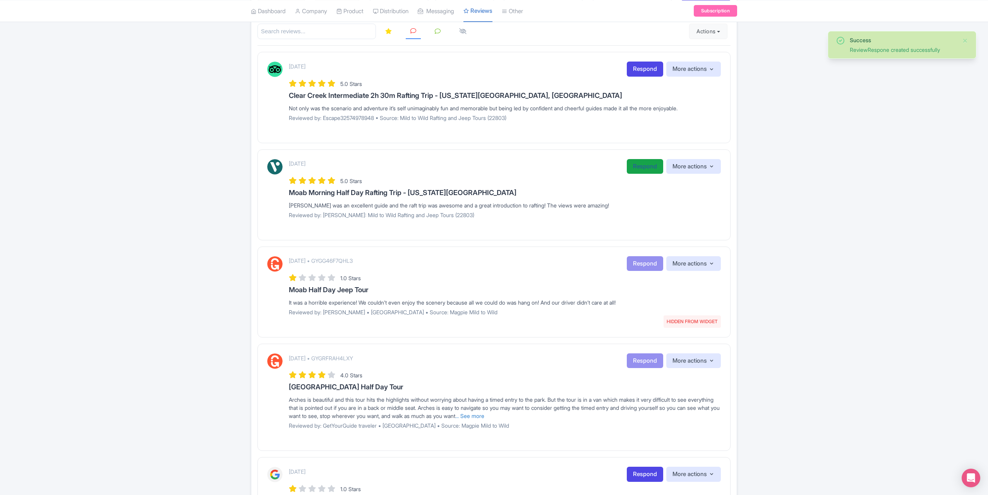
click at [647, 167] on link "Respond" at bounding box center [645, 166] width 36 height 15
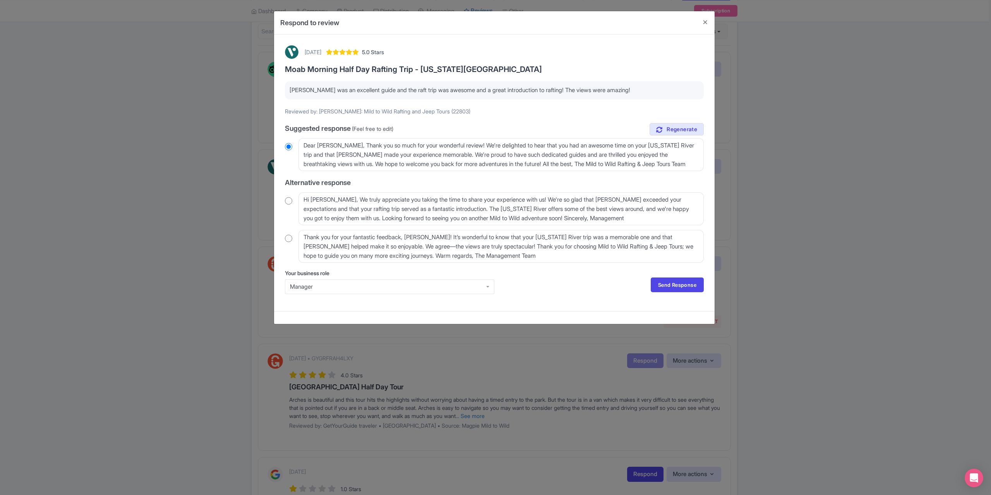
click at [289, 239] on input "radio" at bounding box center [288, 239] width 7 height 8
radio input "true"
click at [668, 285] on link "Send Response" at bounding box center [677, 285] width 53 height 15
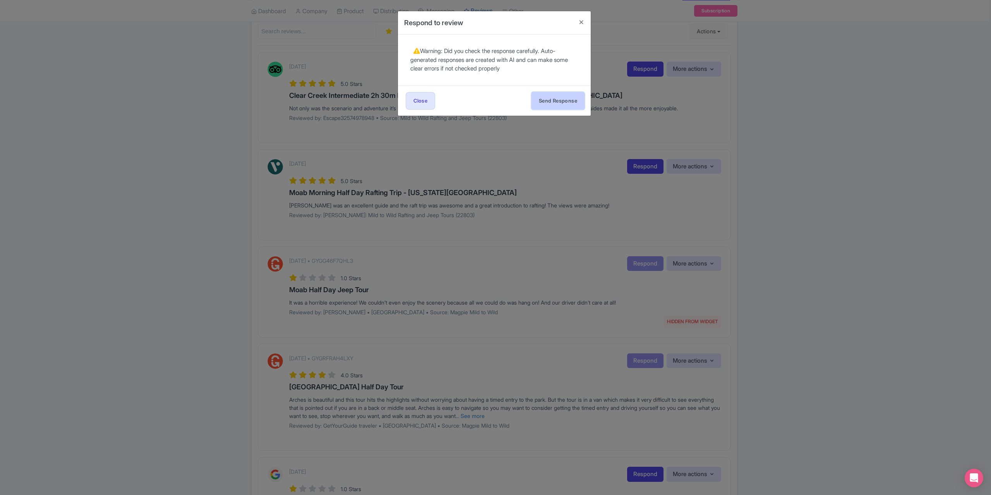
click at [548, 96] on button "Send Response" at bounding box center [558, 100] width 53 height 17
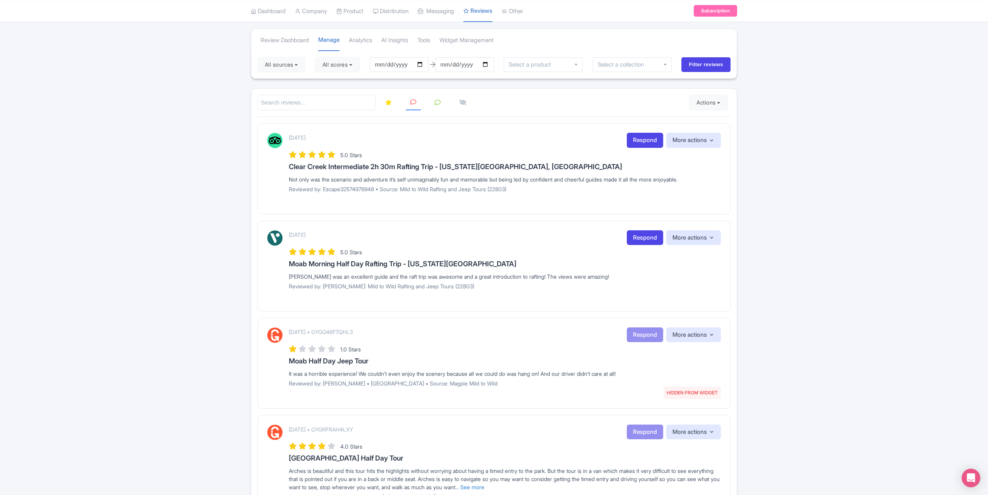
scroll to position [39, 0]
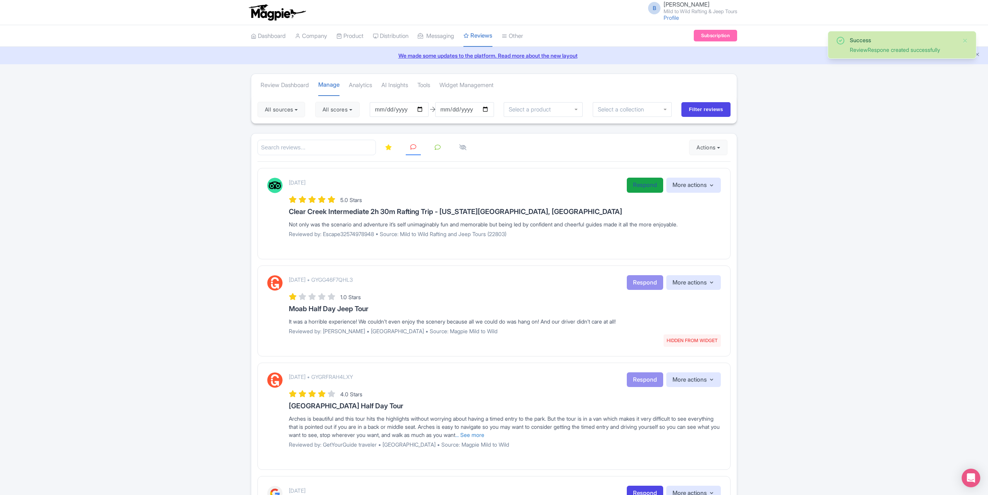
click at [651, 184] on link "Respond" at bounding box center [645, 185] width 36 height 15
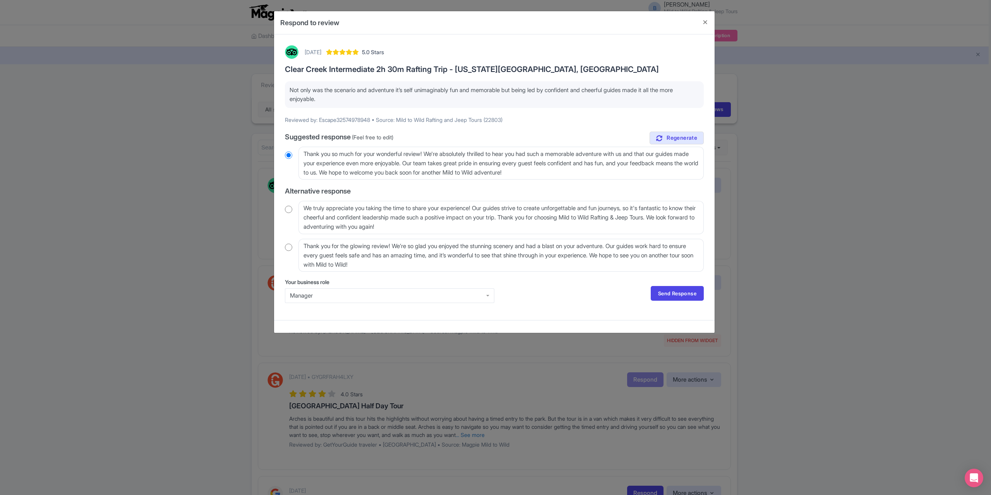
click at [287, 244] on input "radio" at bounding box center [288, 248] width 7 height 8
radio input "true"
click at [656, 288] on link "Send Response" at bounding box center [677, 293] width 53 height 15
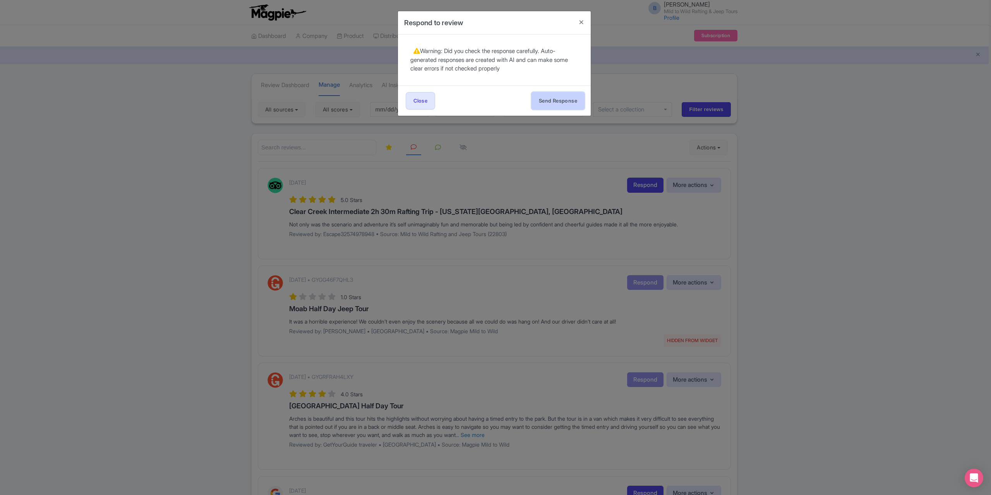
click at [549, 104] on button "Send Response" at bounding box center [558, 100] width 53 height 17
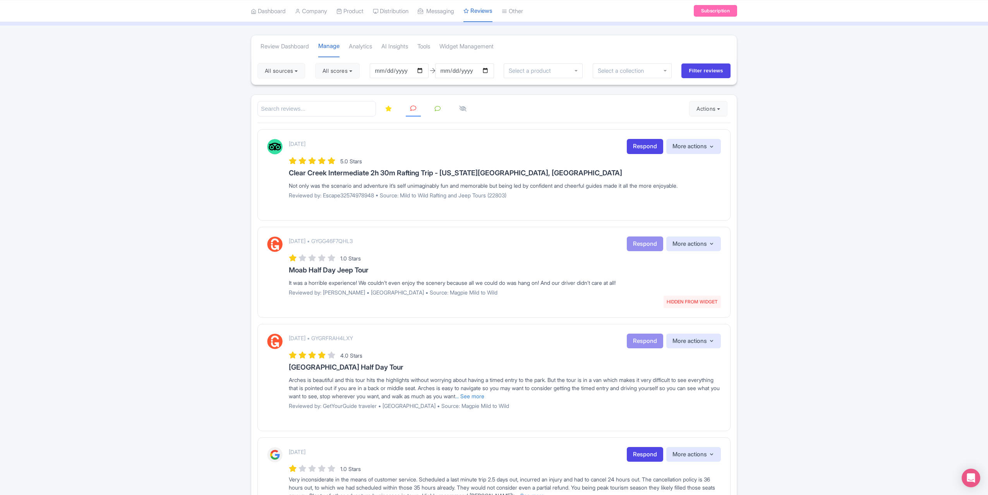
scroll to position [77, 0]
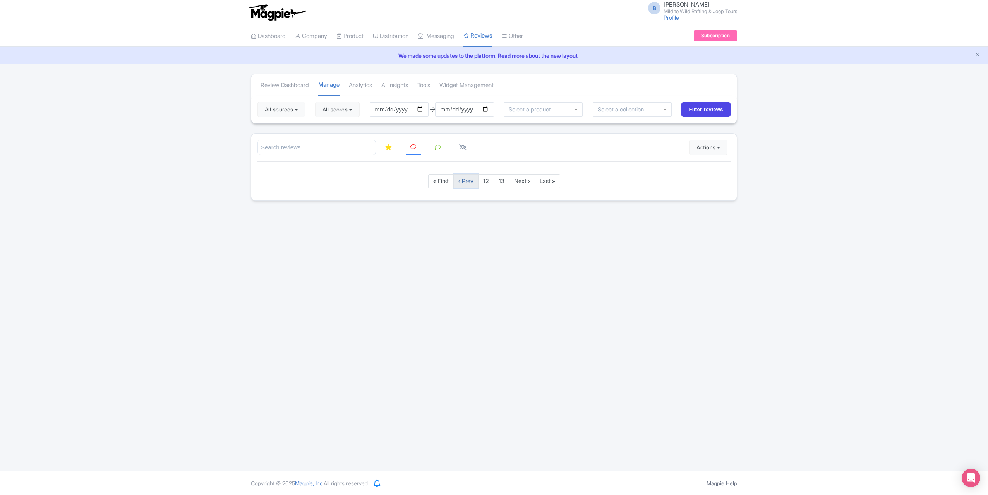
click at [470, 179] on link "‹ Prev" at bounding box center [465, 181] width 25 height 14
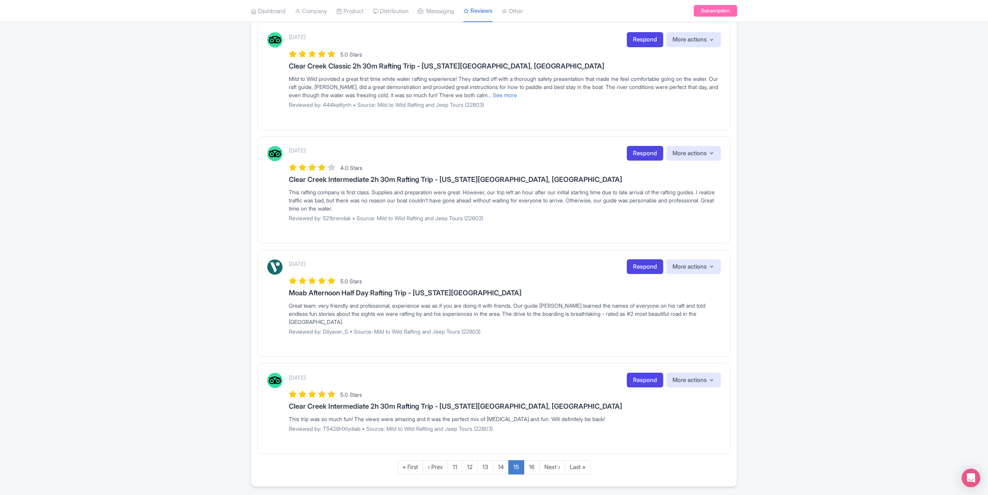
scroll to position [807, 0]
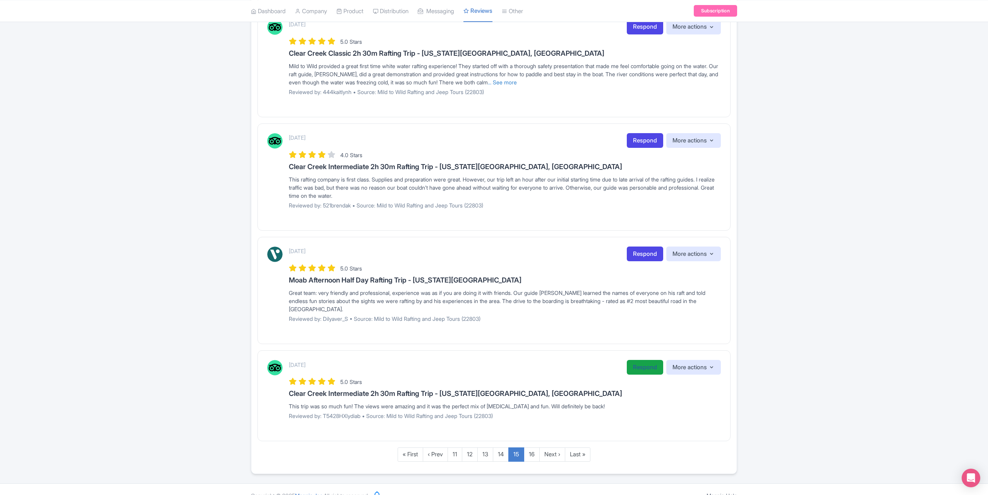
click at [646, 360] on link "Respond" at bounding box center [645, 367] width 36 height 15
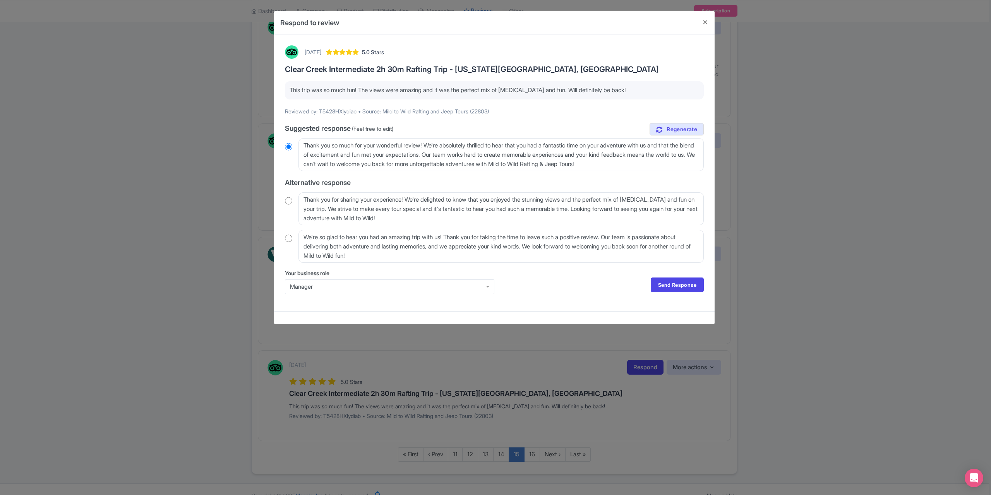
click at [287, 237] on input "radio" at bounding box center [288, 239] width 7 height 8
radio input "true"
click at [669, 284] on link "Send Response" at bounding box center [677, 285] width 53 height 15
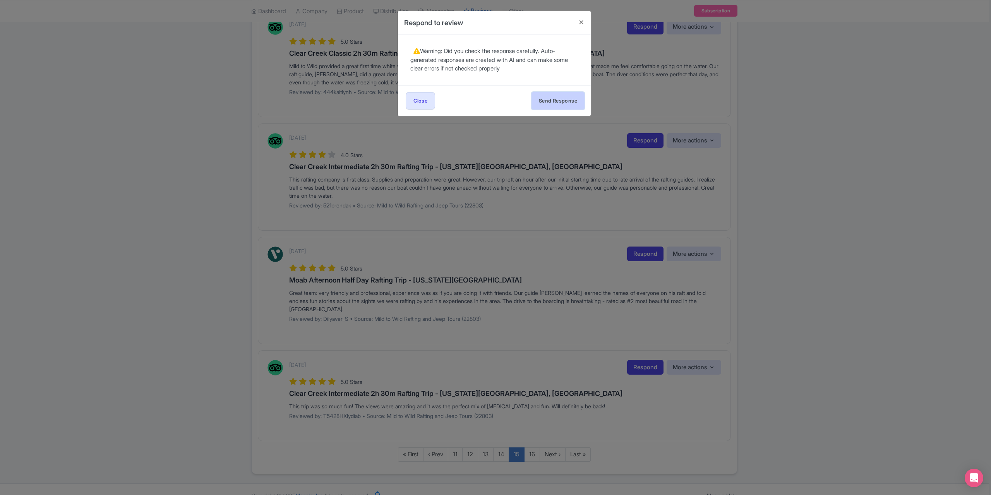
click at [568, 101] on button "Send Response" at bounding box center [558, 100] width 53 height 17
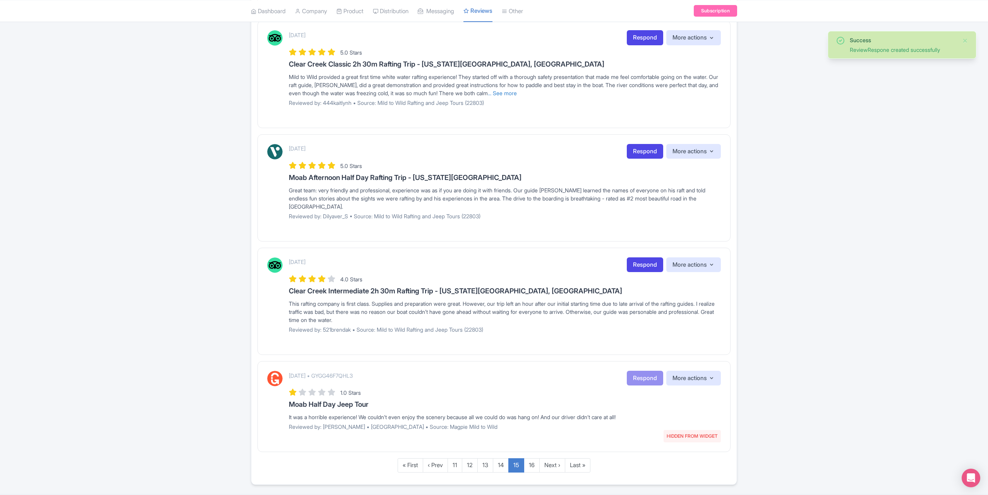
scroll to position [807, 0]
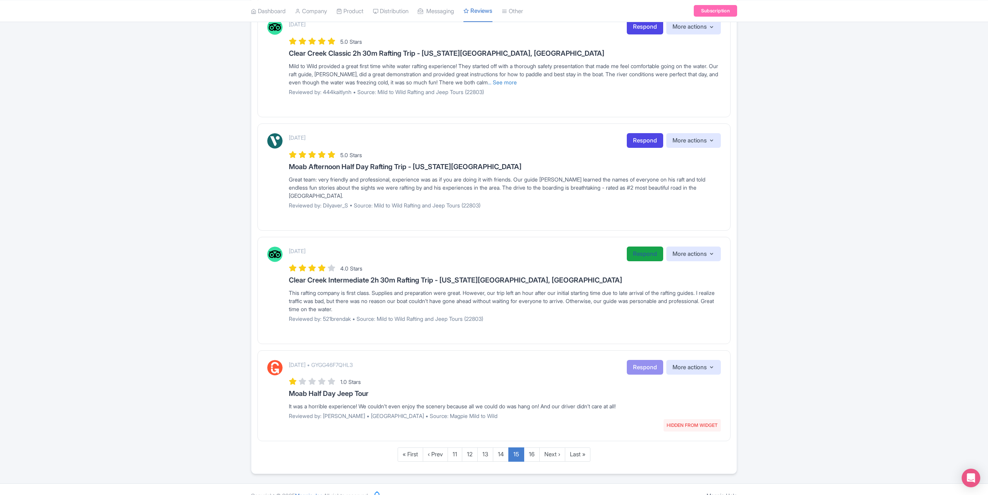
click at [649, 247] on link "Respond" at bounding box center [645, 254] width 36 height 15
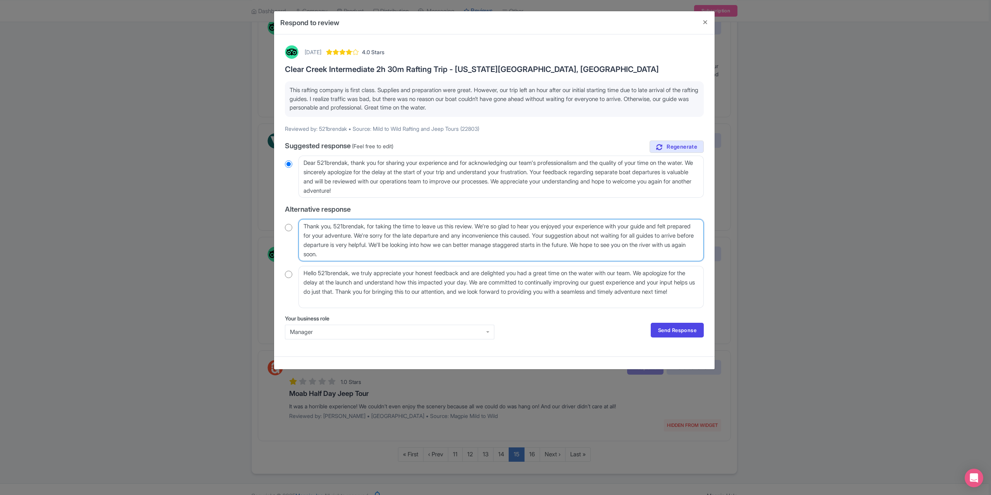
drag, startPoint x: 368, startPoint y: 227, endPoint x: 336, endPoint y: 227, distance: 31.8
click at [336, 227] on textarea "Thank you, 521brendak, for taking the time to leave us this review. We're so gl…" at bounding box center [501, 240] width 405 height 42
click at [336, 228] on textarea "Thank you, 521brendak, for taking the time to leave us this review. We're so gl…" at bounding box center [501, 240] width 405 height 42
type textarea "Thank you for taking the time to leave us this review. We're so glad to hear yo…"
click at [282, 226] on div "June 20, 2025 4.0 Stars Clear Creek Intermediate 2h 30m Rafting Trip - Idaho Sp…" at bounding box center [494, 196] width 428 height 310
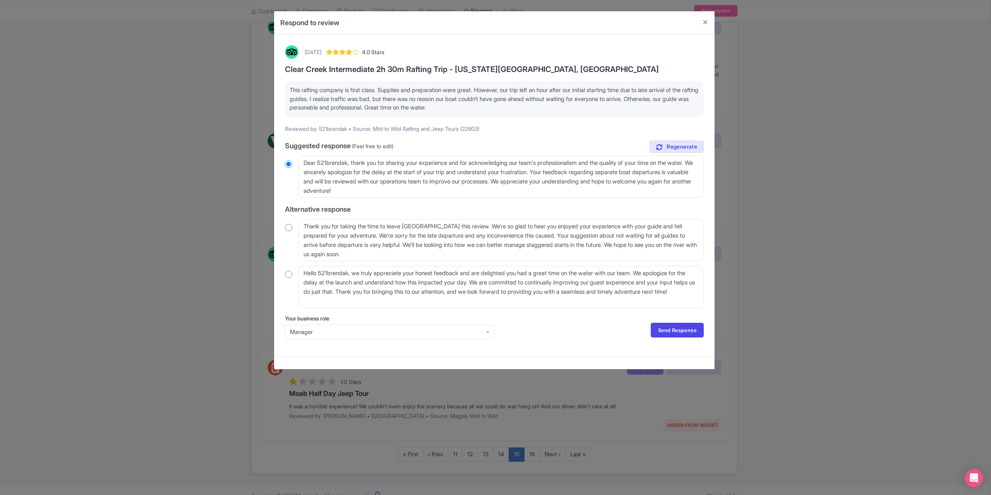
click at [286, 226] on input "radio" at bounding box center [288, 228] width 7 height 8
radio input "true"
drag, startPoint x: 666, startPoint y: 330, endPoint x: 666, endPoint y: 325, distance: 5.4
click at [666, 330] on link "Send Response" at bounding box center [677, 330] width 53 height 15
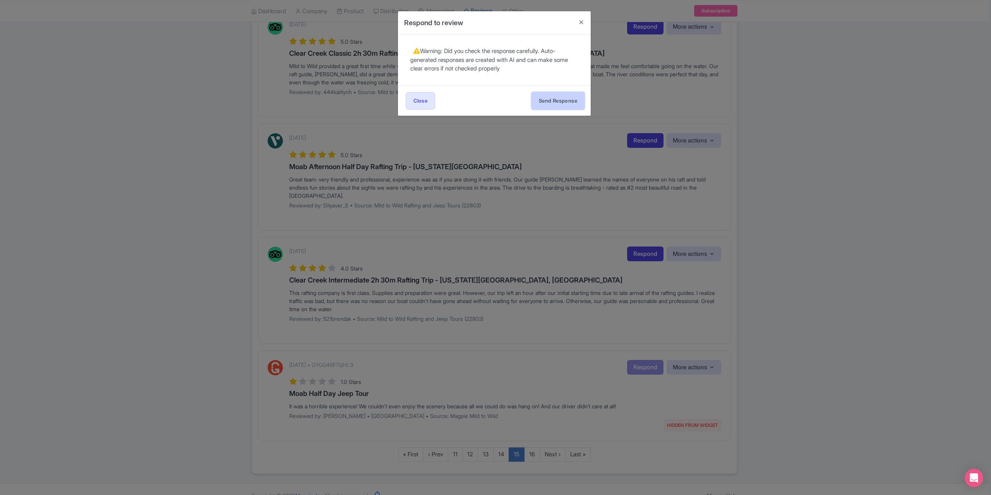
click at [537, 96] on button "Send Response" at bounding box center [558, 100] width 53 height 17
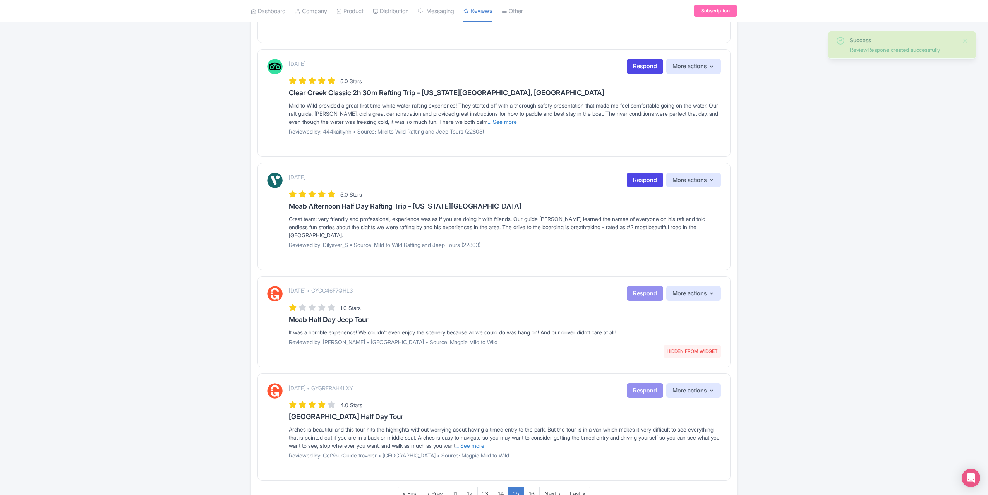
scroll to position [768, 0]
click at [639, 175] on link "Respond" at bounding box center [645, 179] width 36 height 15
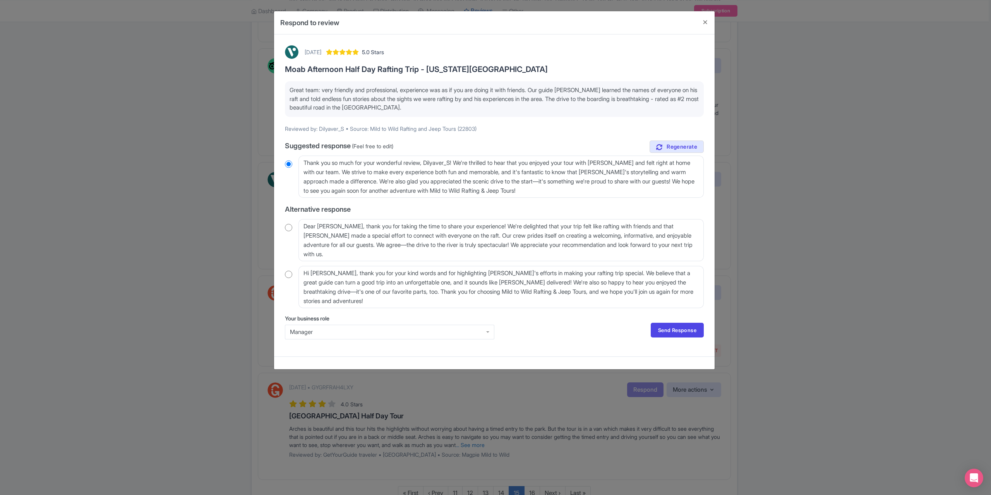
click at [287, 275] on input "radio" at bounding box center [288, 275] width 7 height 8
radio input "true"
drag, startPoint x: 341, startPoint y: 274, endPoint x: 312, endPoint y: 274, distance: 28.7
click at [312, 274] on textarea "Hi Dilyaver_S, thank you for your kind words and for highlighting Tom's efforts…" at bounding box center [501, 287] width 405 height 42
type textarea "Hi thank you for your kind words and for highlighting Tom's efforts in making y…"
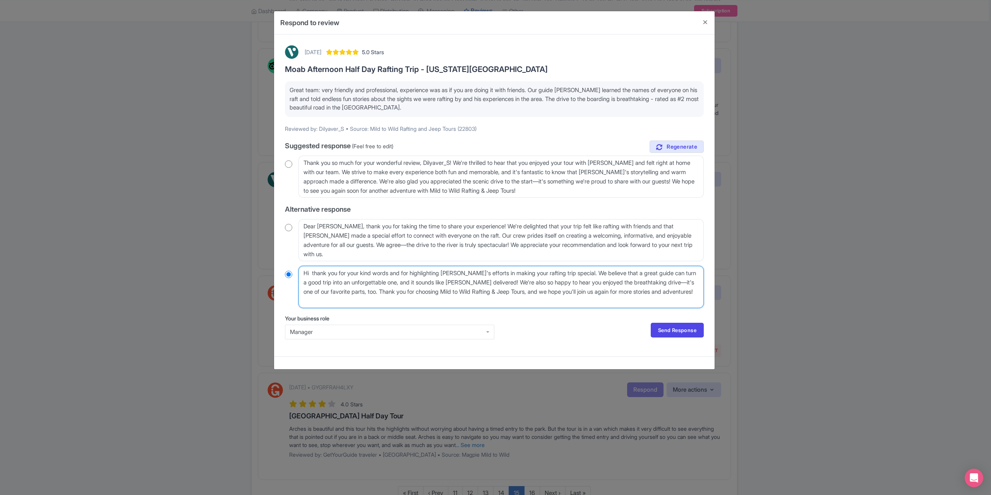
radio input "true"
type textarea "Hi thank you for your kind words and for highlighting Tom's efforts in making y…"
radio input "true"
type textarea "Hi, thank you for your kind words and for highlighting Tom's efforts in making …"
radio input "true"
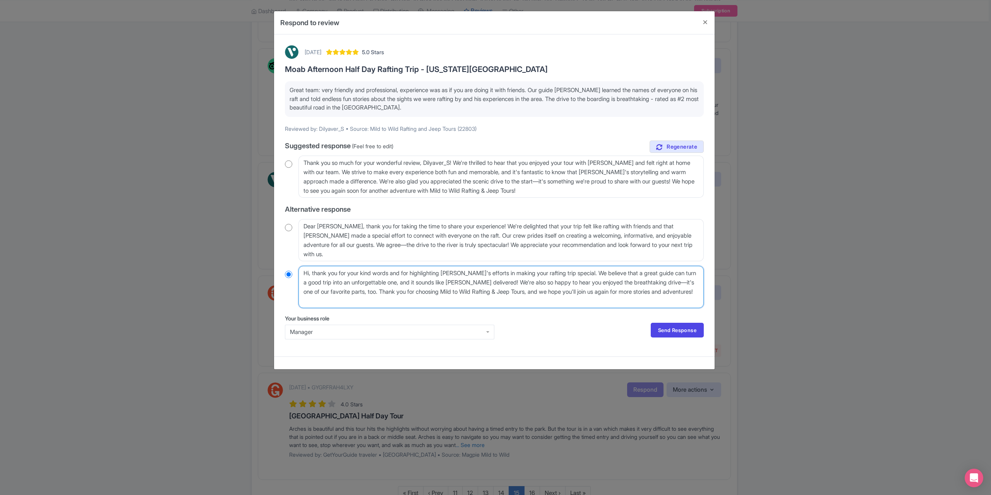
type textarea "Hi, thank you for your kind words and for highlighting Tom's efforts in making …"
radio input "true"
type textarea "Hi, thank you for your kind words and for highlighting Tom's efforts in making …"
click at [667, 326] on link "Send Response" at bounding box center [677, 330] width 53 height 15
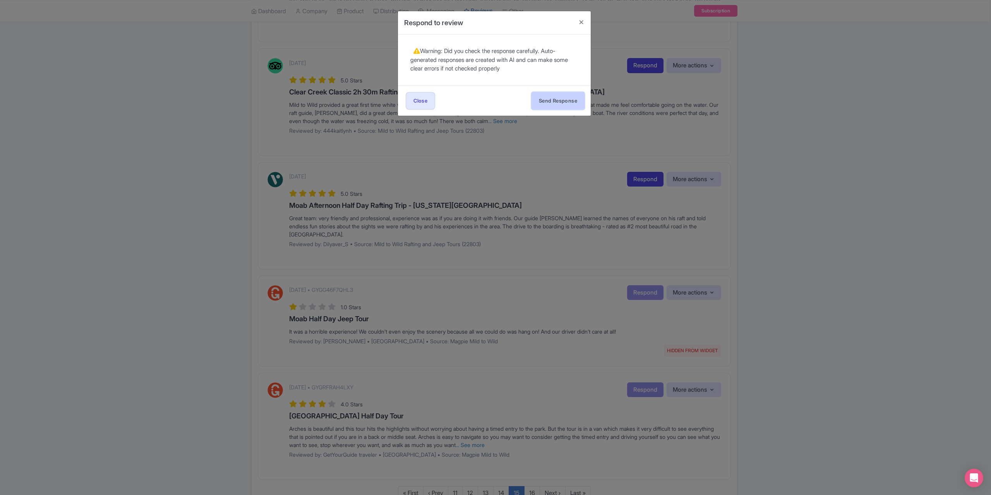
click at [546, 96] on button "Send Response" at bounding box center [558, 100] width 53 height 17
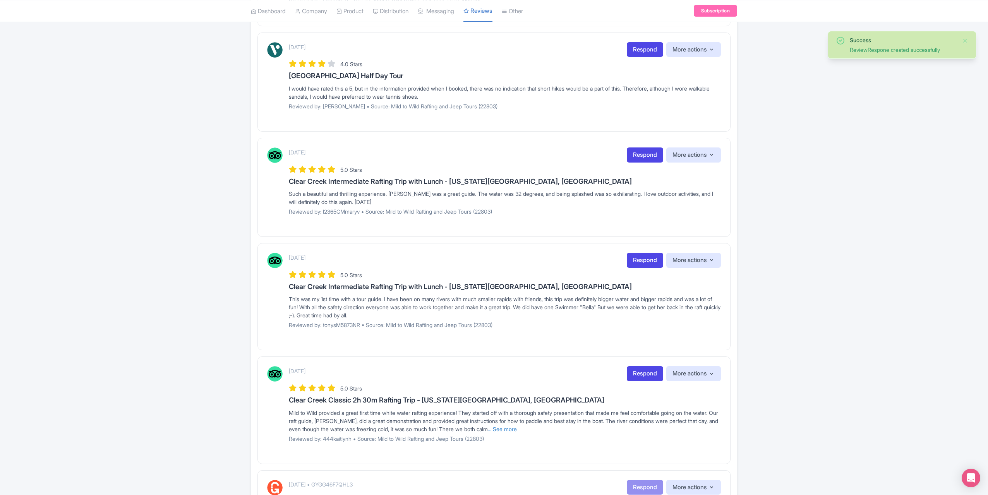
scroll to position [542, 0]
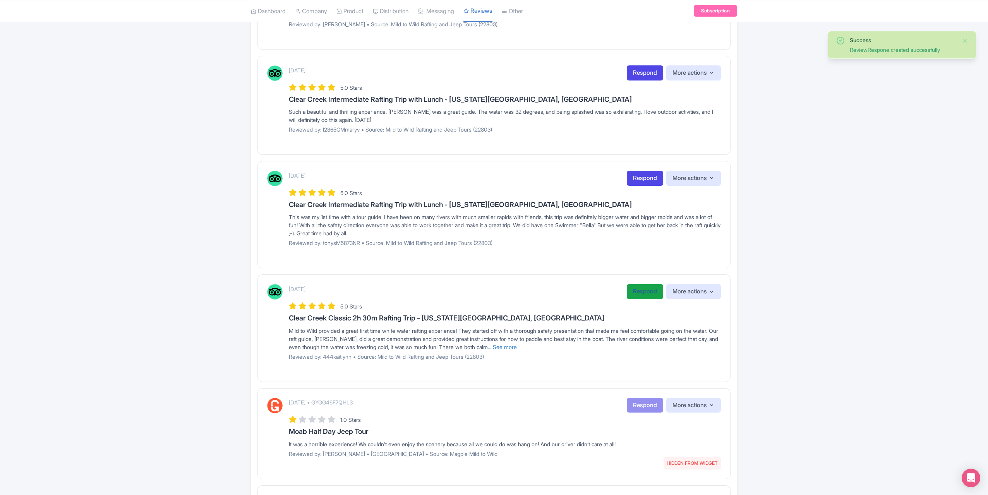
click at [647, 287] on link "Respond" at bounding box center [645, 291] width 36 height 15
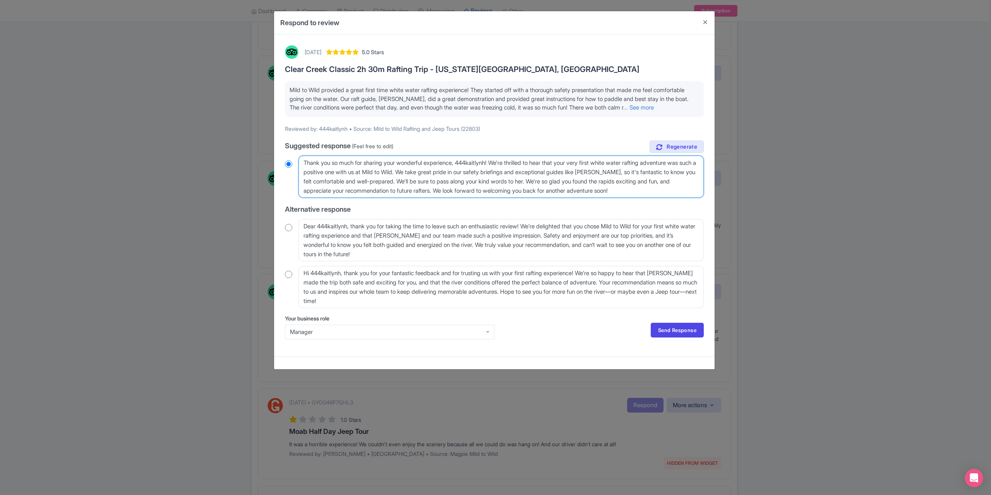
drag, startPoint x: 499, startPoint y: 162, endPoint x: 463, endPoint y: 163, distance: 35.6
click at [463, 163] on textarea "Thank you so much for sharing your wonderful experience, 444kaitlynh! We're thr…" at bounding box center [501, 177] width 405 height 42
type textarea "Thank you so much for sharing your wonderful experience! We're thrilled to hear…"
radio input "true"
type textarea "Thank you so much for sharing your wonderful experience! We're thrilled to hear…"
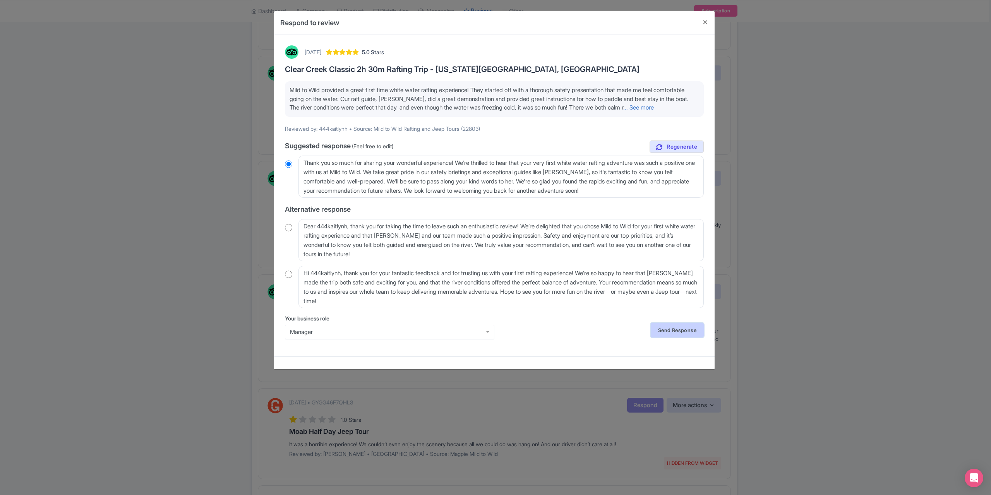
click at [679, 328] on link "Send Response" at bounding box center [677, 330] width 53 height 15
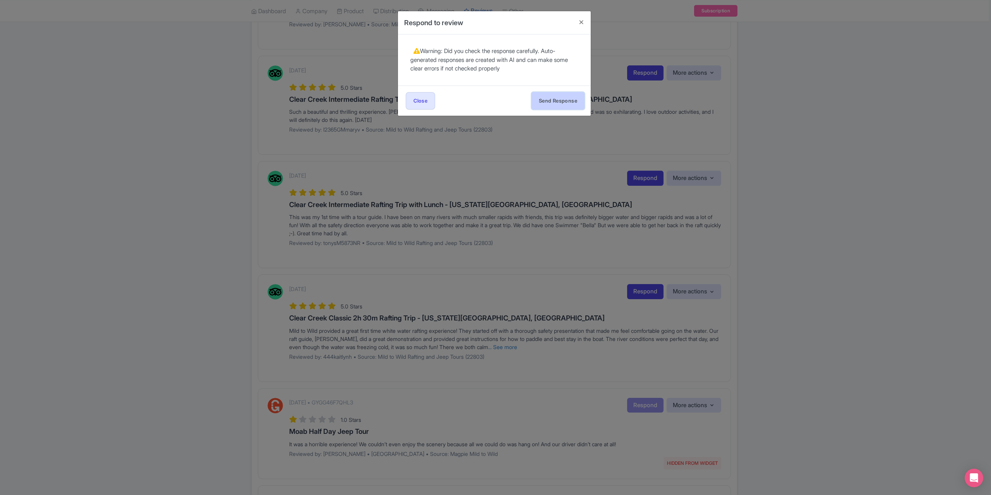
click at [532, 98] on button "Send Response" at bounding box center [558, 100] width 53 height 17
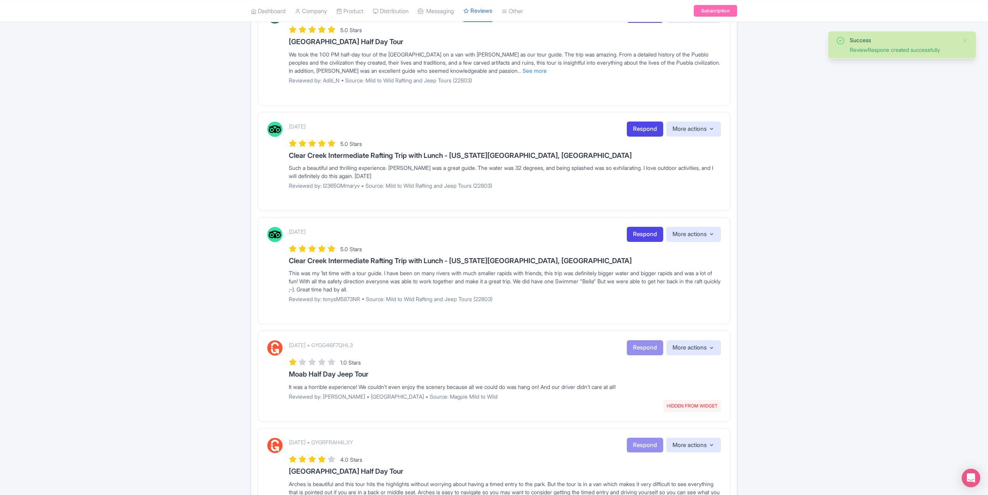
scroll to position [581, 0]
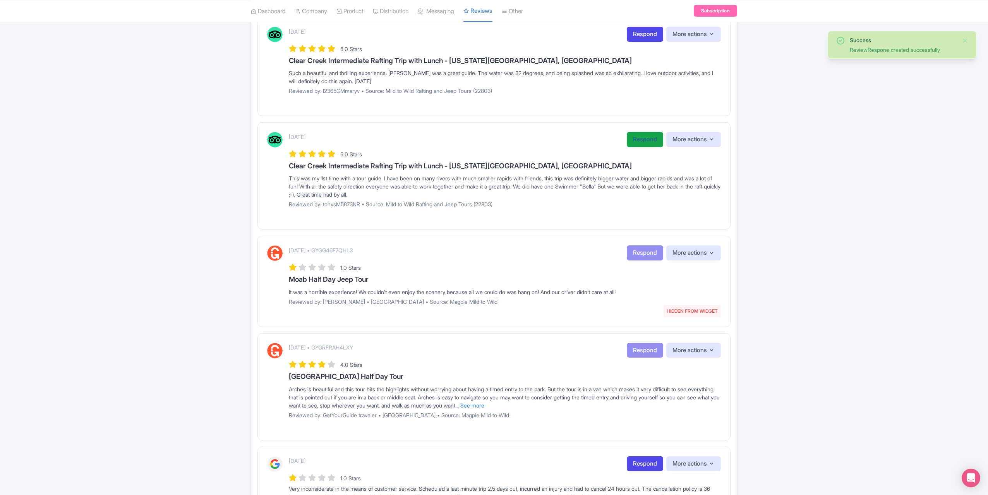
click at [634, 136] on link "Respond" at bounding box center [645, 139] width 36 height 15
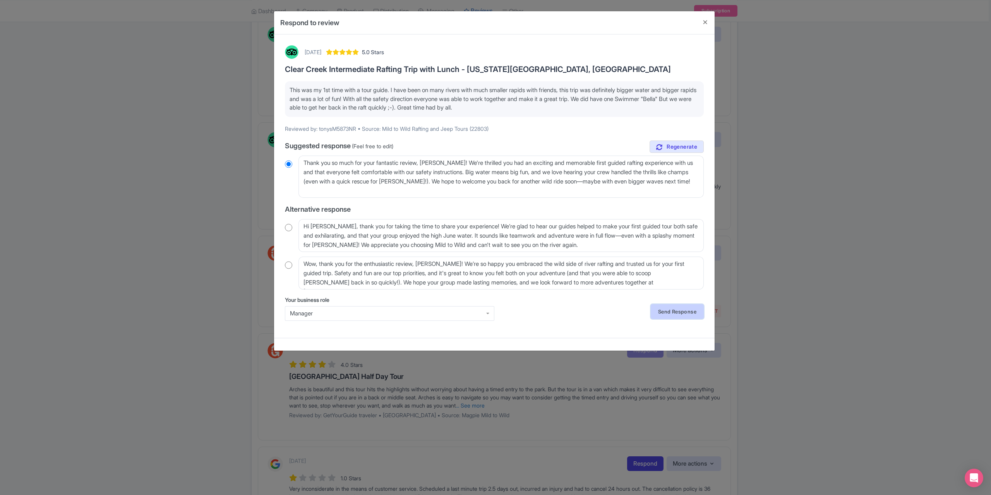
click at [666, 311] on link "Send Response" at bounding box center [677, 311] width 53 height 15
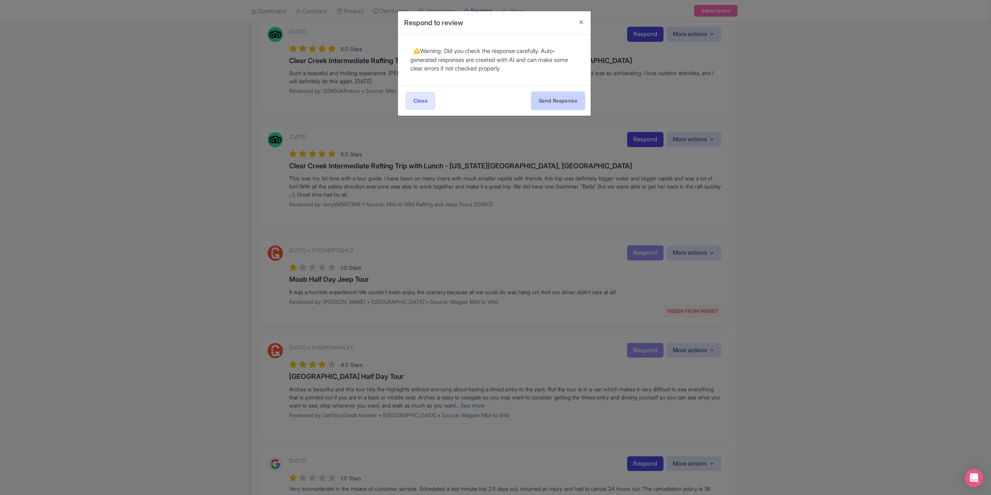
click at [550, 101] on button "Send Response" at bounding box center [558, 100] width 53 height 17
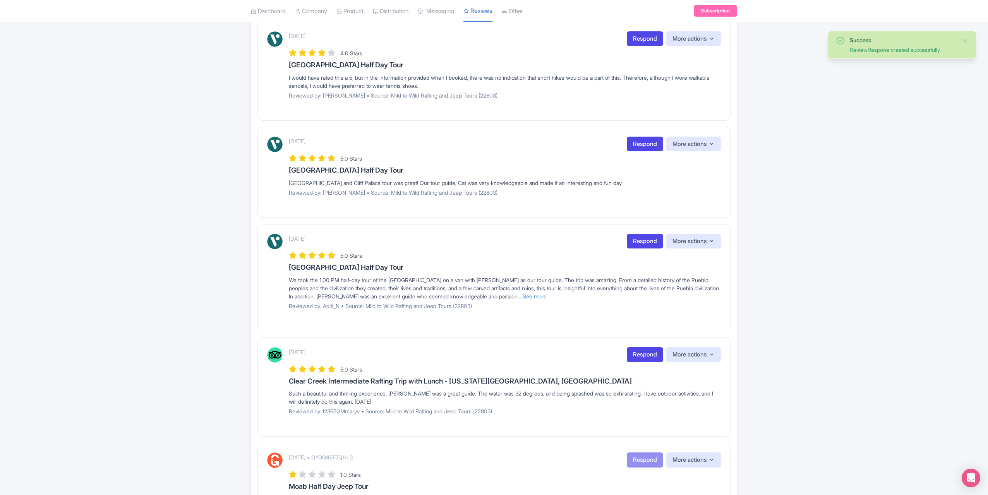
scroll to position [310, 0]
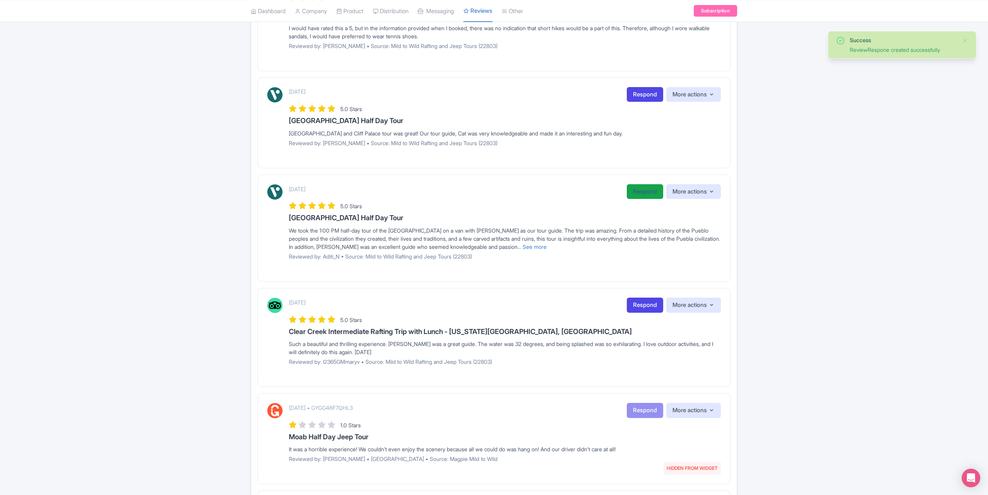
click at [637, 191] on link "Respond" at bounding box center [645, 191] width 36 height 15
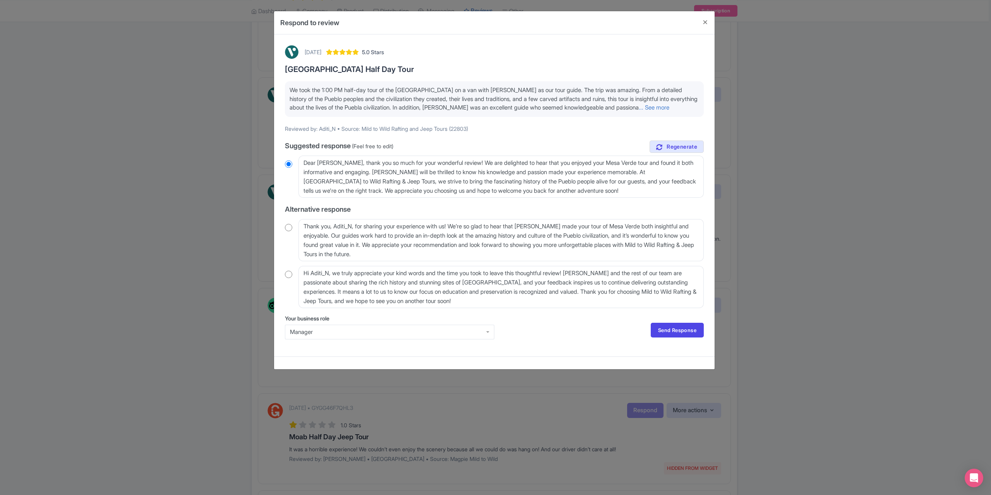
click at [290, 228] on input "radio" at bounding box center [288, 228] width 7 height 8
radio input "true"
drag, startPoint x: 355, startPoint y: 227, endPoint x: 332, endPoint y: 227, distance: 23.2
click at [332, 227] on textarea "Thank you, Aditi_N, for sharing your experience with us! We’re so glad to hear …" at bounding box center [501, 240] width 405 height 42
type textarea "Thank you, for sharing your experience with us! We’re so glad to hear that Jerr…"
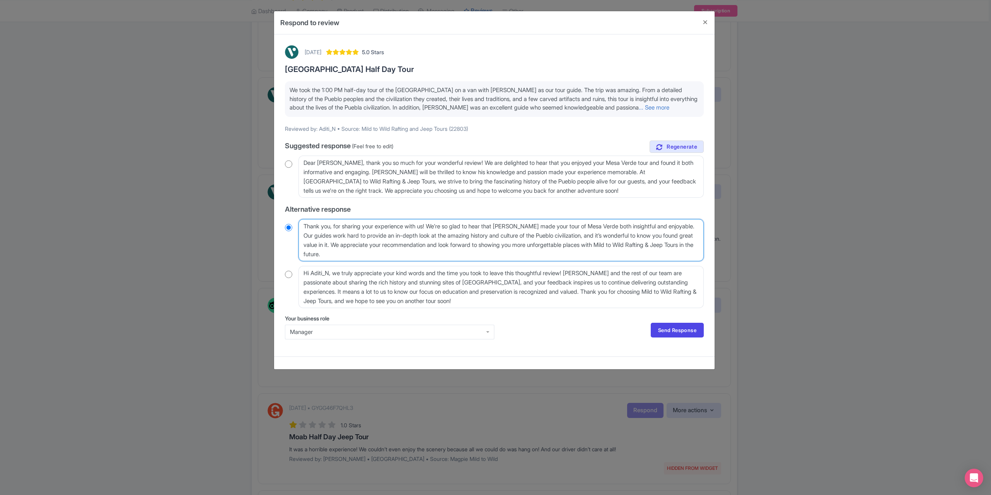
radio input "true"
click at [334, 227] on textarea "Thank you, Aditi_N, for sharing your experience with us! We’re so glad to hear …" at bounding box center [501, 240] width 405 height 42
type textarea "Thank you for sharing your experience with us! We’re so glad to hear that Jerry…"
radio input "true"
type textarea "Thank you for sharing your experience with us! We’re so glad to hear that Jerry…"
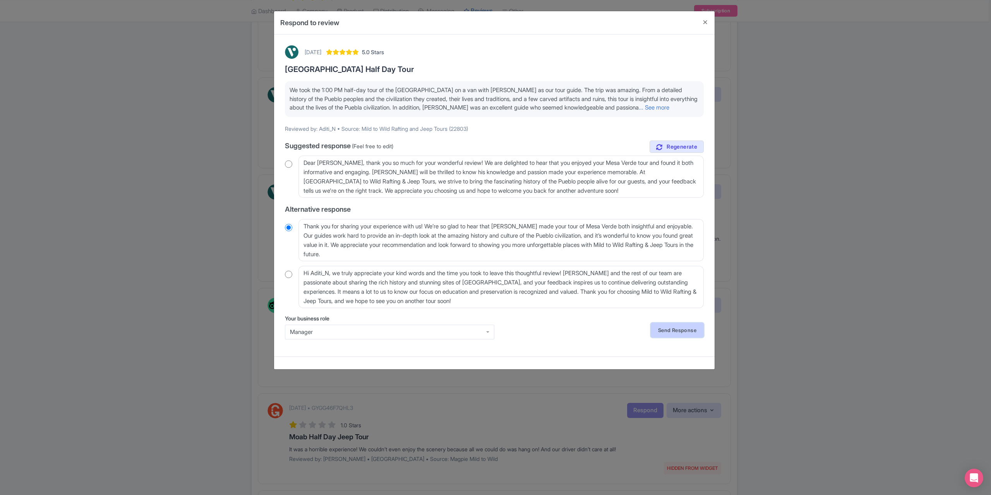
click at [659, 326] on link "Send Response" at bounding box center [677, 330] width 53 height 15
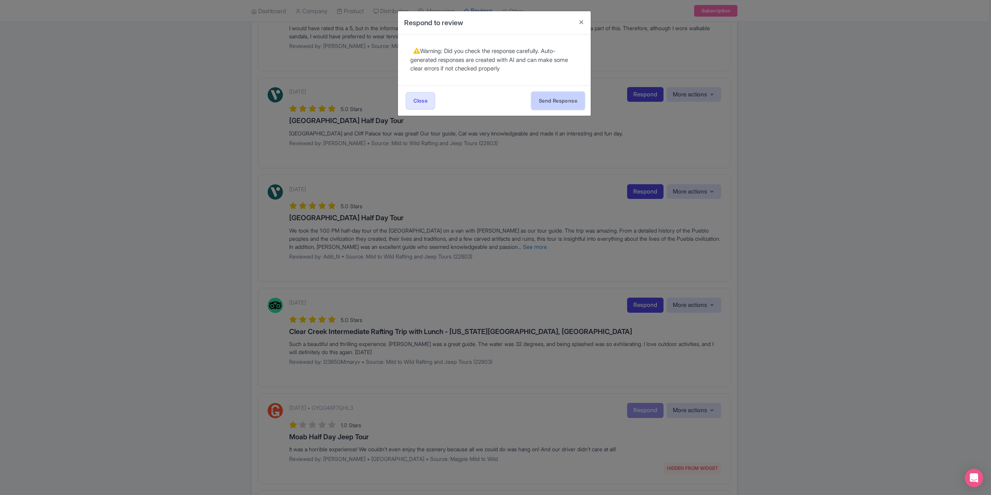
click at [549, 101] on button "Send Response" at bounding box center [558, 100] width 53 height 17
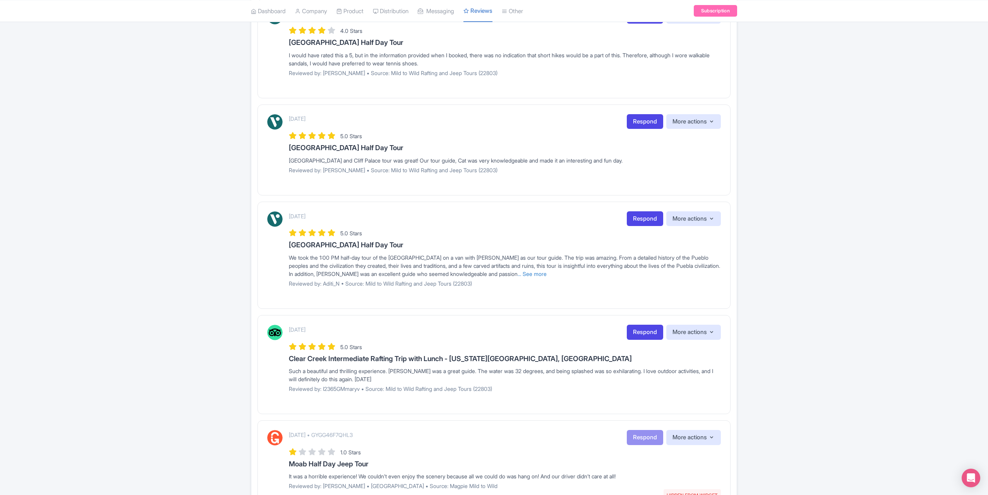
scroll to position [271, 0]
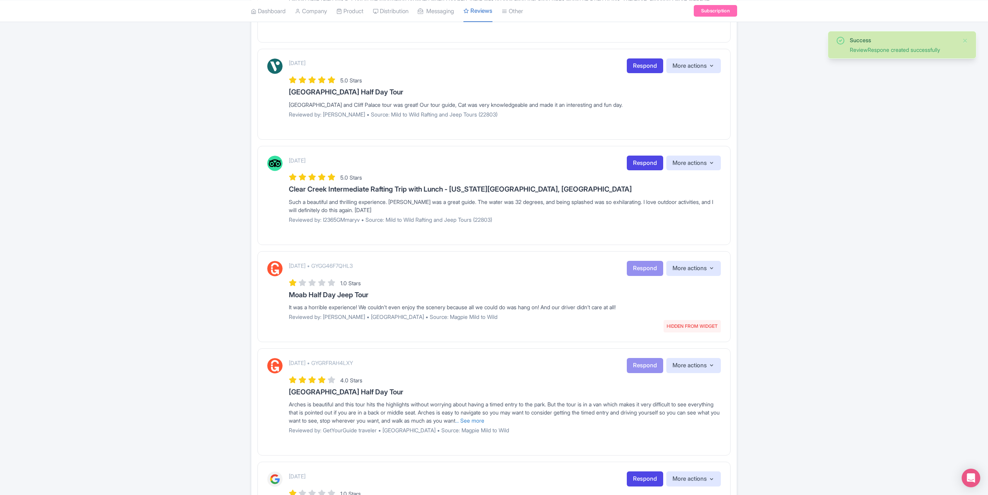
scroll to position [348, 0]
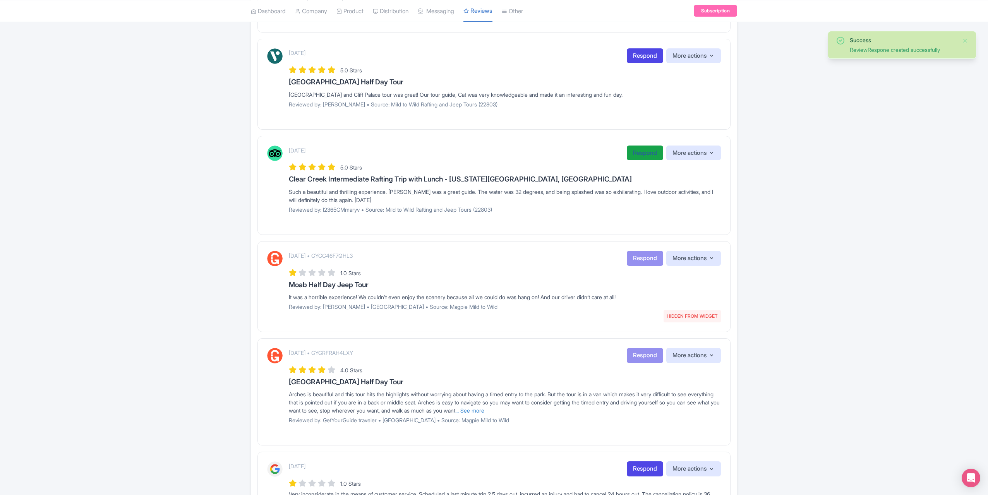
click at [636, 150] on link "Respond" at bounding box center [645, 153] width 36 height 15
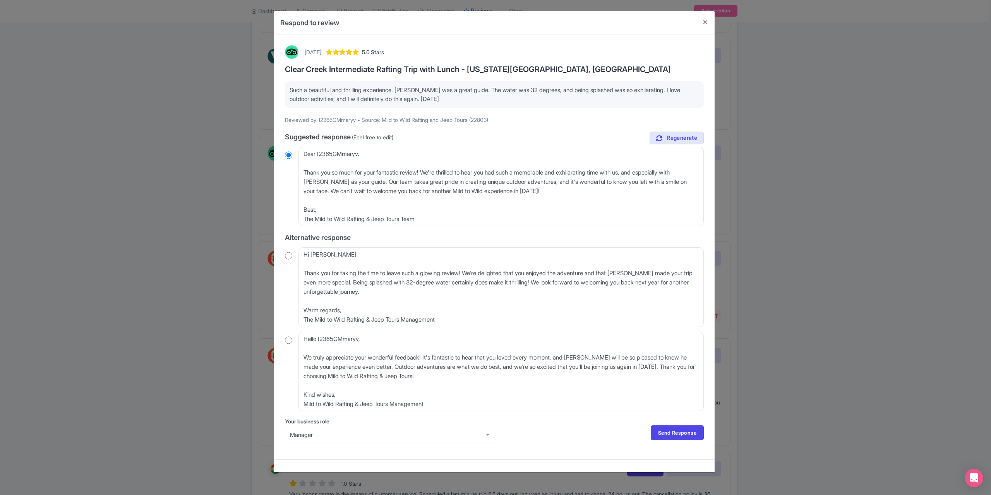
click at [290, 258] on input "radio" at bounding box center [288, 256] width 7 height 8
radio input "true"
drag, startPoint x: 328, startPoint y: 256, endPoint x: 307, endPoint y: 254, distance: 21.7
click at [301, 254] on textarea "Hi Mary, Thank you for taking the time to leave such a glowing review! We're de…" at bounding box center [501, 286] width 405 height 79
type textarea "Thank you for taking the time to leave such a glowing review! We're delighted t…"
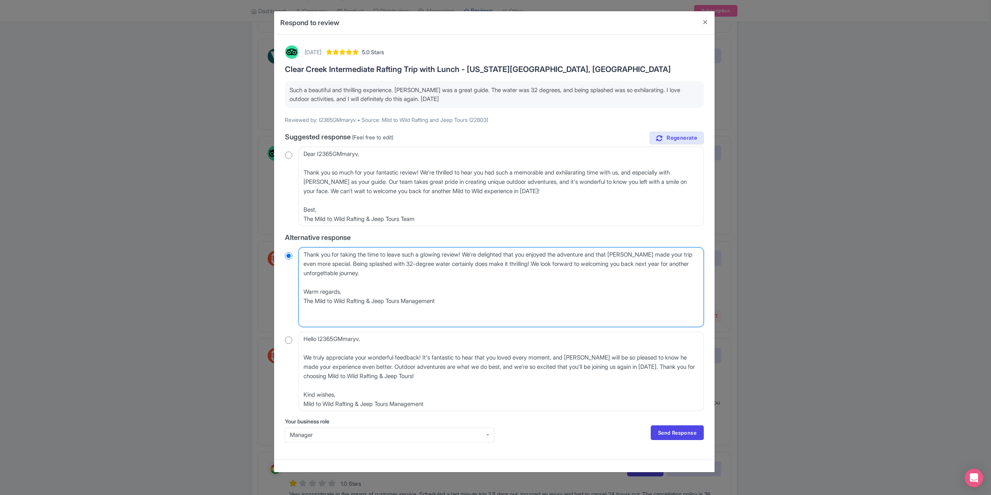
radio input "true"
click at [308, 264] on textarea "Hi Mary, Thank you for taking the time to leave such a glowing review! We're de…" at bounding box center [501, 286] width 405 height 79
type textarea "Thank you for taking the time to leave such a glowing review! We're delighted t…"
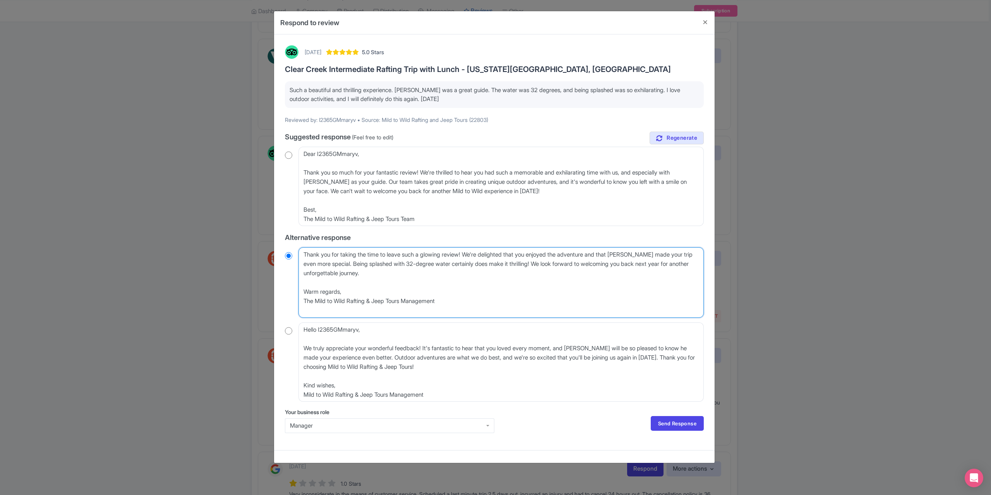
radio input "true"
click at [302, 259] on textarea "Hi Mary, Thank you for taking the time to leave such a glowing review! We're de…" at bounding box center [501, 282] width 405 height 70
type textarea "Thank you for taking the time to leave such a glowing review! We're delighted t…"
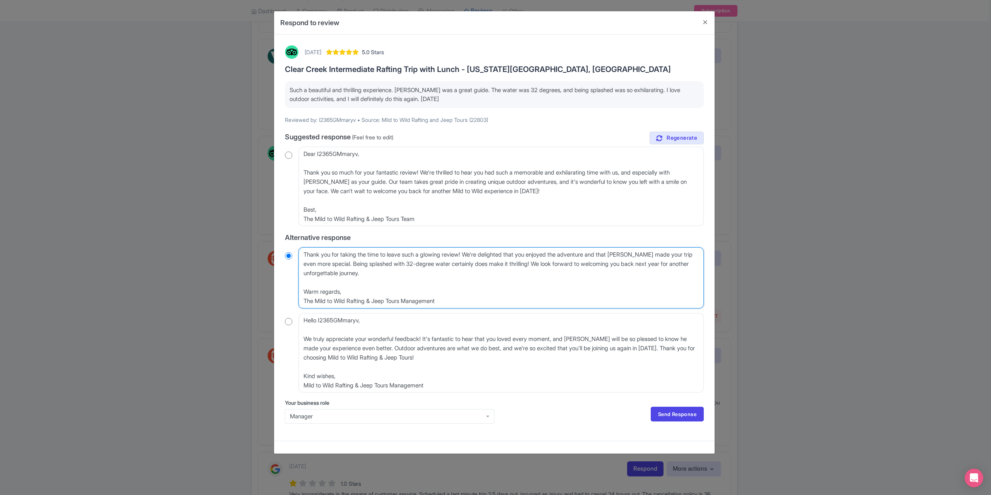
radio input "true"
type textarea "Thank you for taking the time to leave such a glowing review! We're delighted t…"
click at [671, 410] on link "Send Response" at bounding box center [677, 414] width 53 height 15
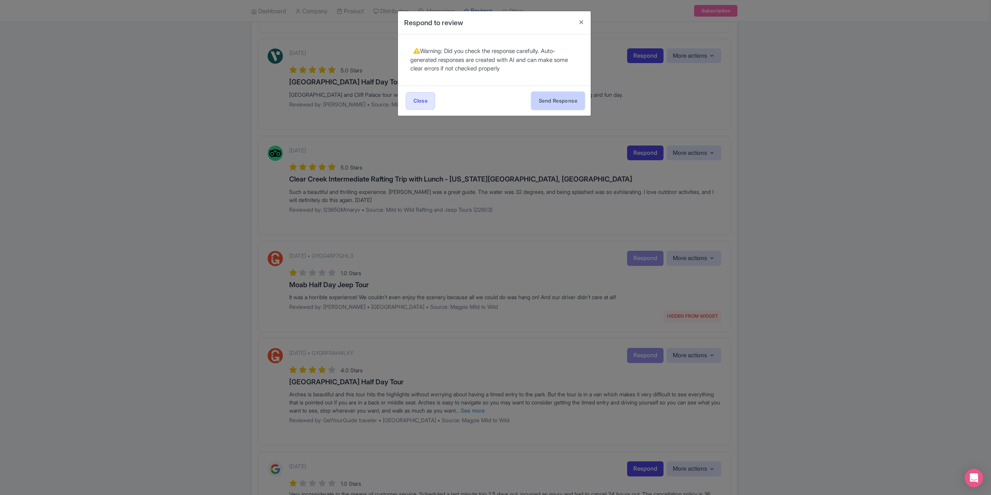
click at [565, 93] on button "Send Response" at bounding box center [558, 100] width 53 height 17
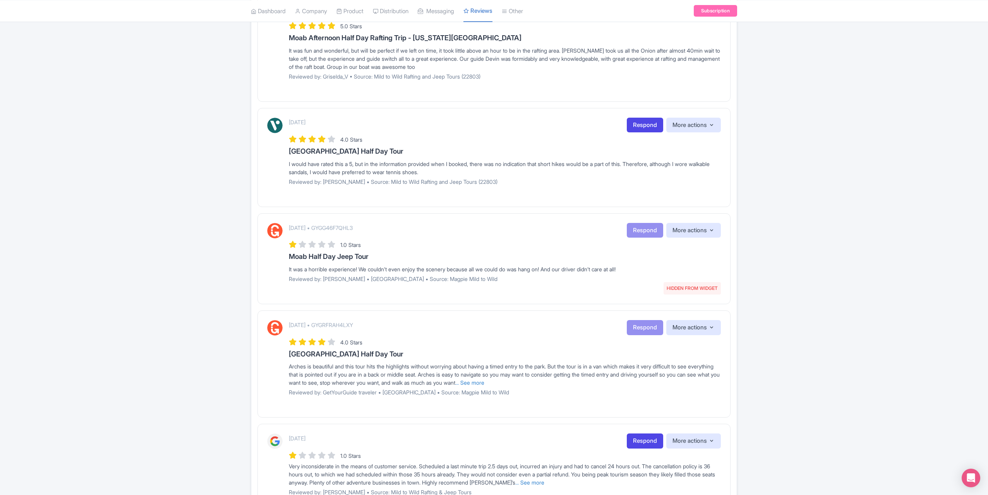
scroll to position [194, 0]
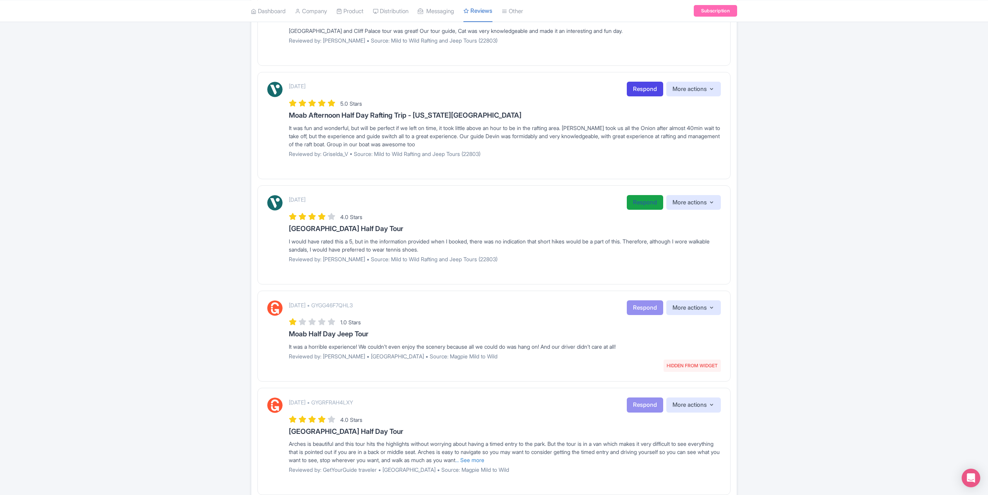
click at [637, 205] on link "Respond" at bounding box center [645, 202] width 36 height 15
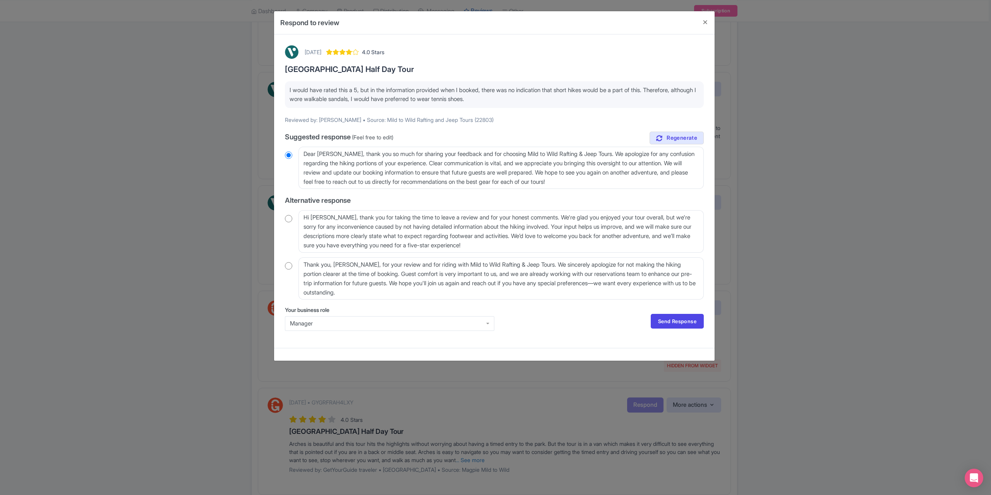
click at [288, 265] on input "radio" at bounding box center [288, 266] width 7 height 8
radio input "true"
drag, startPoint x: 360, startPoint y: 265, endPoint x: 353, endPoint y: 265, distance: 7.0
click at [353, 265] on textarea "Thank you, Joanie_B, for your review and for riding with Mild to Wild Rafting &…" at bounding box center [501, 279] width 405 height 42
type textarea "Thank you, Joanie, for your review and for riding with Mild to Wild Rafting & J…"
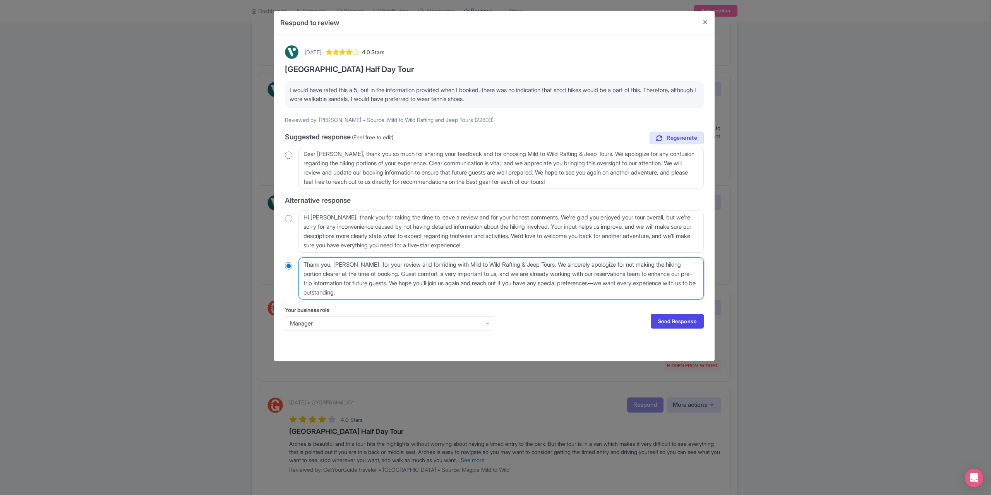
radio input "true"
type textarea "Thank you, Joanie, for your review and for riding with Mild to Wild Rafting & J…"
click at [665, 319] on link "Send Response" at bounding box center [677, 321] width 53 height 15
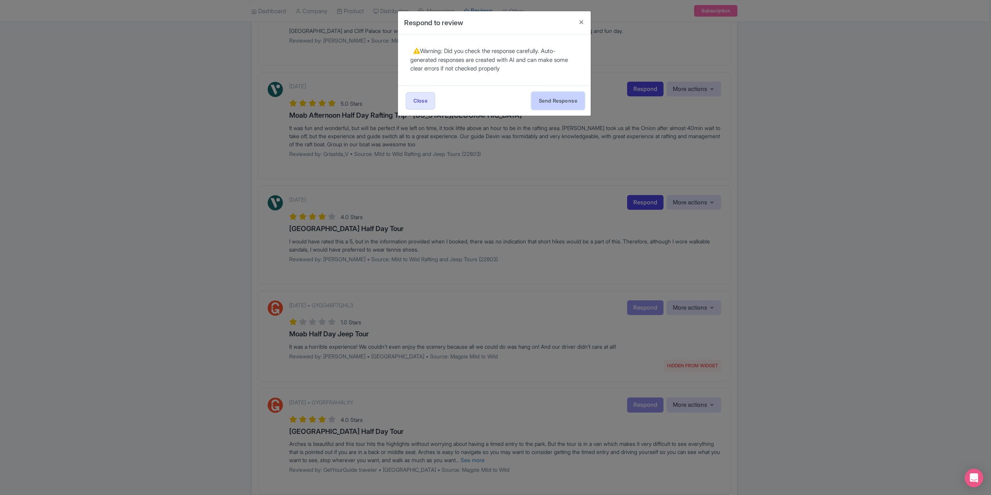
click at [551, 100] on button "Send Response" at bounding box center [558, 100] width 53 height 17
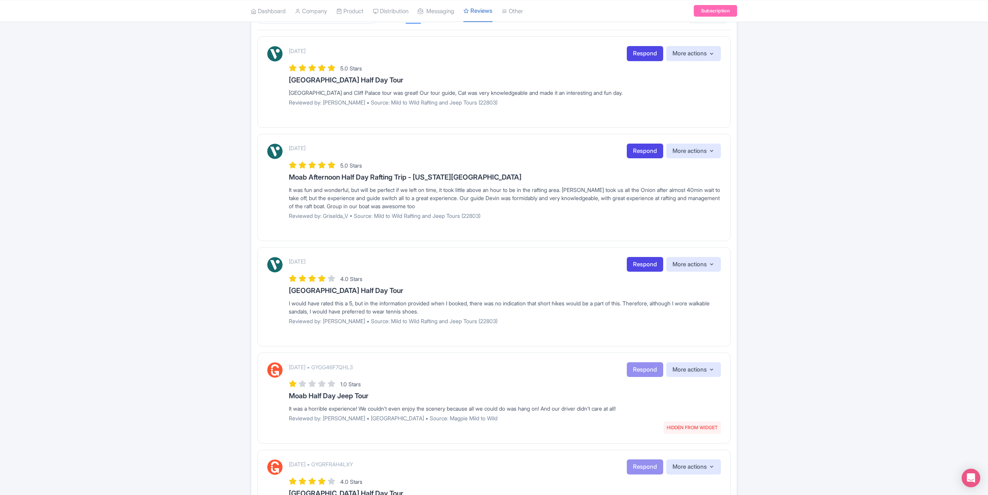
scroll to position [116, 0]
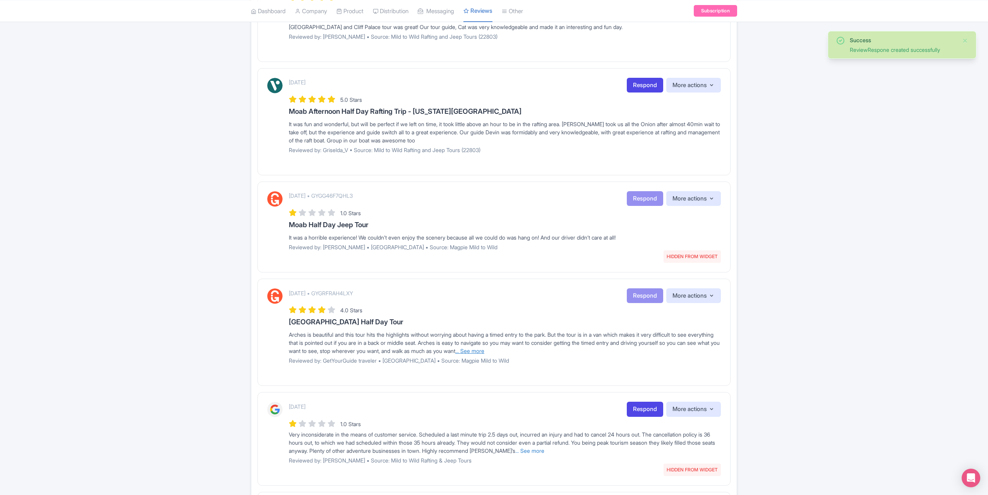
scroll to position [155, 0]
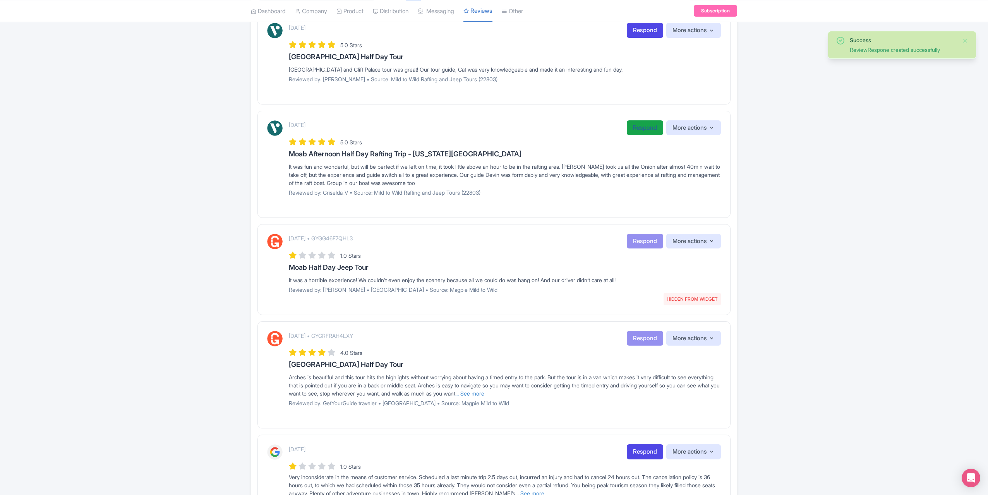
click at [639, 125] on link "Respond" at bounding box center [645, 127] width 36 height 15
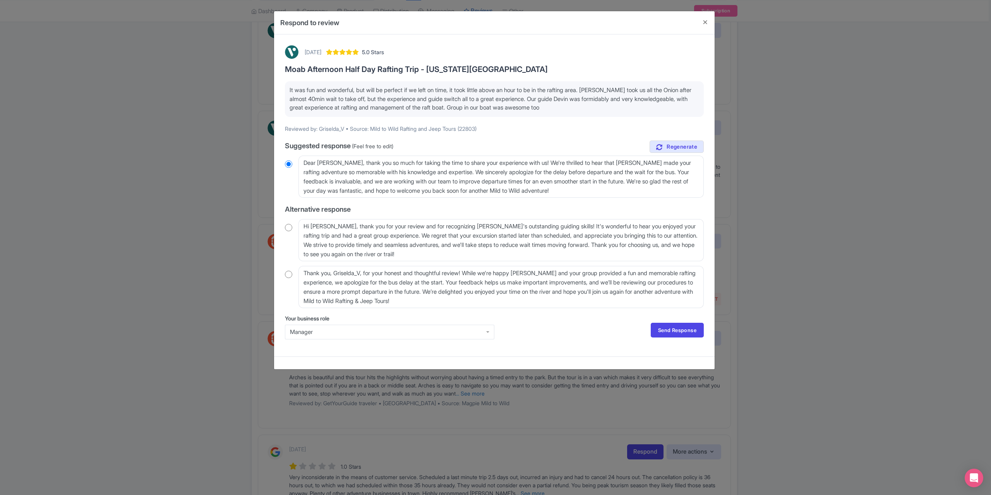
click at [291, 273] on input "radio" at bounding box center [288, 275] width 7 height 8
radio input "true"
drag, startPoint x: 363, startPoint y: 272, endPoint x: 359, endPoint y: 273, distance: 3.9
click at [359, 273] on textarea "Thank you, Griselda_V, for your honest and thoughtful review! While we're happy…" at bounding box center [501, 287] width 405 height 42
type textarea "Thank you, Griselda_, for your honest and thoughtful review! While we're happy …"
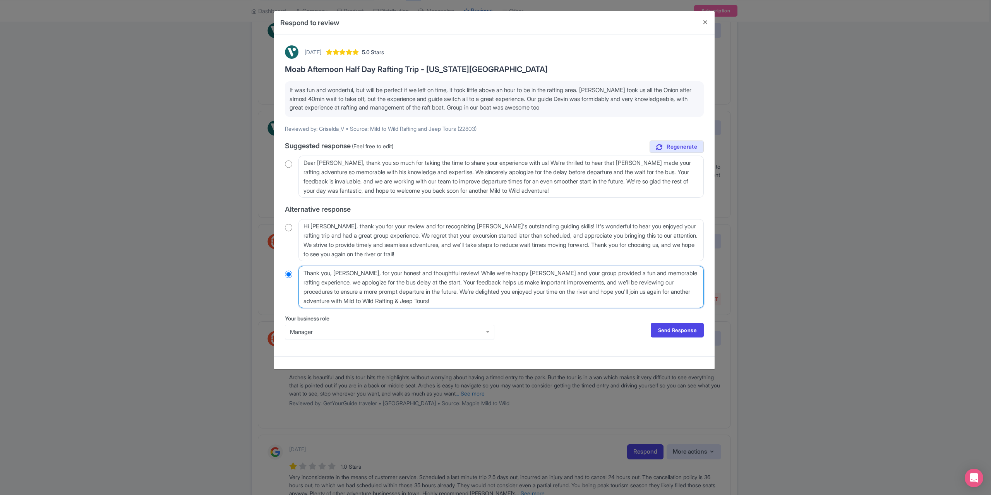
radio input "true"
type textarea "Thank you, Griselda, for your honest and thoughtful review! While we're happy D…"
radio input "true"
type textarea "Thank you, Griselda, for your honest and thoughtful review! While we're happy D…"
click at [678, 323] on link "Send Response" at bounding box center [677, 330] width 53 height 15
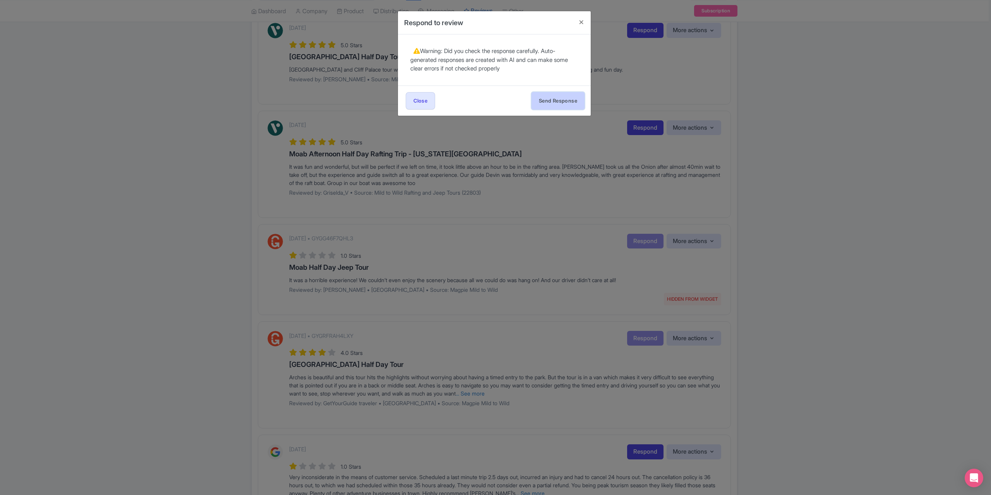
click at [547, 104] on button "Send Response" at bounding box center [558, 100] width 53 height 17
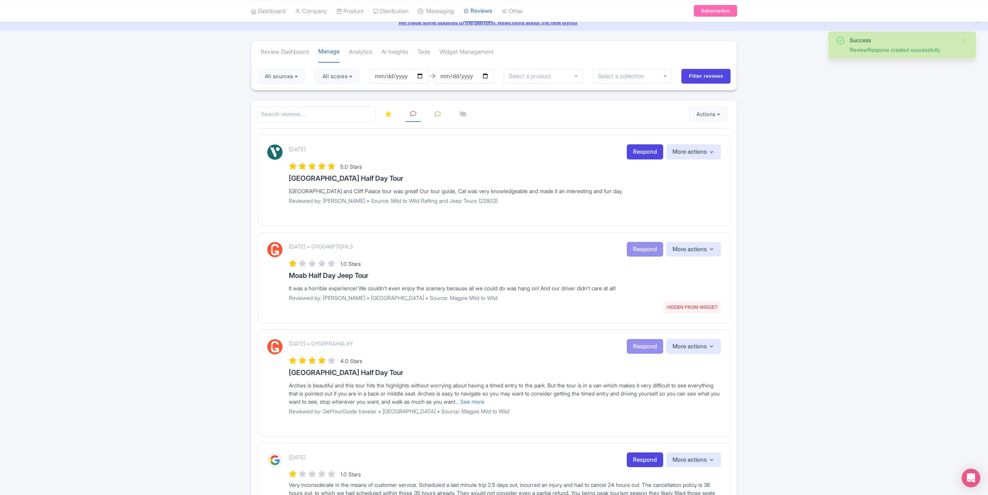
scroll to position [2, 0]
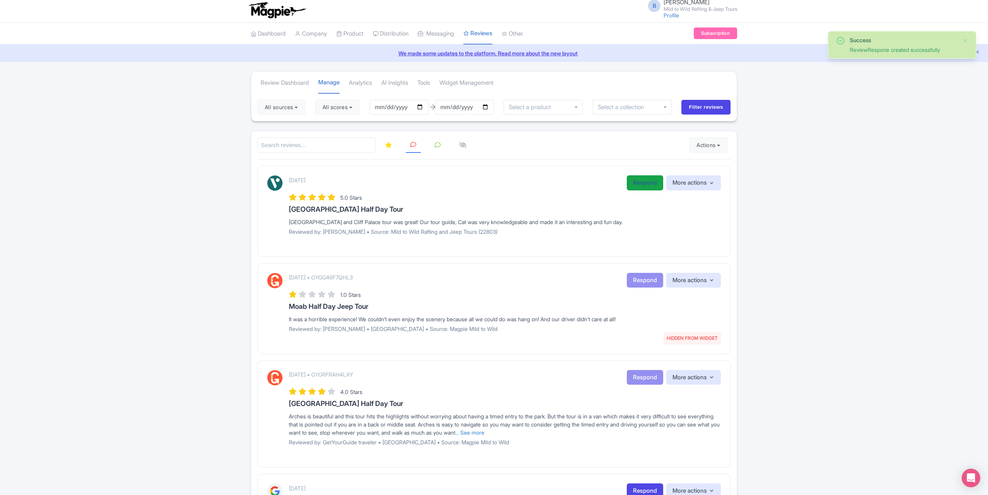
click at [628, 184] on link "Respond" at bounding box center [645, 182] width 36 height 15
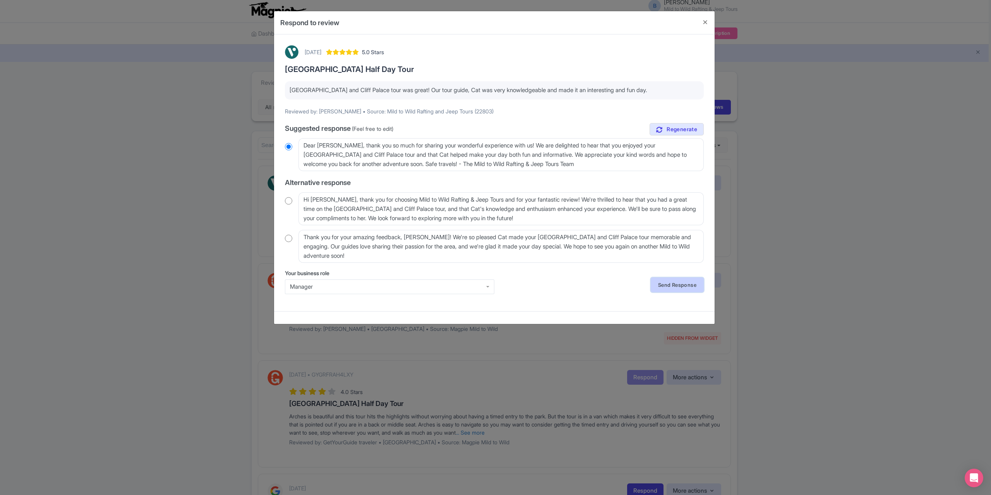
click at [673, 287] on link "Send Response" at bounding box center [677, 285] width 53 height 15
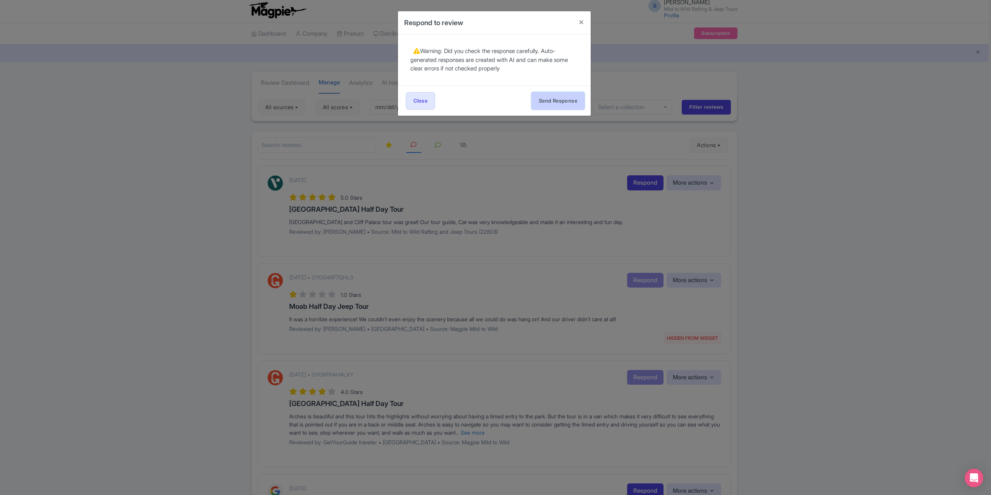
click at [558, 103] on button "Send Response" at bounding box center [558, 100] width 53 height 17
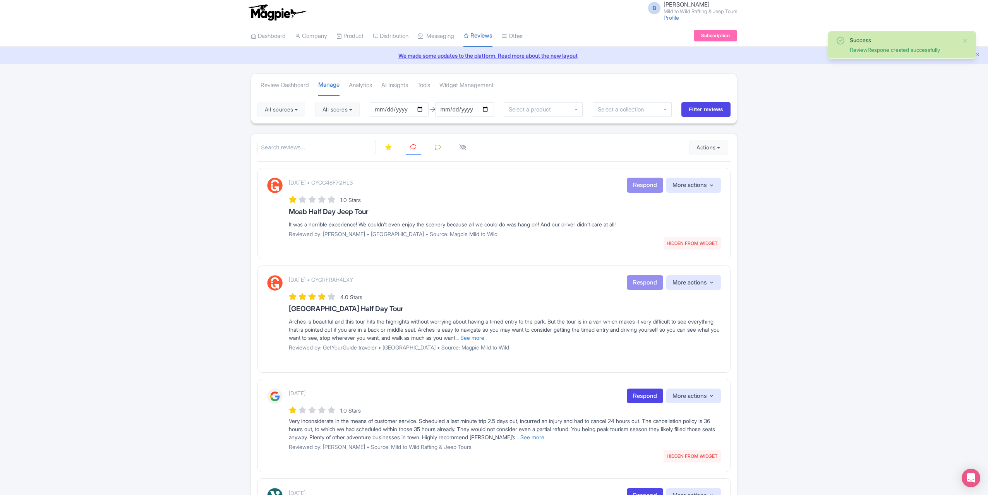
scroll to position [138, 0]
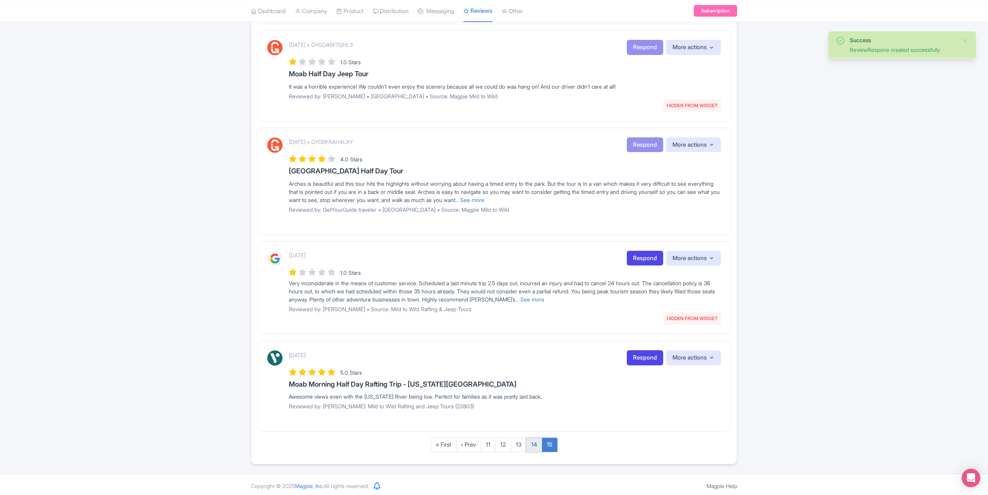
click at [531, 443] on link "14" at bounding box center [534, 445] width 16 height 14
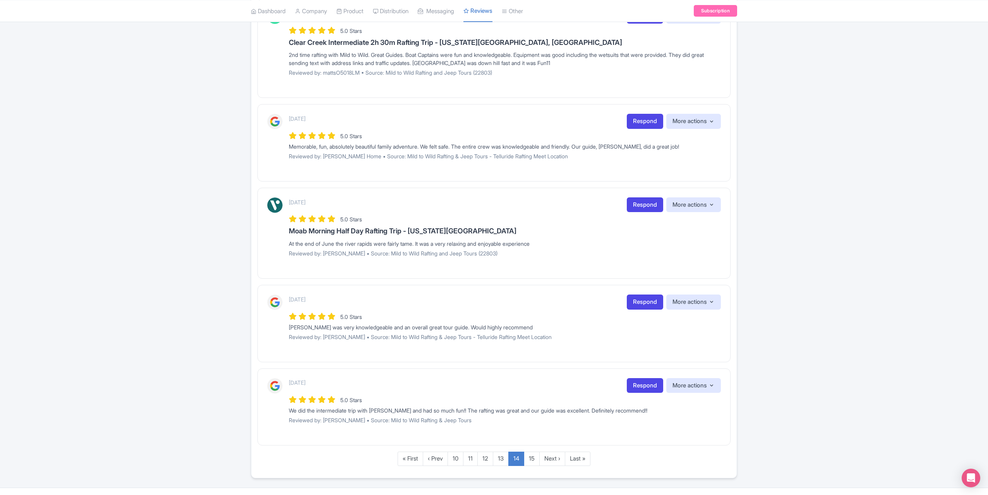
scroll to position [692, 0]
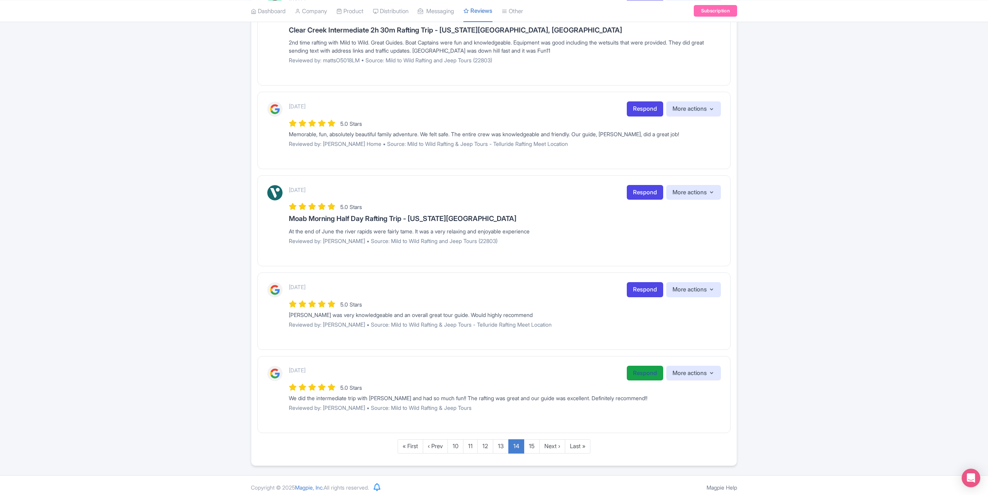
click at [641, 372] on link "Respond" at bounding box center [645, 373] width 36 height 15
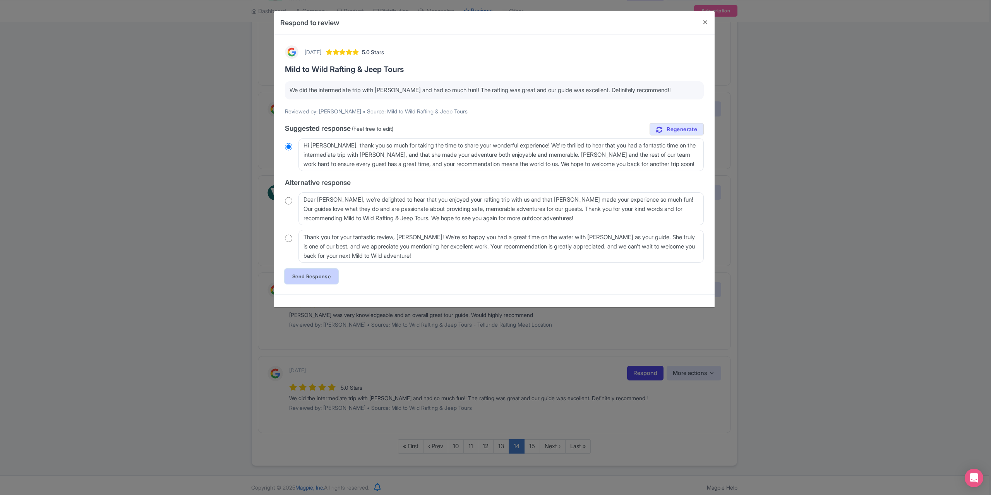
click at [321, 280] on link "Send Response" at bounding box center [311, 276] width 53 height 15
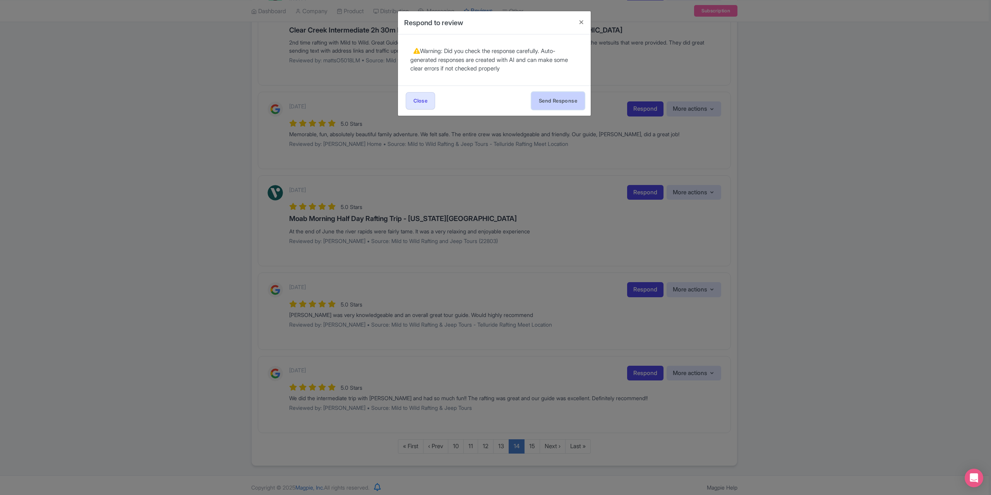
click at [568, 99] on button "Send Response" at bounding box center [558, 100] width 53 height 17
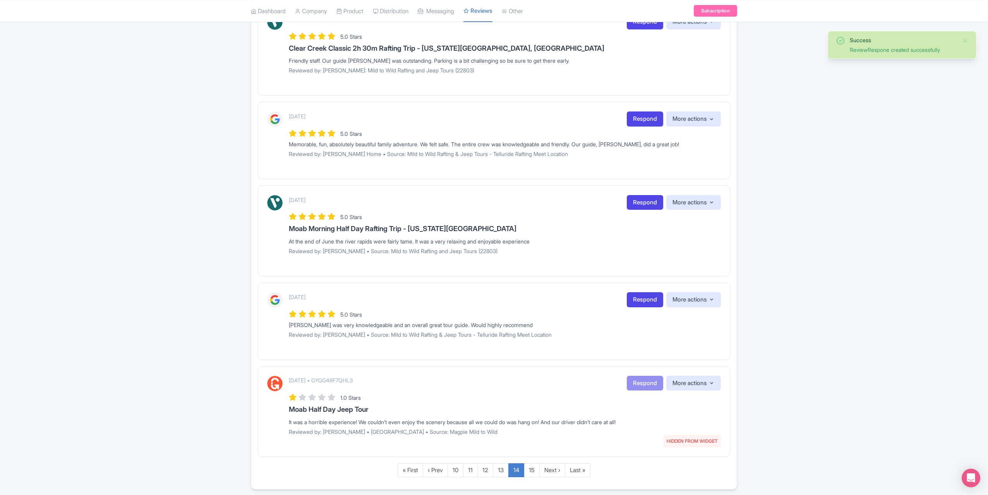
scroll to position [698, 0]
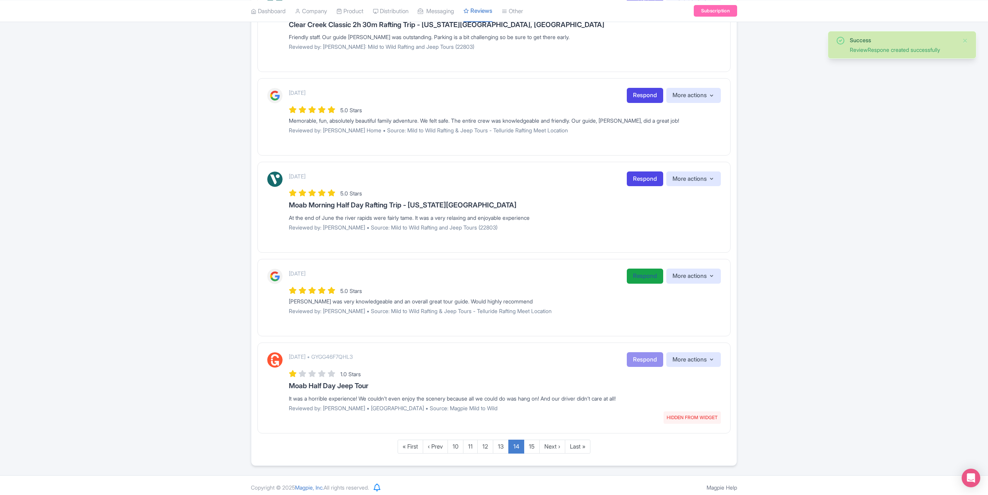
click at [639, 271] on link "Respond" at bounding box center [645, 276] width 36 height 15
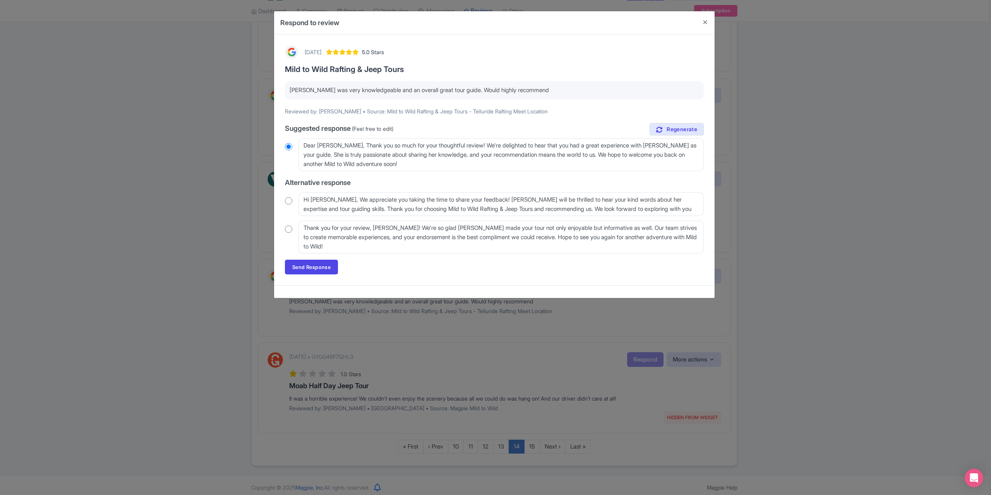
click at [287, 229] on input "radio" at bounding box center [288, 229] width 7 height 8
radio input "true"
click at [304, 263] on link "Send Response" at bounding box center [311, 267] width 53 height 15
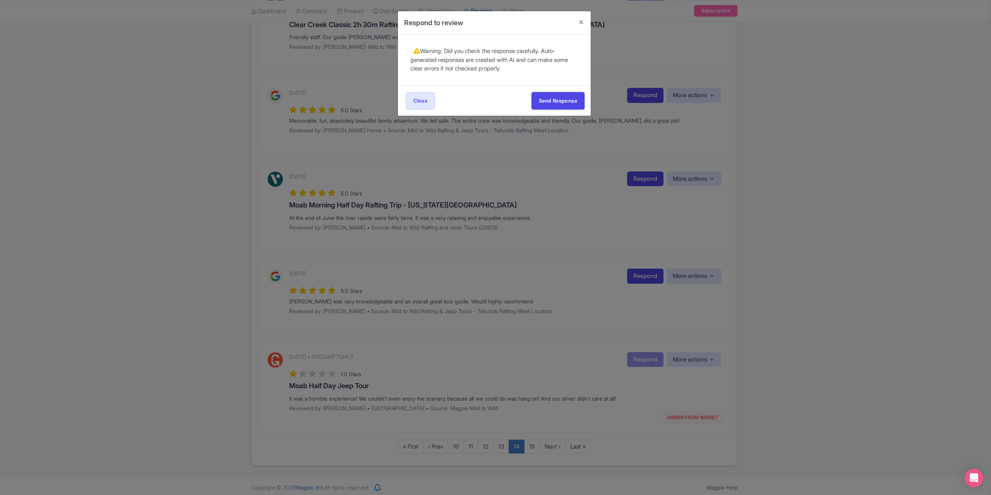
drag, startPoint x: 554, startPoint y: 103, endPoint x: 555, endPoint y: 113, distance: 10.5
click at [554, 103] on button "Send Response" at bounding box center [558, 100] width 53 height 17
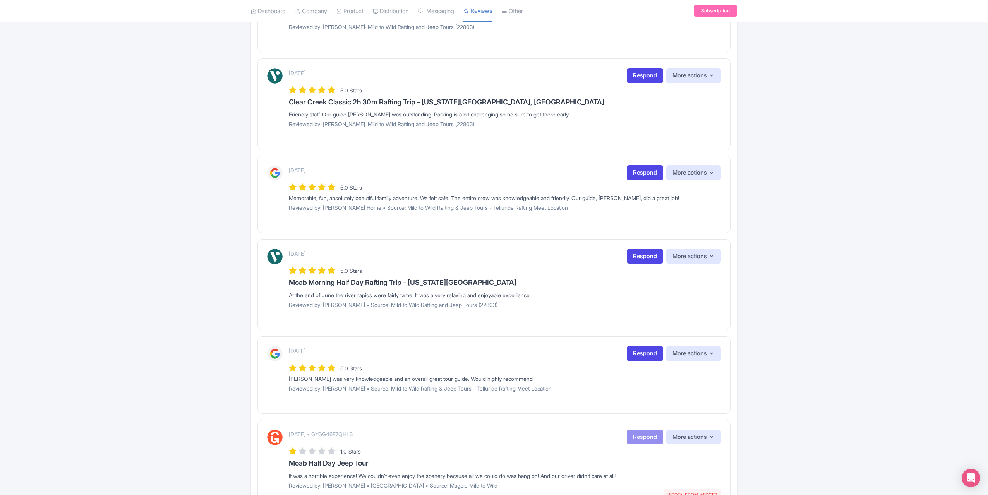
scroll to position [652, 0]
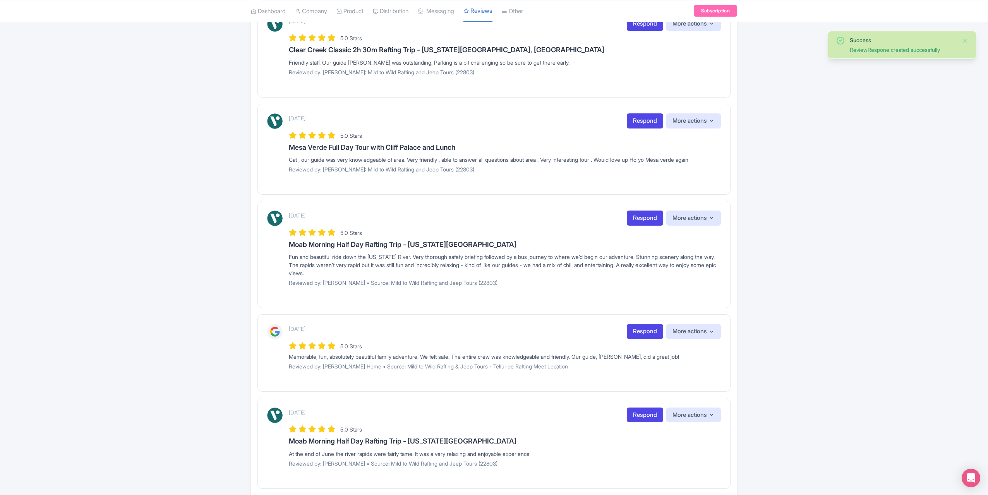
scroll to position [542, 0]
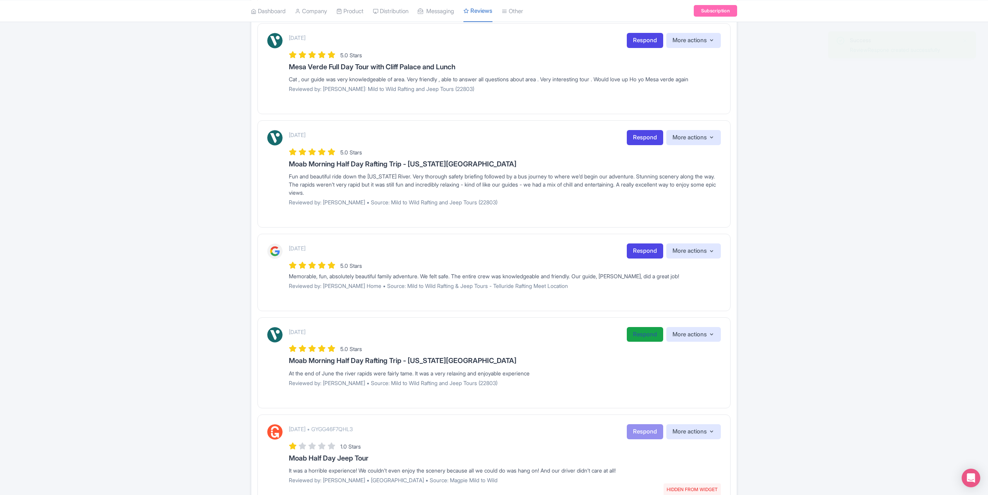
click at [636, 333] on link "Respond" at bounding box center [645, 334] width 36 height 15
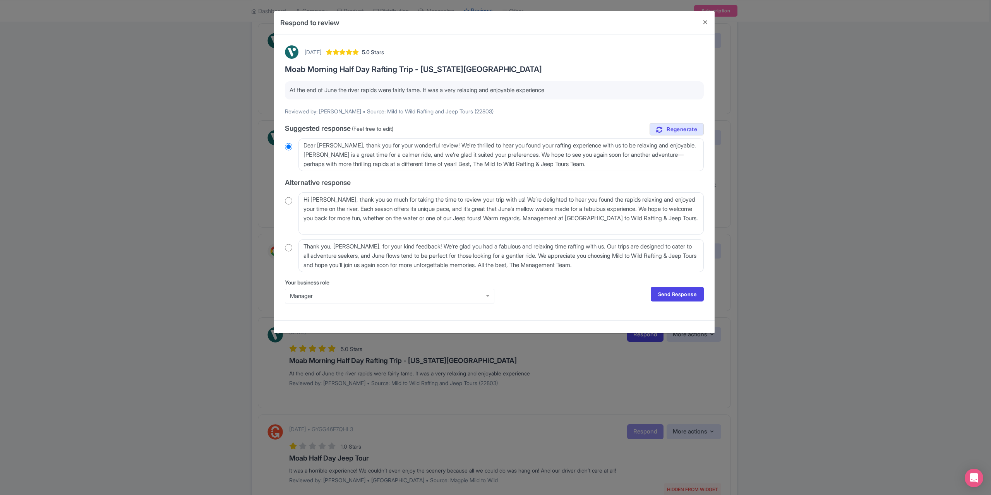
click at [290, 247] on input "radio" at bounding box center [288, 248] width 7 height 8
radio input "true"
click at [355, 247] on textarea "Thank you, [PERSON_NAME], for your kind feedback! We're glad you had a fabulous…" at bounding box center [501, 255] width 405 height 33
type textarea "Thank you, [PERSON_NAME], for your kind feedback! We're glad you had a fabulous…"
radio input "true"
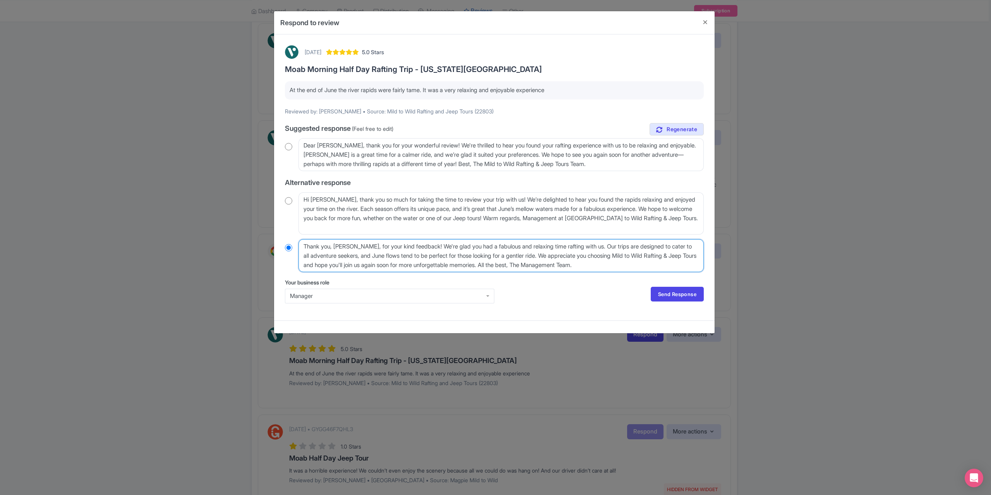
type textarea "Thank you, [PERSON_NAME], for your kind feedback! We're glad you had a fabulous…"
radio input "true"
type textarea "Thank you, Dave, for your kind feedback! We're glad you had a fabulous and rela…"
click at [673, 292] on link "Send Response" at bounding box center [677, 294] width 53 height 15
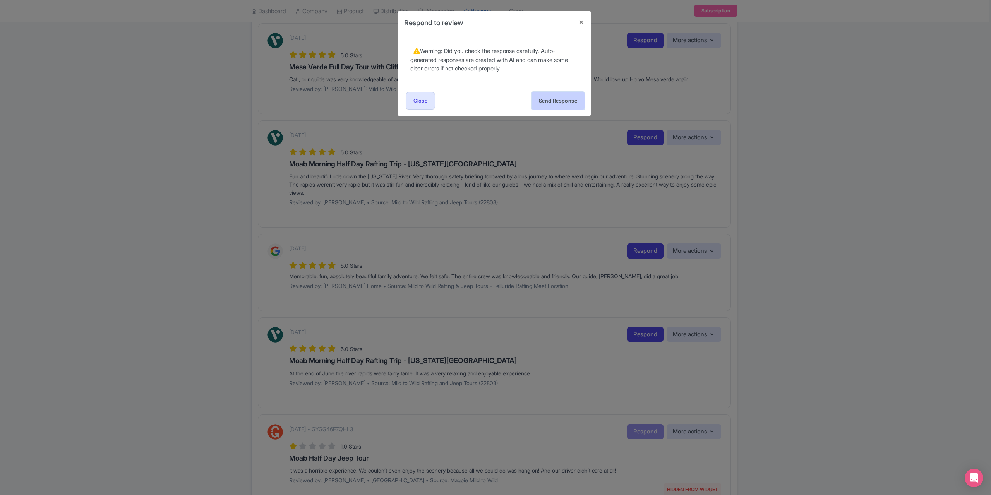
click at [548, 96] on button "Send Response" at bounding box center [558, 100] width 53 height 17
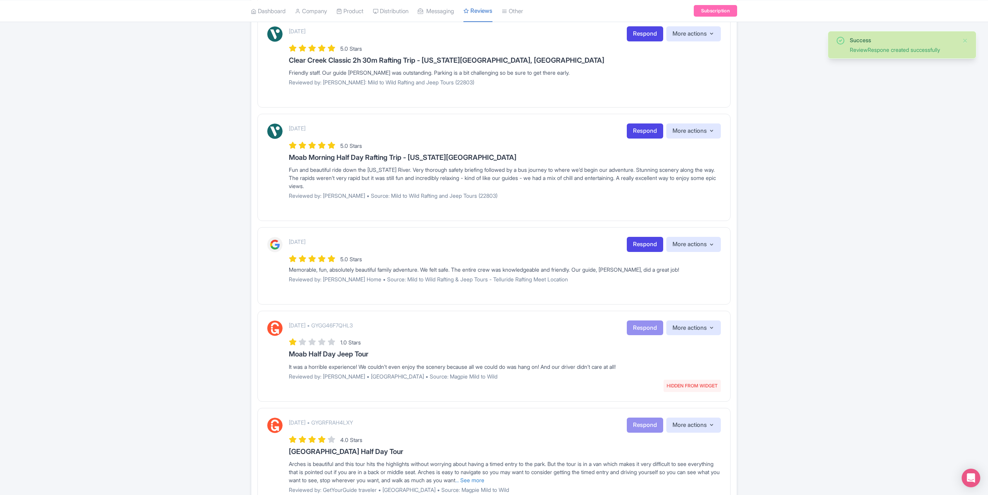
scroll to position [658, 0]
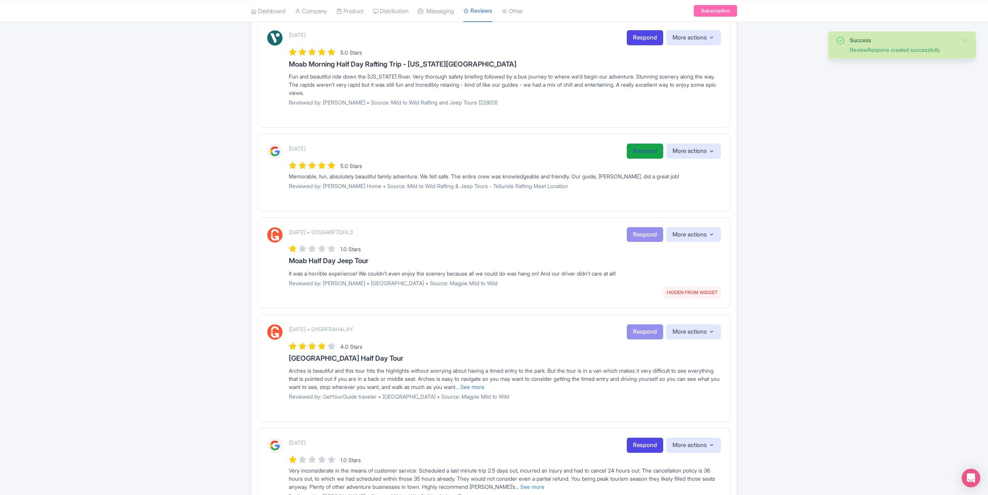
click at [634, 144] on link "Respond" at bounding box center [645, 151] width 36 height 15
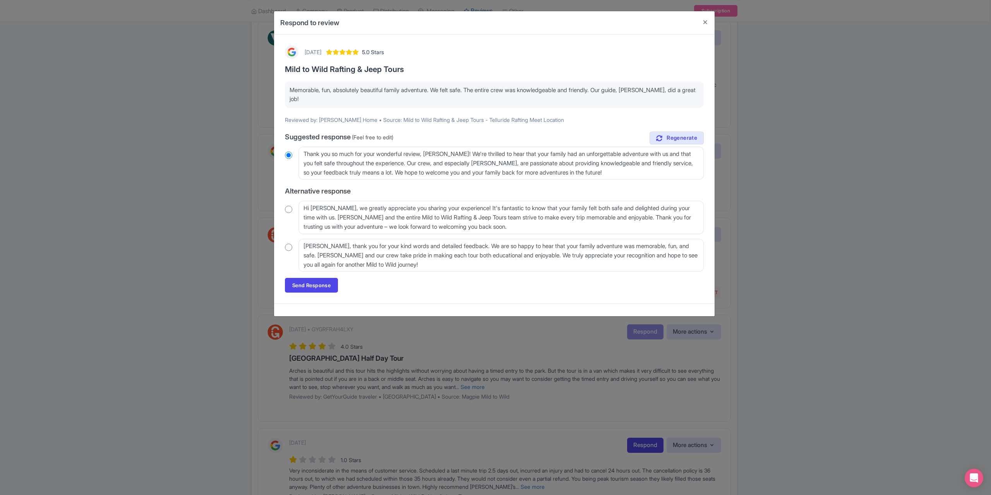
click at [291, 248] on input "radio" at bounding box center [288, 248] width 7 height 8
radio input "true"
click at [328, 287] on link "Send Response" at bounding box center [311, 285] width 53 height 15
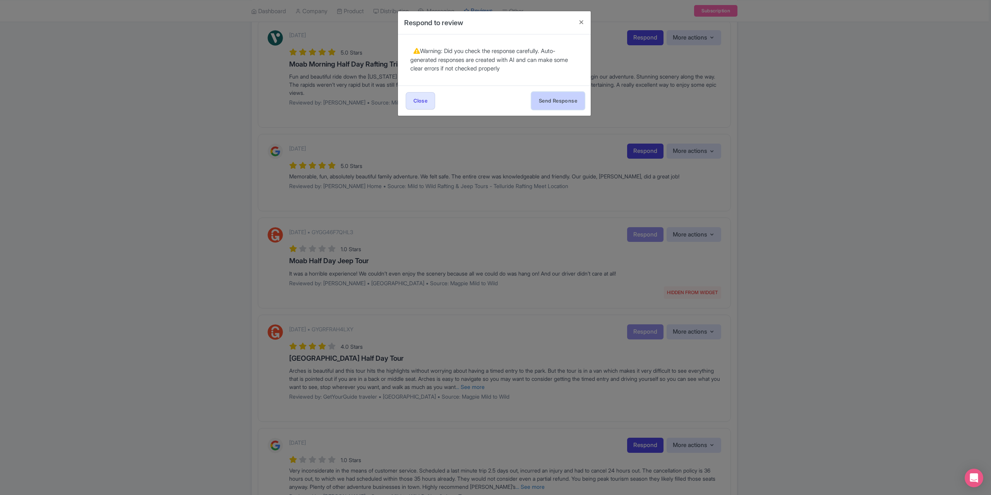
click at [539, 102] on button "Send Response" at bounding box center [558, 100] width 53 height 17
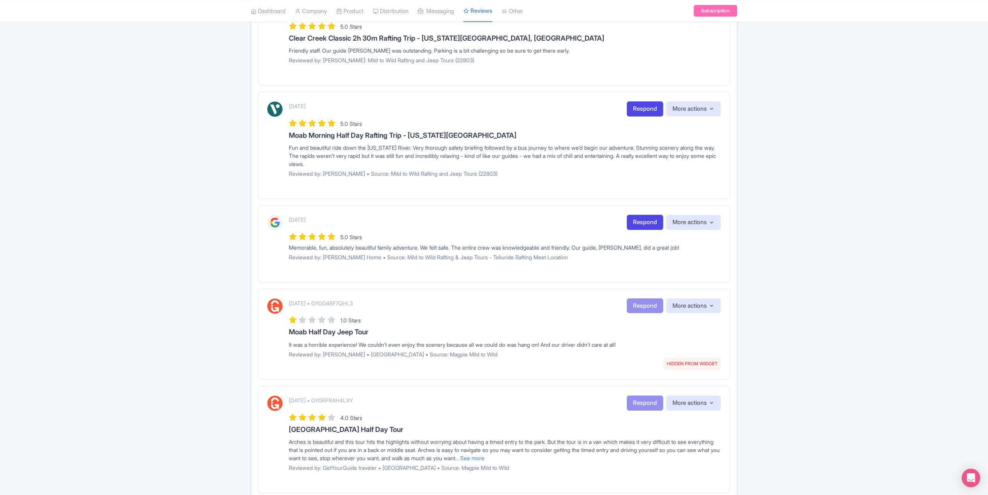
scroll to position [581, 0]
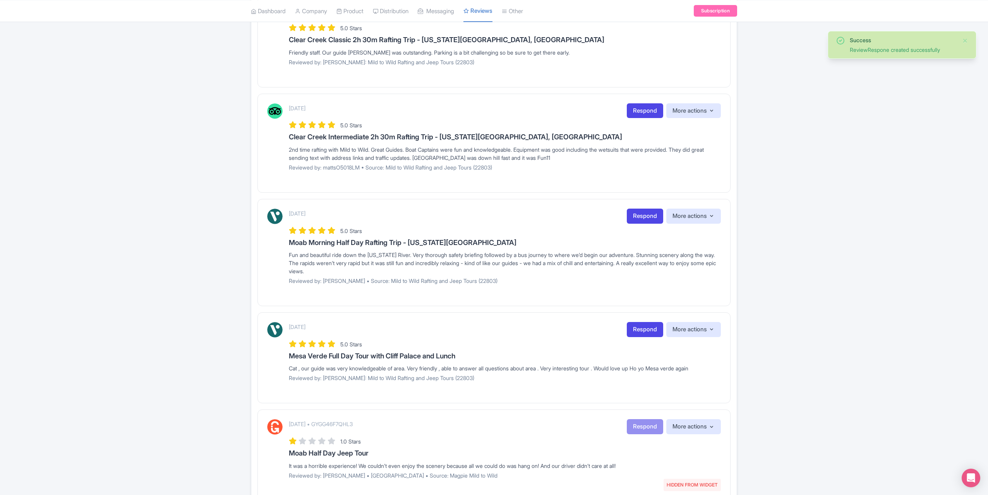
scroll to position [387, 0]
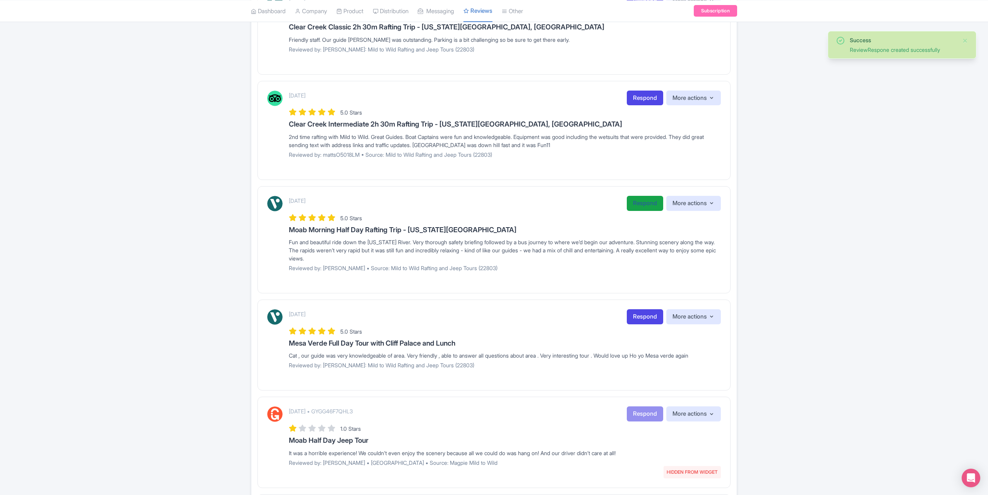
click at [644, 203] on link "Respond" at bounding box center [645, 203] width 36 height 15
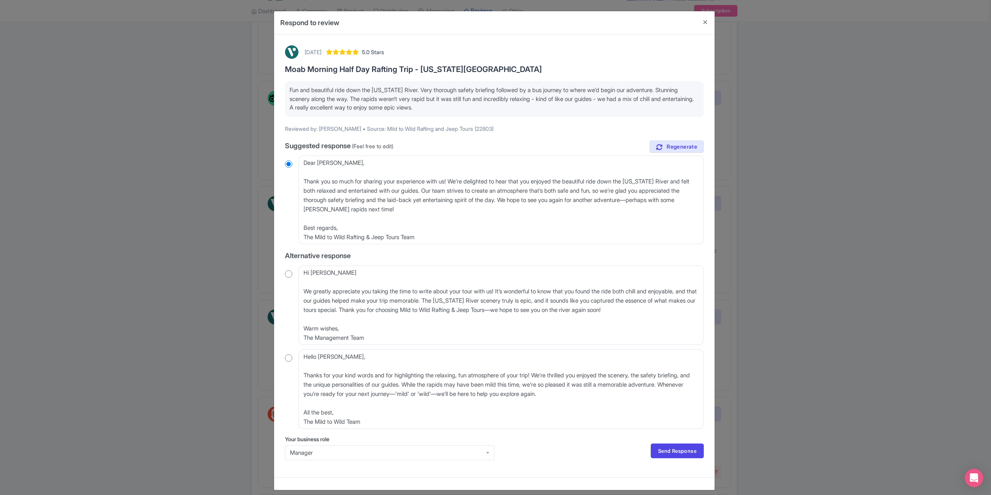
click at [290, 359] on input "radio" at bounding box center [288, 358] width 7 height 8
radio input "true"
drag, startPoint x: 347, startPoint y: 357, endPoint x: 294, endPoint y: 360, distance: 52.7
click at [294, 360] on div "Hello Toni_G, Thanks for your kind words and for highlighting the relaxing, fun…" at bounding box center [494, 389] width 419 height 79
type textarea "Thanks for your kind words and for highlighting the relaxing, fun atmosphere of…"
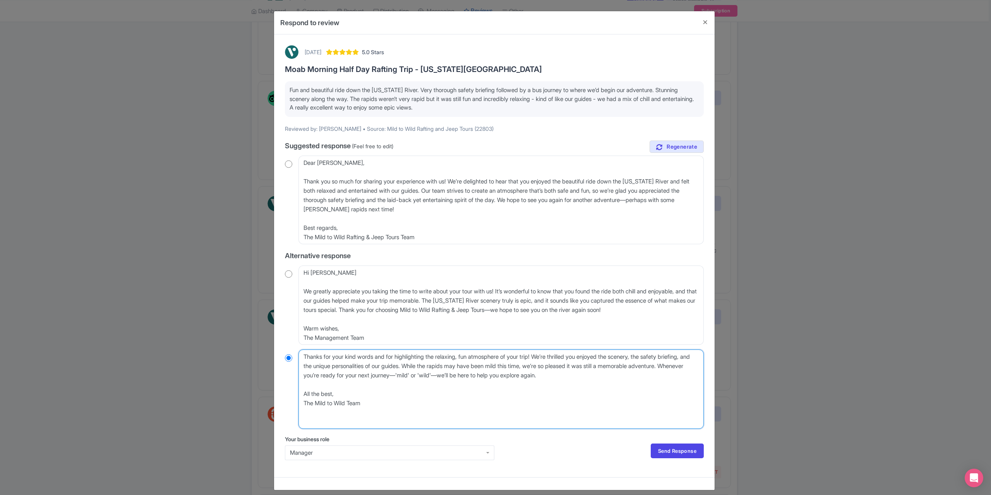
radio input "true"
click at [303, 372] on textarea "Hello Toni_G, Thanks for your kind words and for highlighting the relaxing, fun…" at bounding box center [501, 389] width 405 height 79
type textarea "Thanks for your kind words and for highlighting the relaxing, fun atmosphere of…"
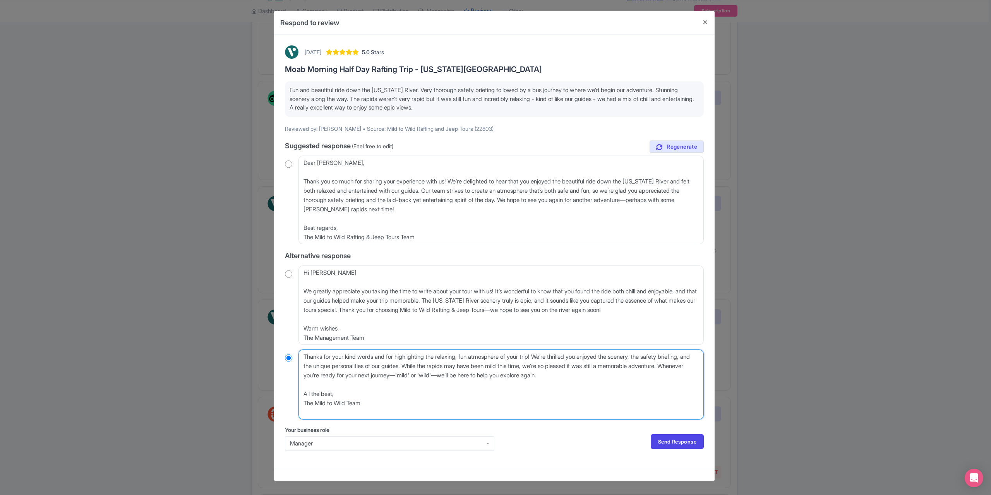
radio input "true"
type textarea "Thanks for your kind words and for highlighting the relaxing, fun atmosphere of…"
radio input "true"
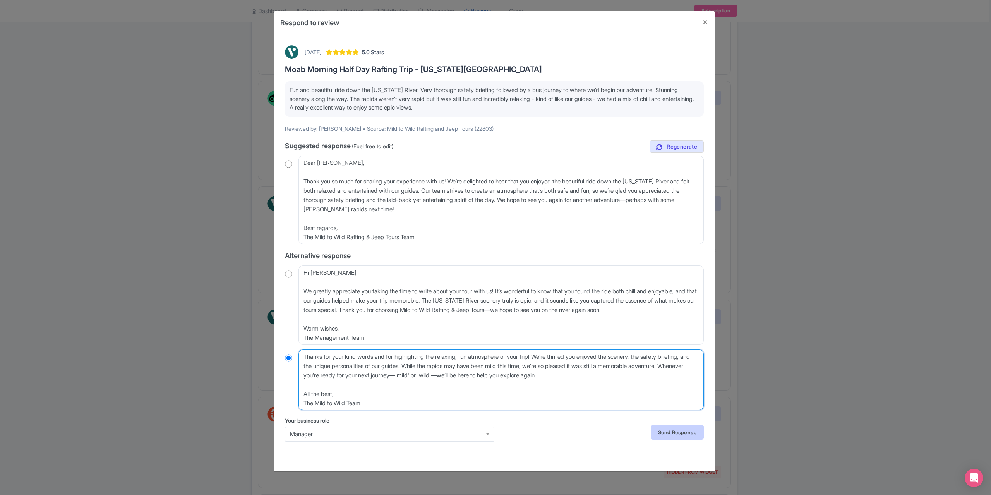
type textarea "Thanks for your kind words and for highlighting the relaxing, fun atmosphere of…"
click at [675, 433] on link "Send Response" at bounding box center [677, 432] width 53 height 15
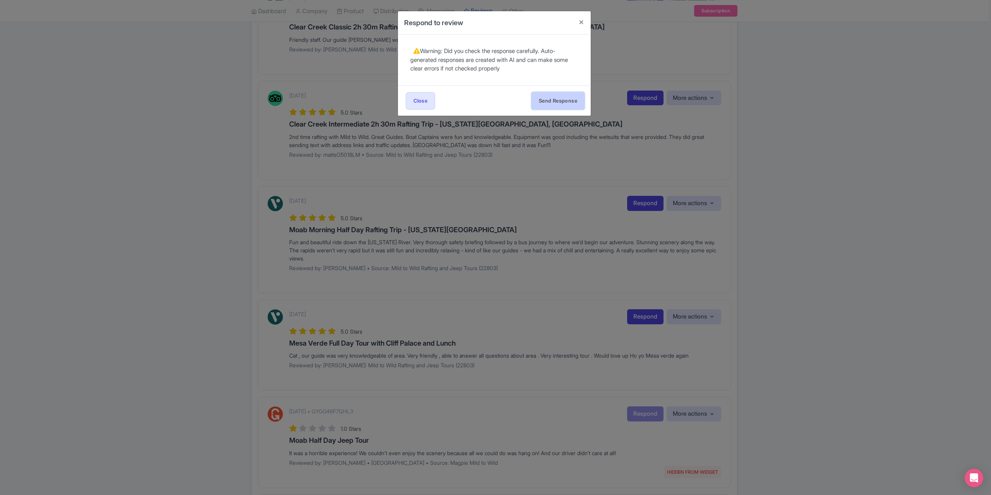
click at [565, 100] on button "Send Response" at bounding box center [558, 100] width 53 height 17
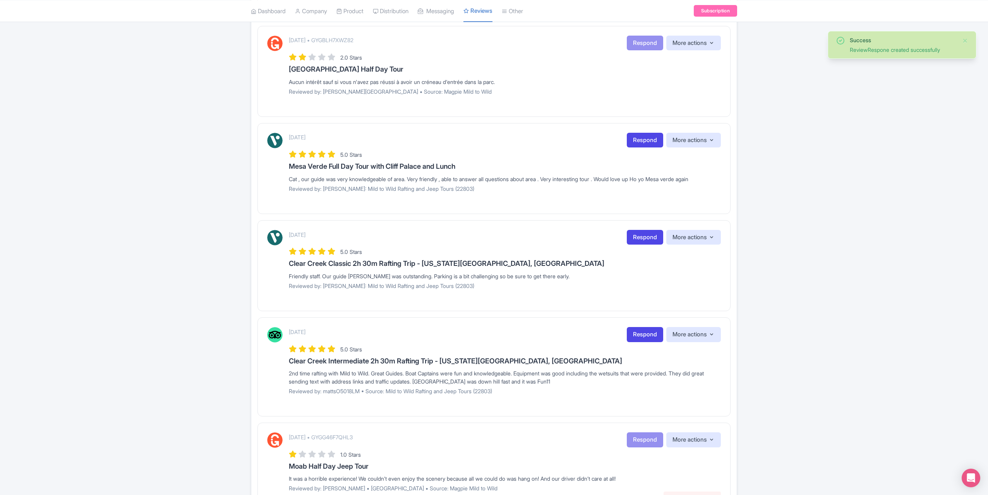
scroll to position [387, 0]
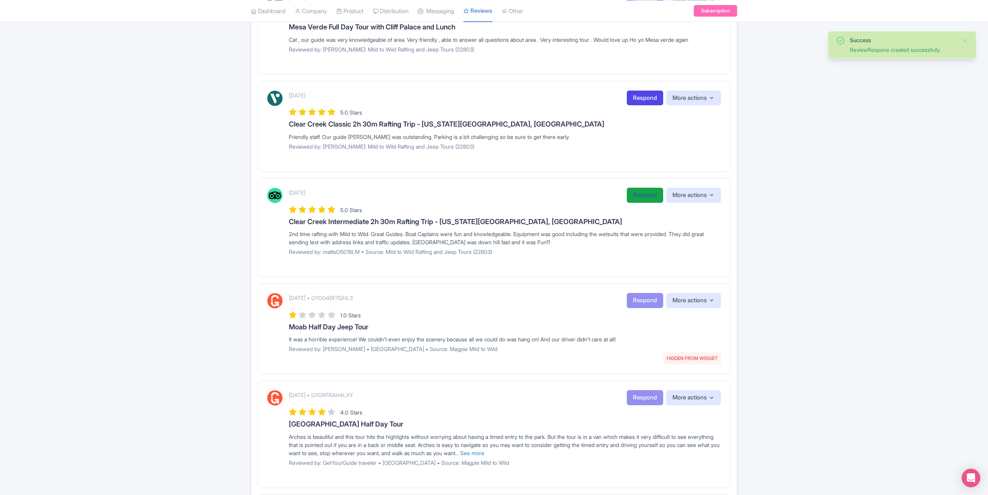
click at [641, 193] on link "Respond" at bounding box center [645, 195] width 36 height 15
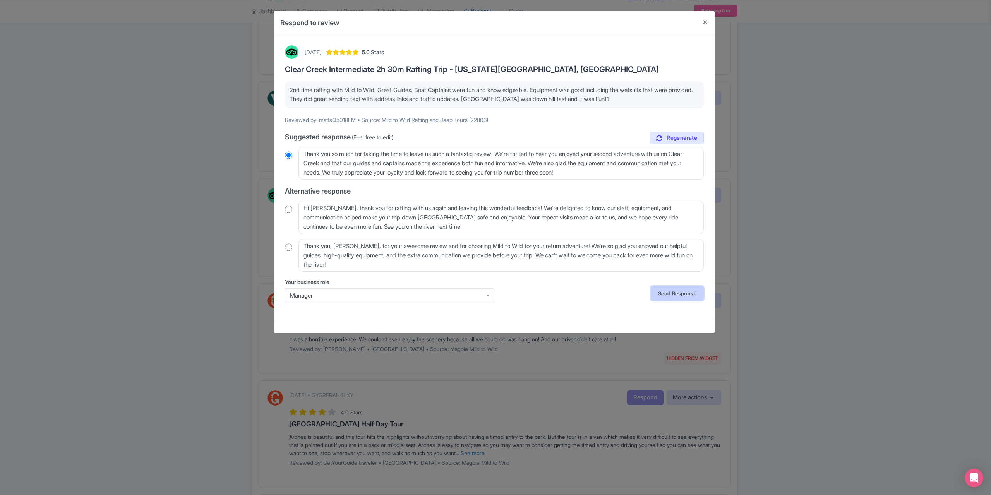
click at [668, 290] on link "Send Response" at bounding box center [677, 293] width 53 height 15
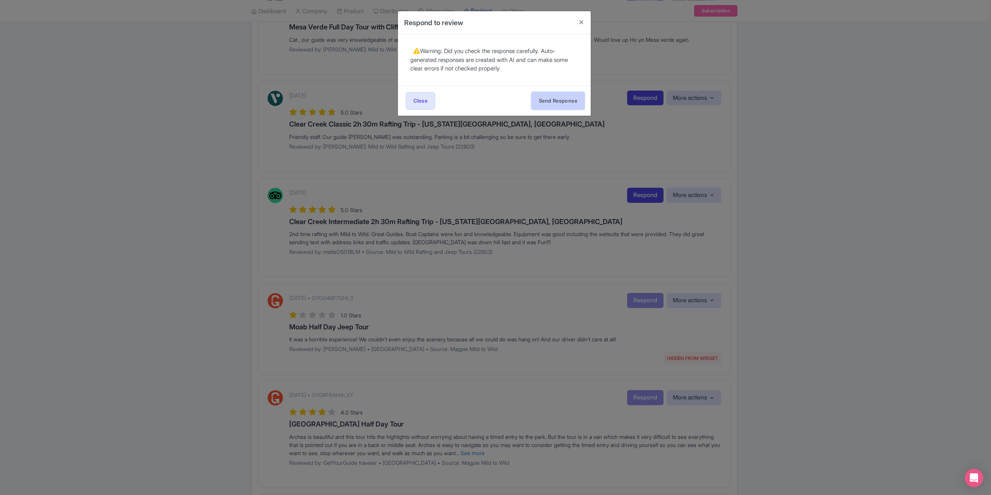
click at [552, 96] on button "Send Response" at bounding box center [558, 100] width 53 height 17
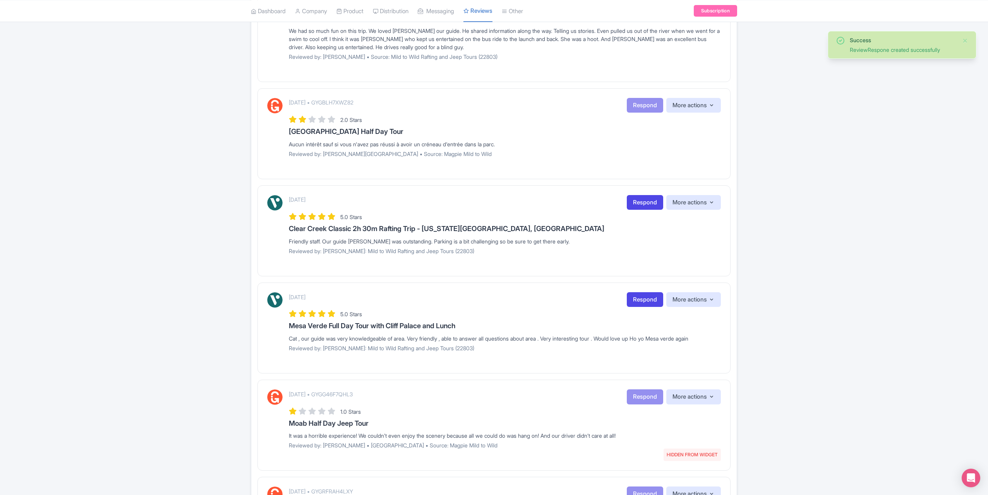
scroll to position [310, 0]
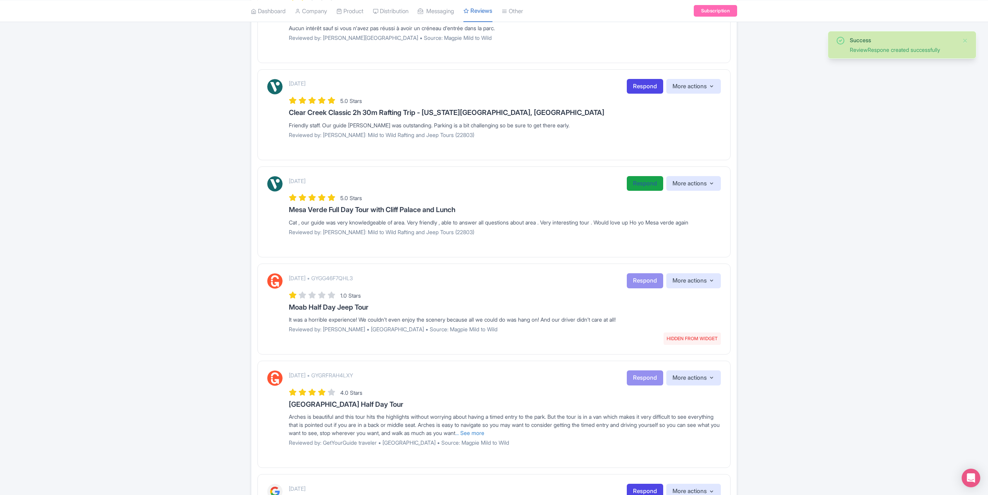
click at [643, 184] on link "Respond" at bounding box center [645, 183] width 36 height 15
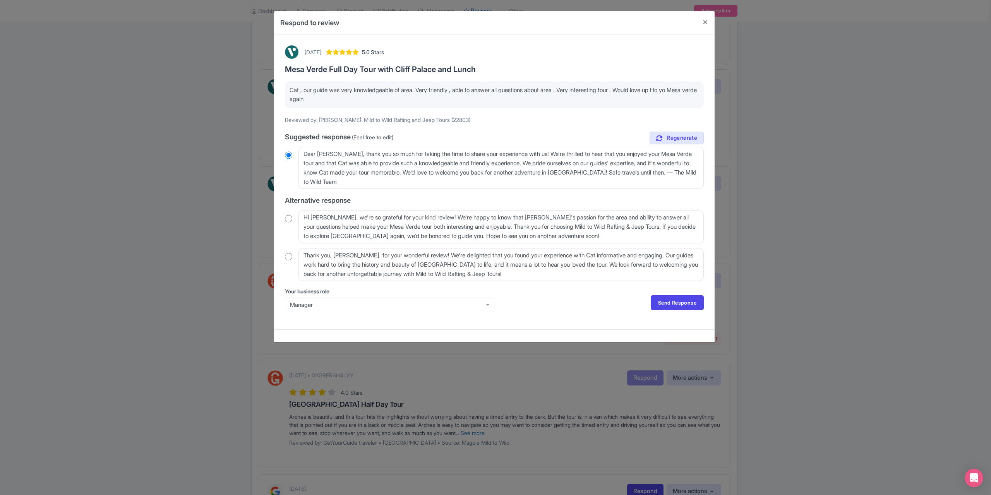
click at [292, 255] on input "radio" at bounding box center [288, 257] width 7 height 8
radio input "true"
click at [669, 302] on link "Send Response" at bounding box center [677, 302] width 53 height 15
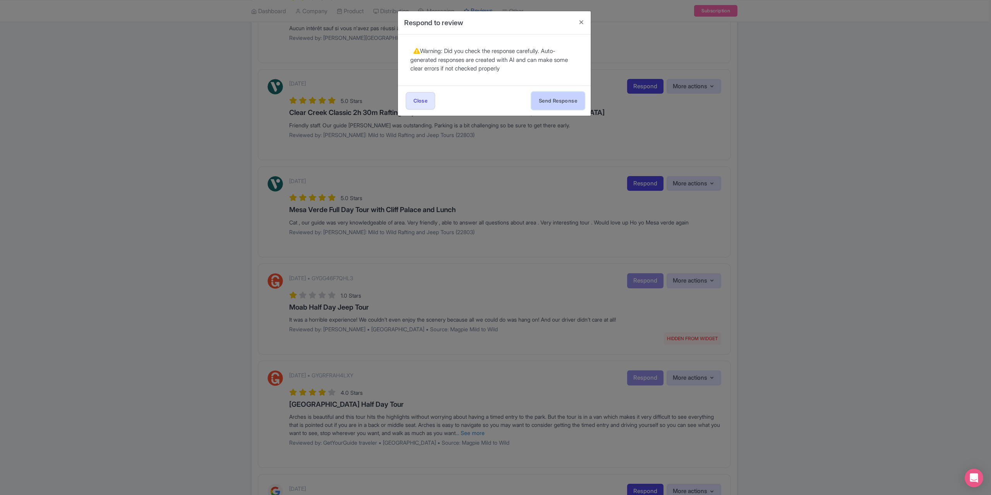
click at [557, 101] on button "Send Response" at bounding box center [558, 100] width 53 height 17
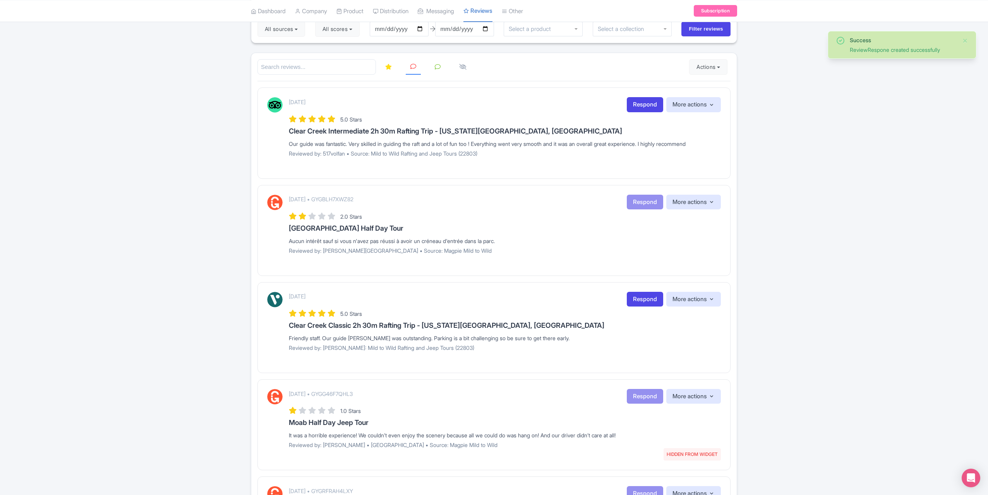
scroll to position [194, 0]
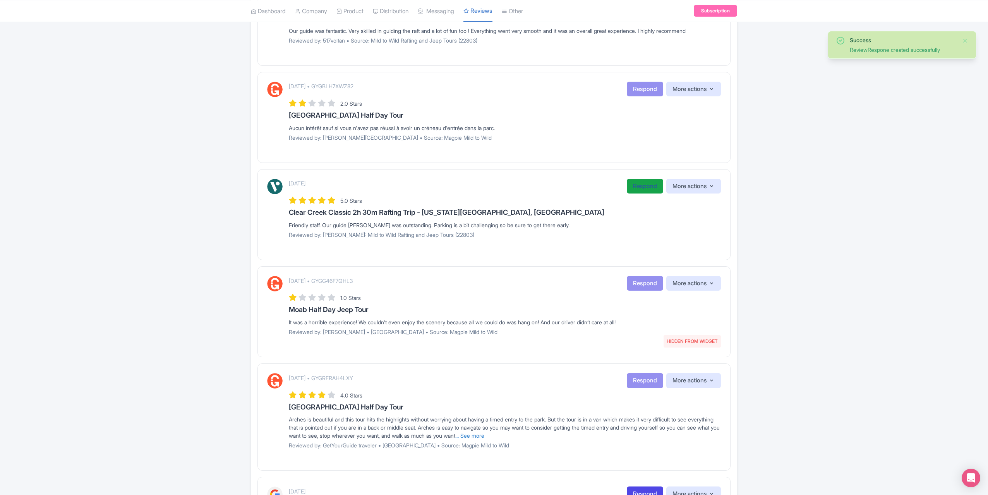
click at [639, 182] on link "Respond" at bounding box center [645, 186] width 36 height 15
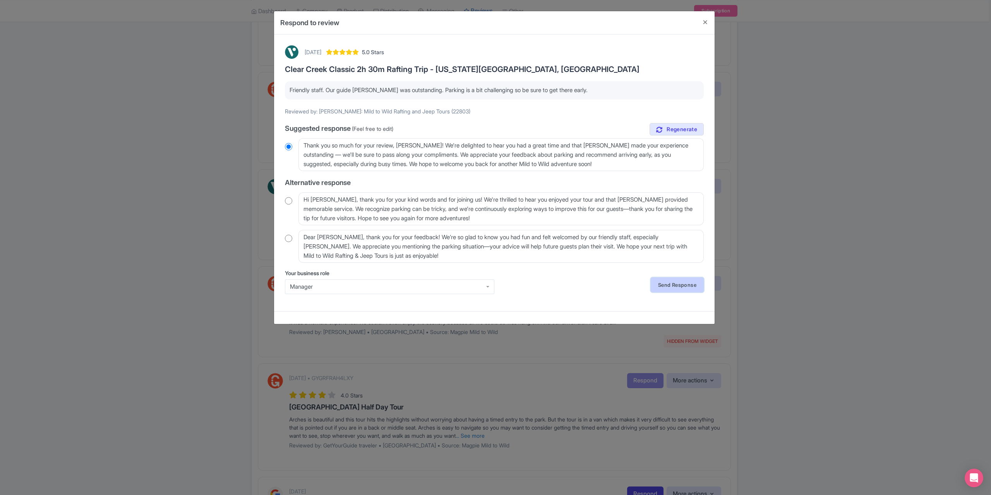
click at [664, 283] on link "Send Response" at bounding box center [677, 285] width 53 height 15
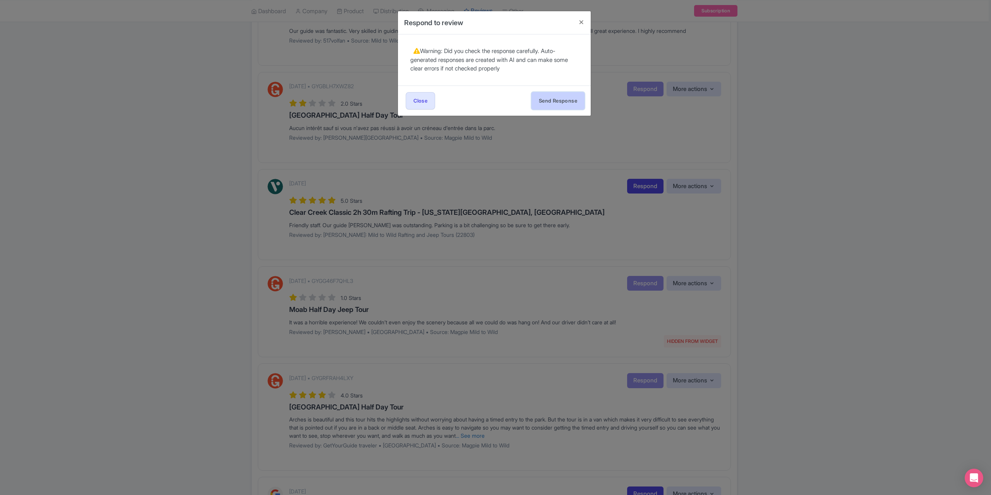
click at [543, 98] on button "Send Response" at bounding box center [558, 100] width 53 height 17
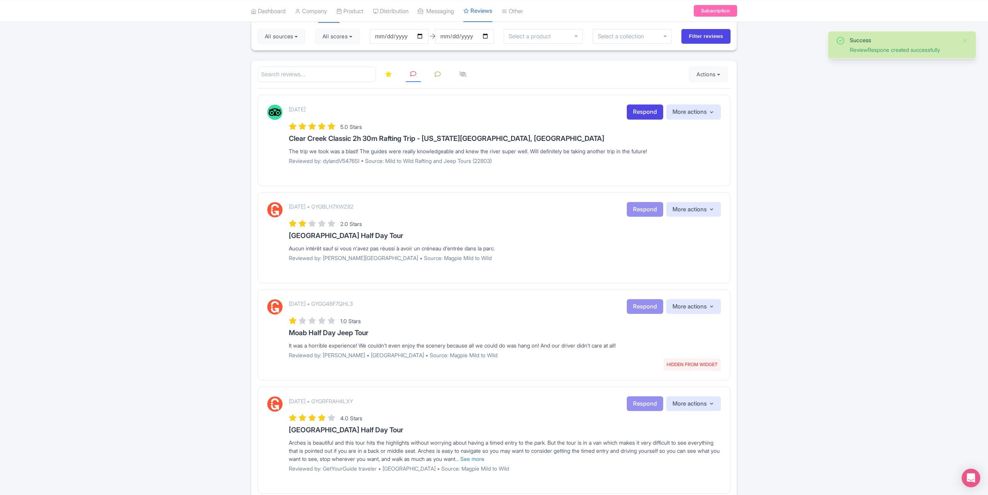
scroll to position [39, 0]
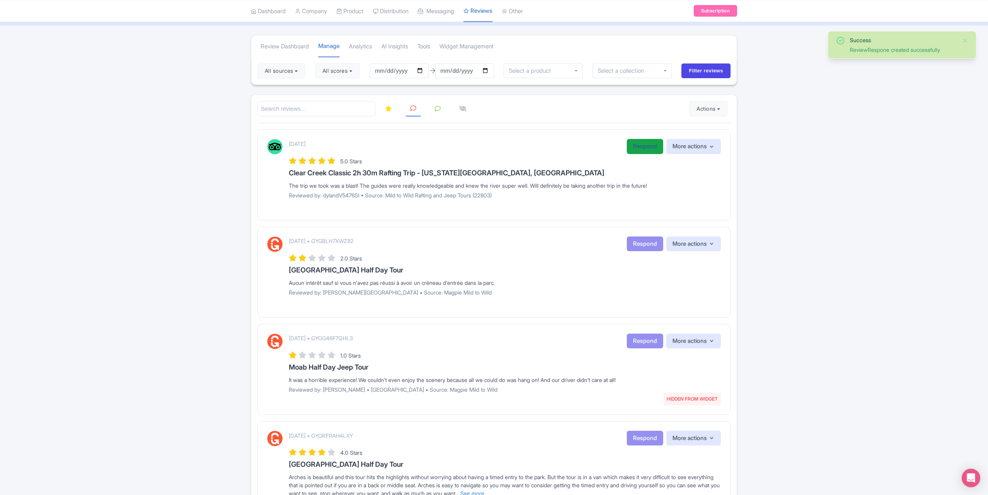
click at [642, 148] on link "Respond" at bounding box center [645, 146] width 36 height 15
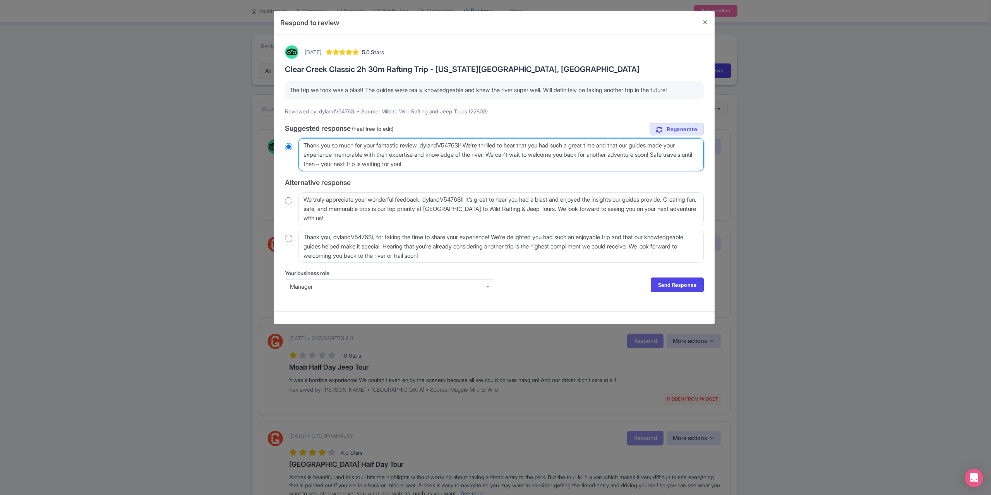
drag, startPoint x: 469, startPoint y: 146, endPoint x: 425, endPoint y: 145, distance: 43.4
click at [425, 145] on textarea "Thank you so much for your fantastic review, dylandV5476SI! We're thrilled to h…" at bounding box center [501, 154] width 405 height 33
type textarea "Thank you so much for your fantastic review! We're thrilled to hear that you ha…"
radio input "true"
type textarea "Thank you so much for your fantastic review! We're thrilled to hear that you ha…"
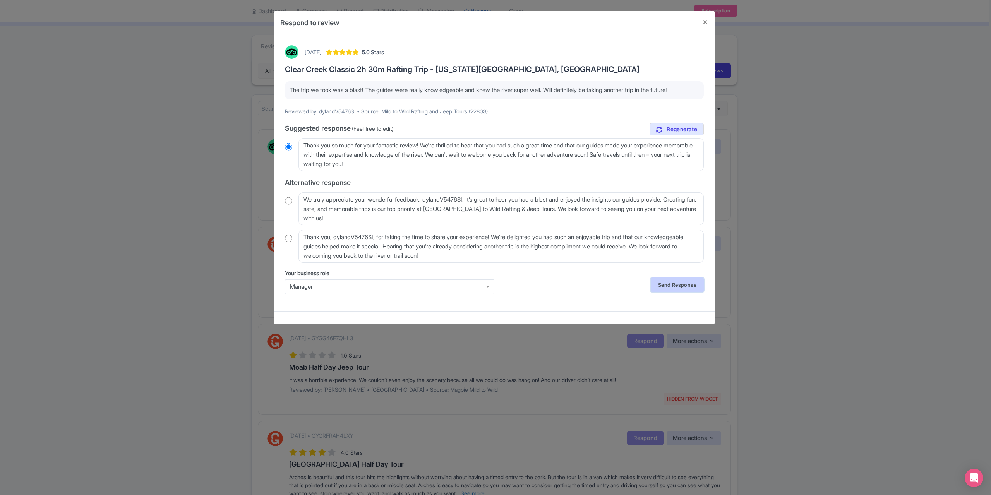
click at [675, 280] on link "Send Response" at bounding box center [677, 285] width 53 height 15
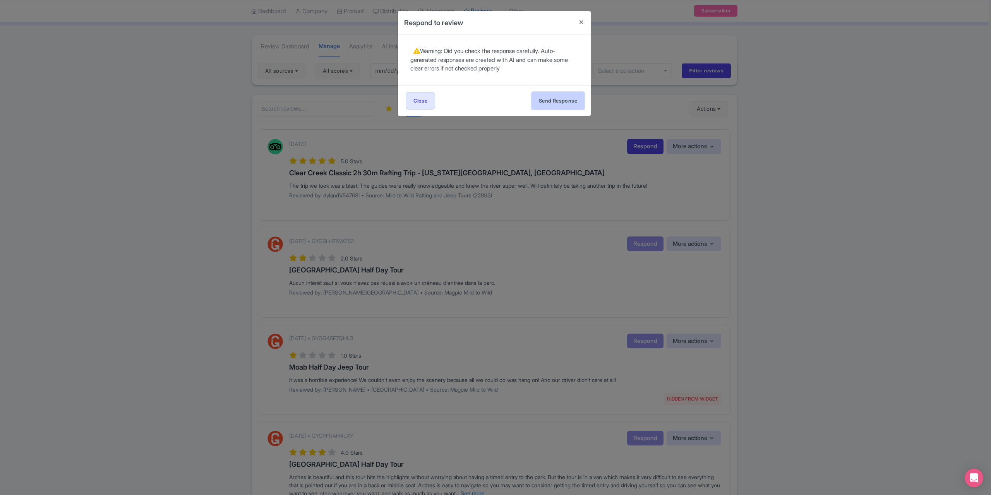
click at [548, 102] on button "Send Response" at bounding box center [558, 100] width 53 height 17
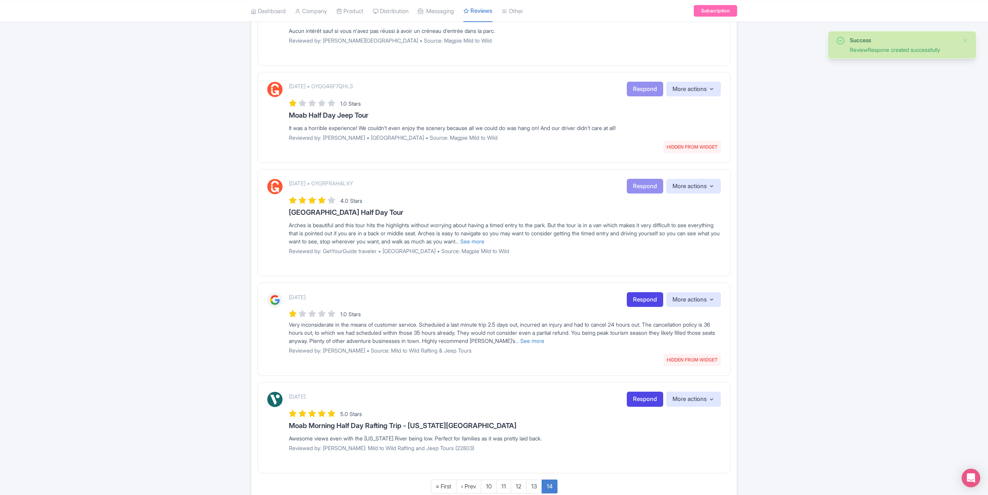
scroll to position [235, 0]
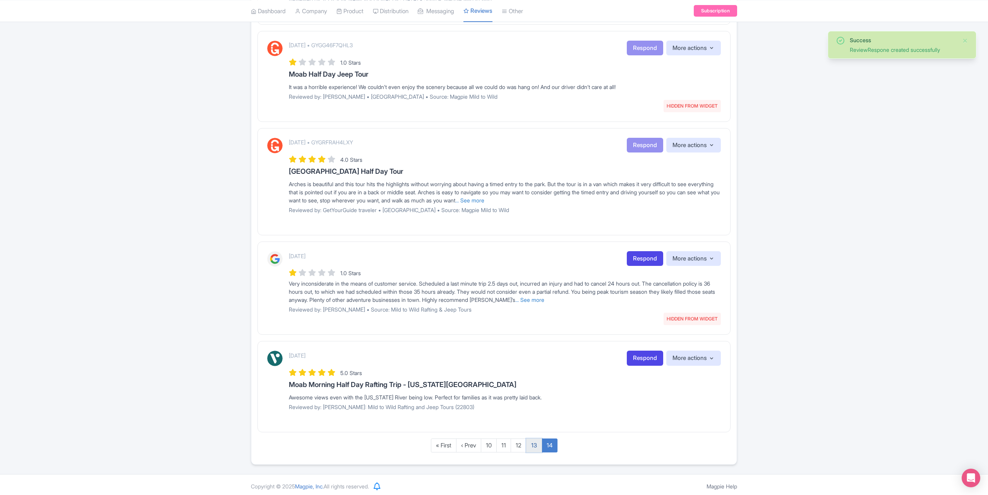
click at [532, 439] on link "13" at bounding box center [534, 446] width 16 height 14
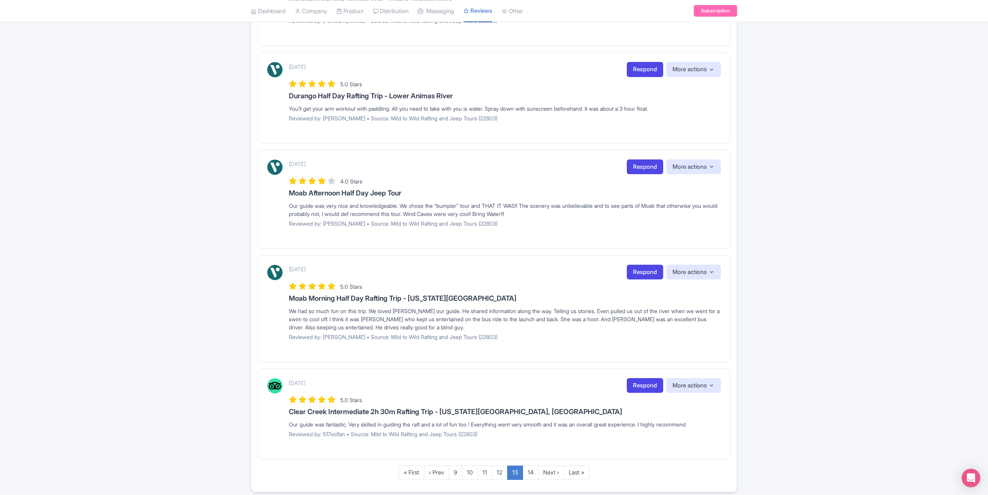
scroll to position [716, 0]
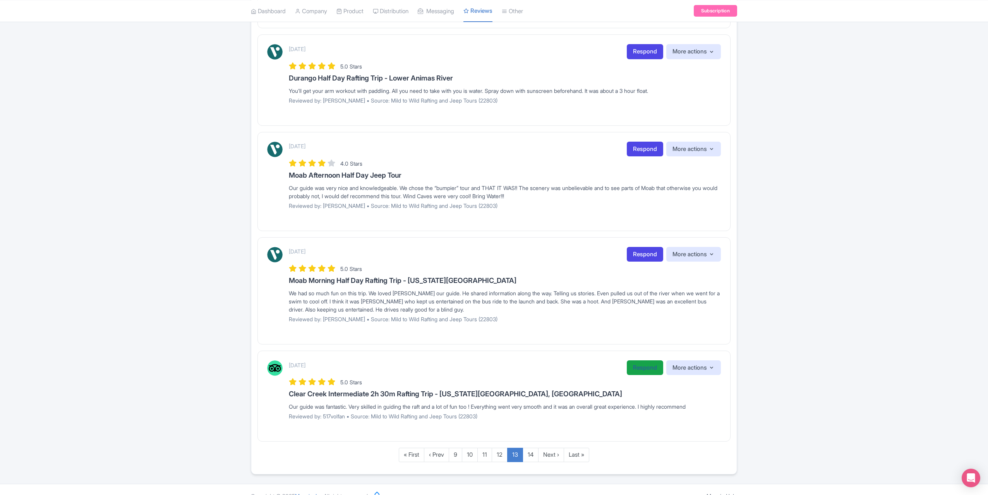
click at [648, 361] on link "Respond" at bounding box center [645, 368] width 36 height 15
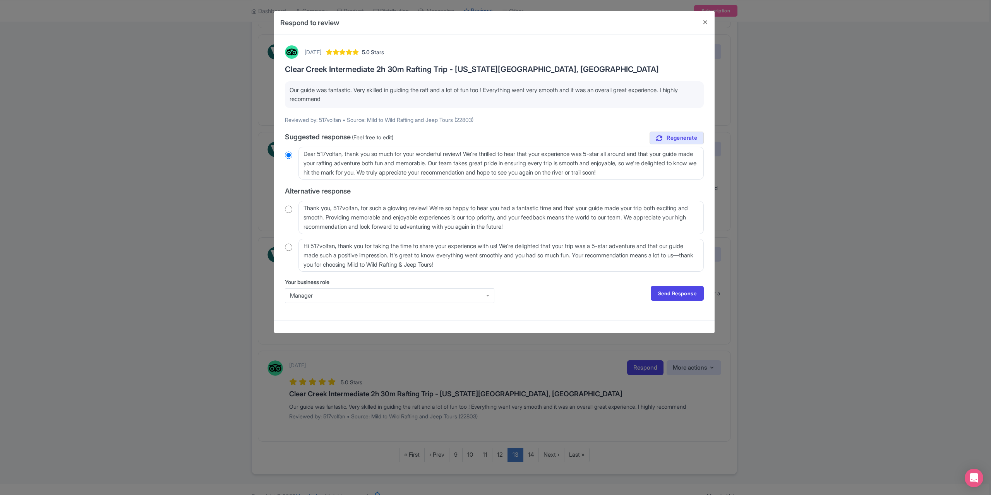
click at [288, 209] on input "radio" at bounding box center [288, 210] width 7 height 8
radio input "true"
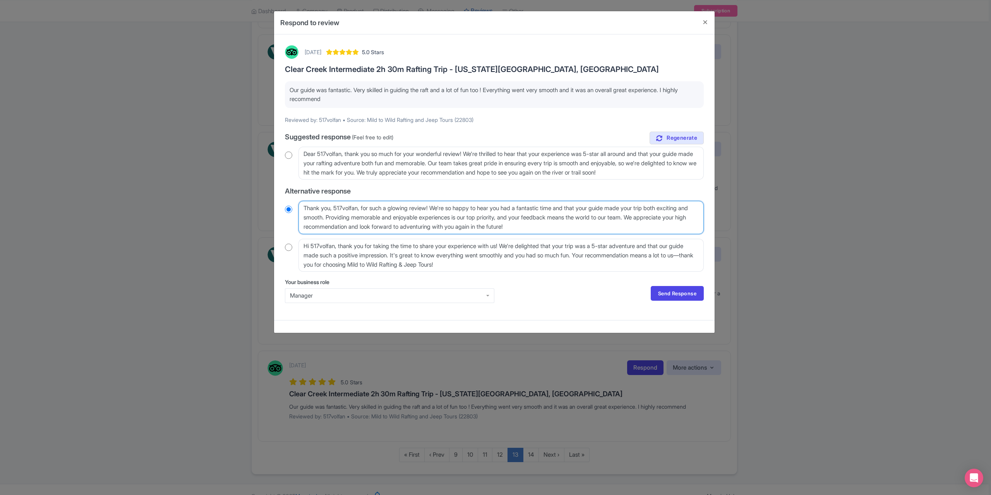
drag, startPoint x: 362, startPoint y: 209, endPoint x: 331, endPoint y: 210, distance: 31.0
click at [331, 210] on textarea "Thank you, 517volfan, for such a glowing review! We're so happy to hear you had…" at bounding box center [501, 217] width 405 height 33
type textarea "Thank you for such a glowing review! We're so happy to hear you had a fantastic…"
radio input "true"
type textarea "Thank you for such a glowing review! We're so happy to hear you had a fantastic…"
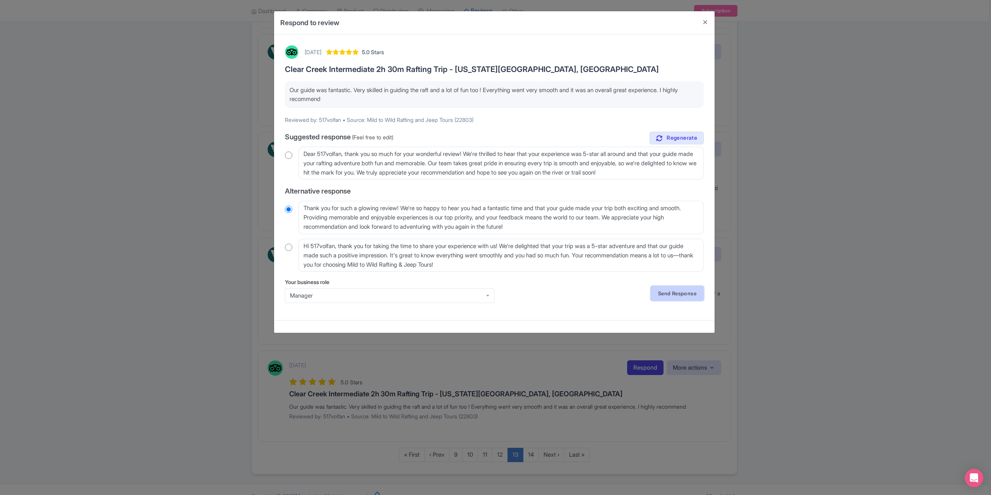
click at [671, 290] on link "Send Response" at bounding box center [677, 293] width 53 height 15
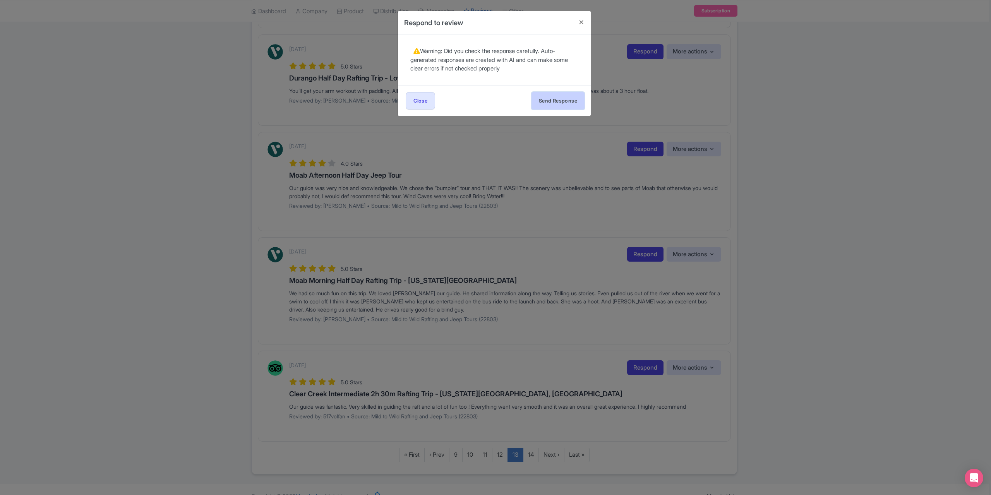
click at [548, 100] on button "Send Response" at bounding box center [558, 100] width 53 height 17
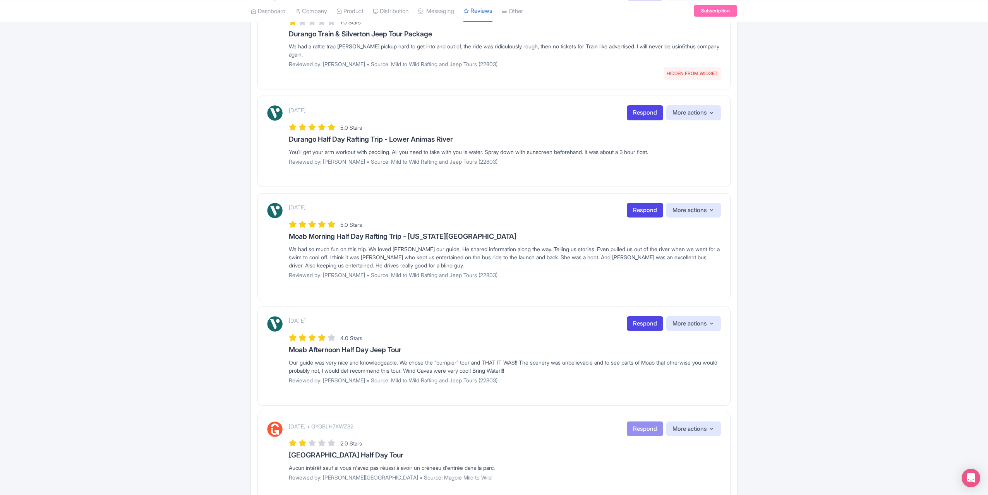
scroll to position [716, 0]
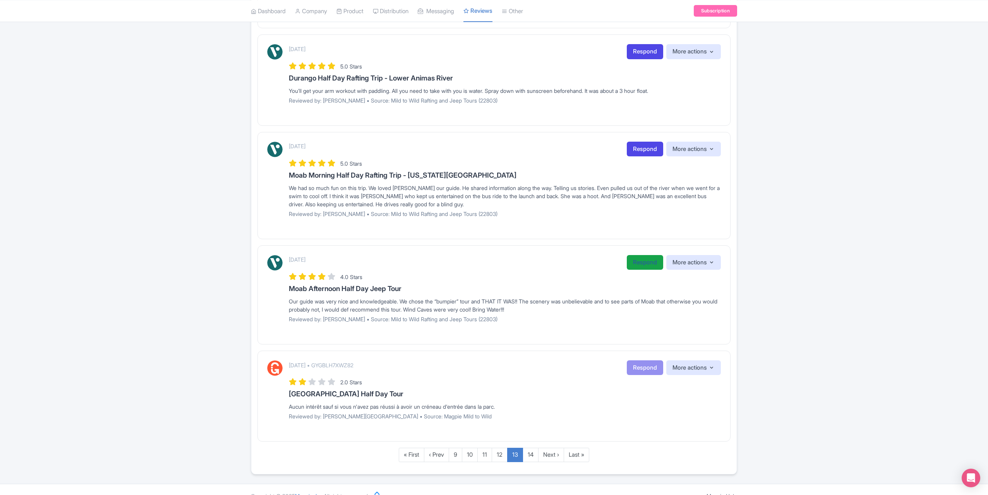
click at [645, 255] on link "Respond" at bounding box center [645, 262] width 36 height 15
click at [644, 255] on link "Respond" at bounding box center [645, 262] width 36 height 15
